Goal: Task Accomplishment & Management: Manage account settings

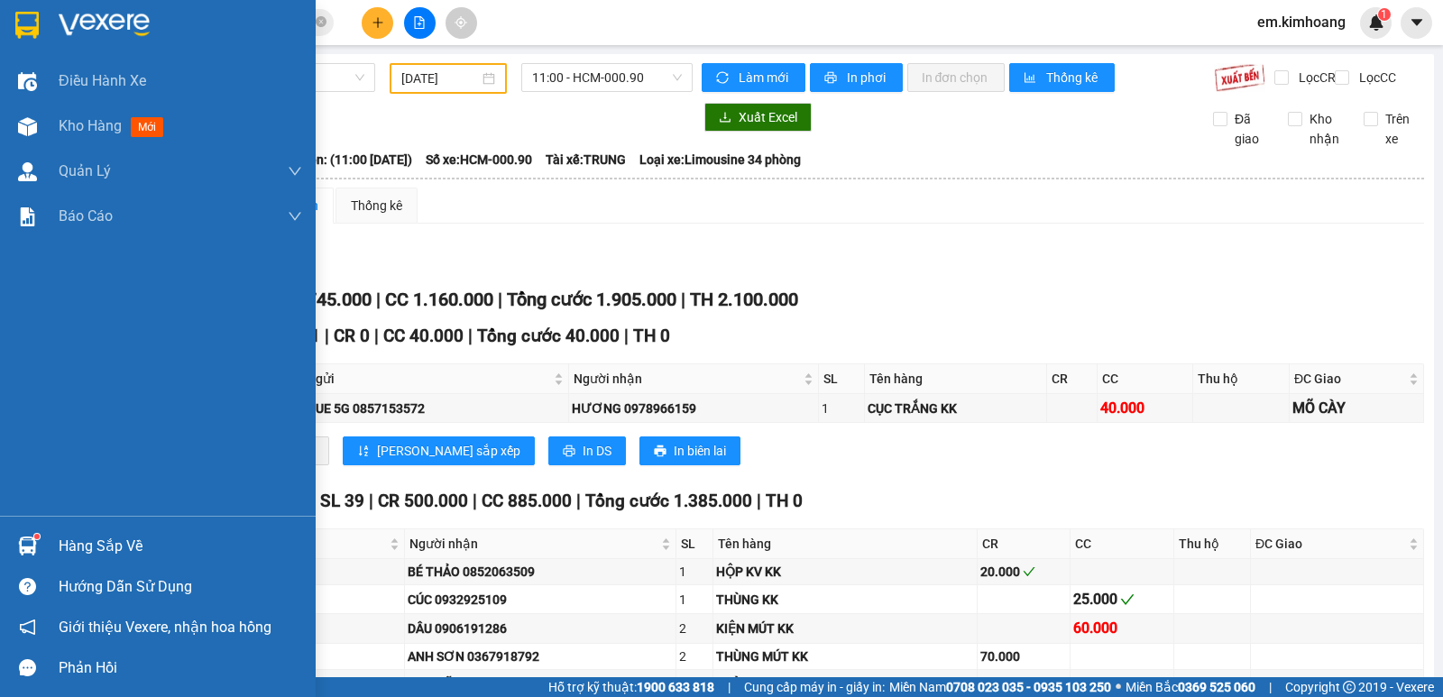
scroll to position [1898, 0]
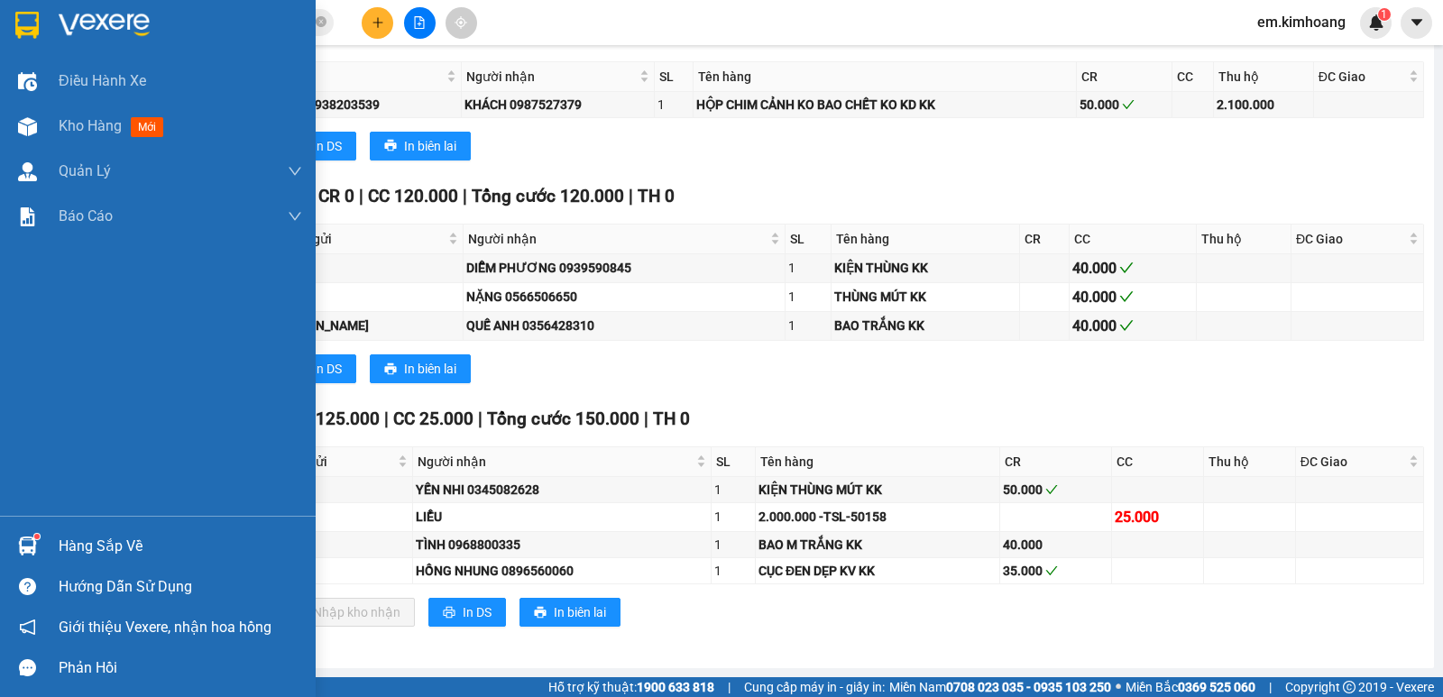
click at [73, 547] on div "Hàng sắp về" at bounding box center [181, 546] width 244 height 27
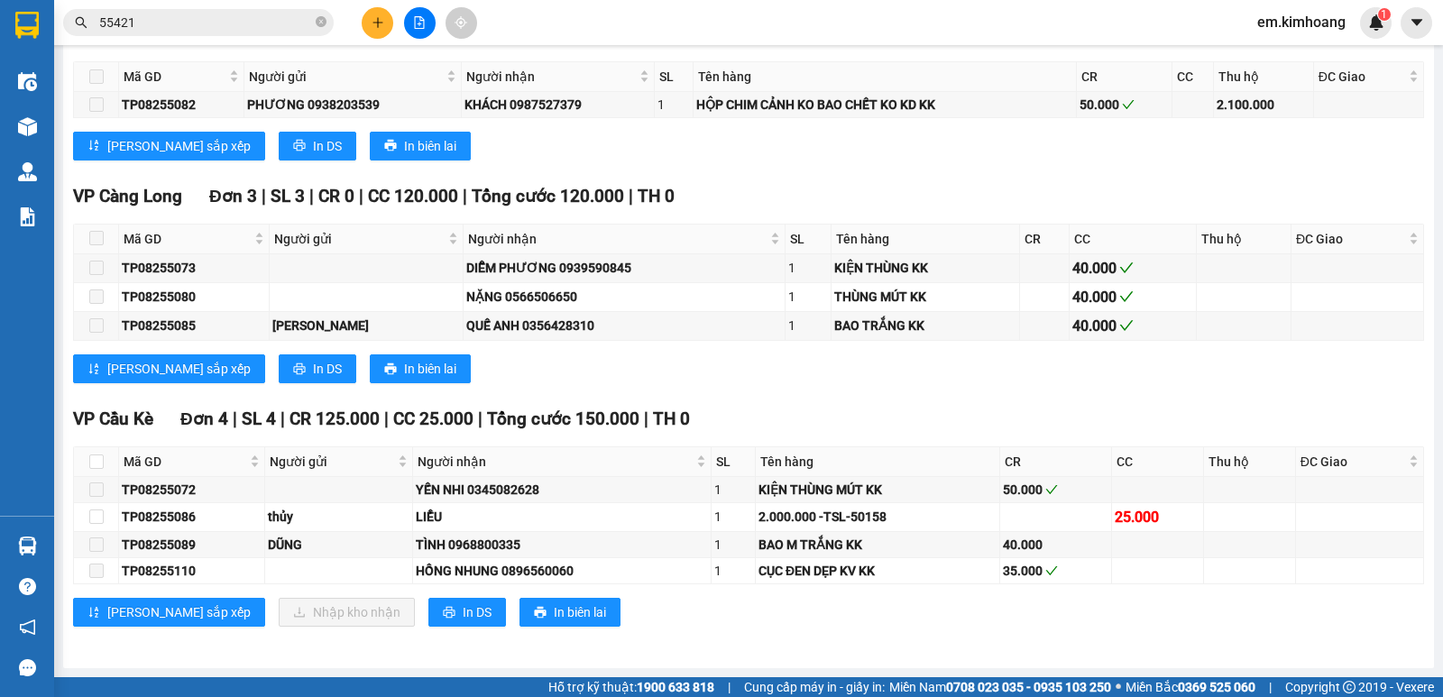
drag, startPoint x: 781, startPoint y: 216, endPoint x: 113, endPoint y: 216, distance: 668.3
click at [773, 220] on section "Kết quả tìm kiếm ( 10 ) Bộ lọc Mã ĐH Trạng thái Món hàng Thu hộ Tổng cước Chưa …" at bounding box center [721, 348] width 1443 height 697
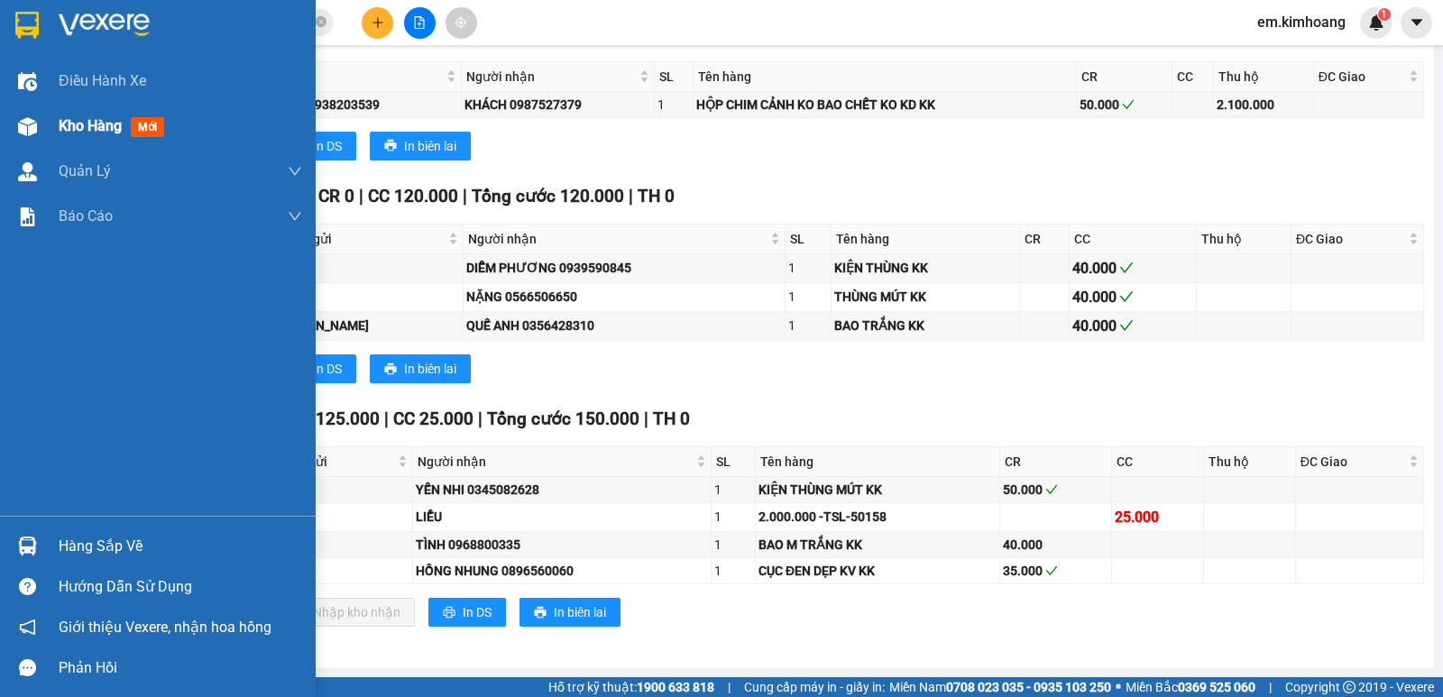
click at [98, 127] on span "Kho hàng" at bounding box center [90, 125] width 63 height 17
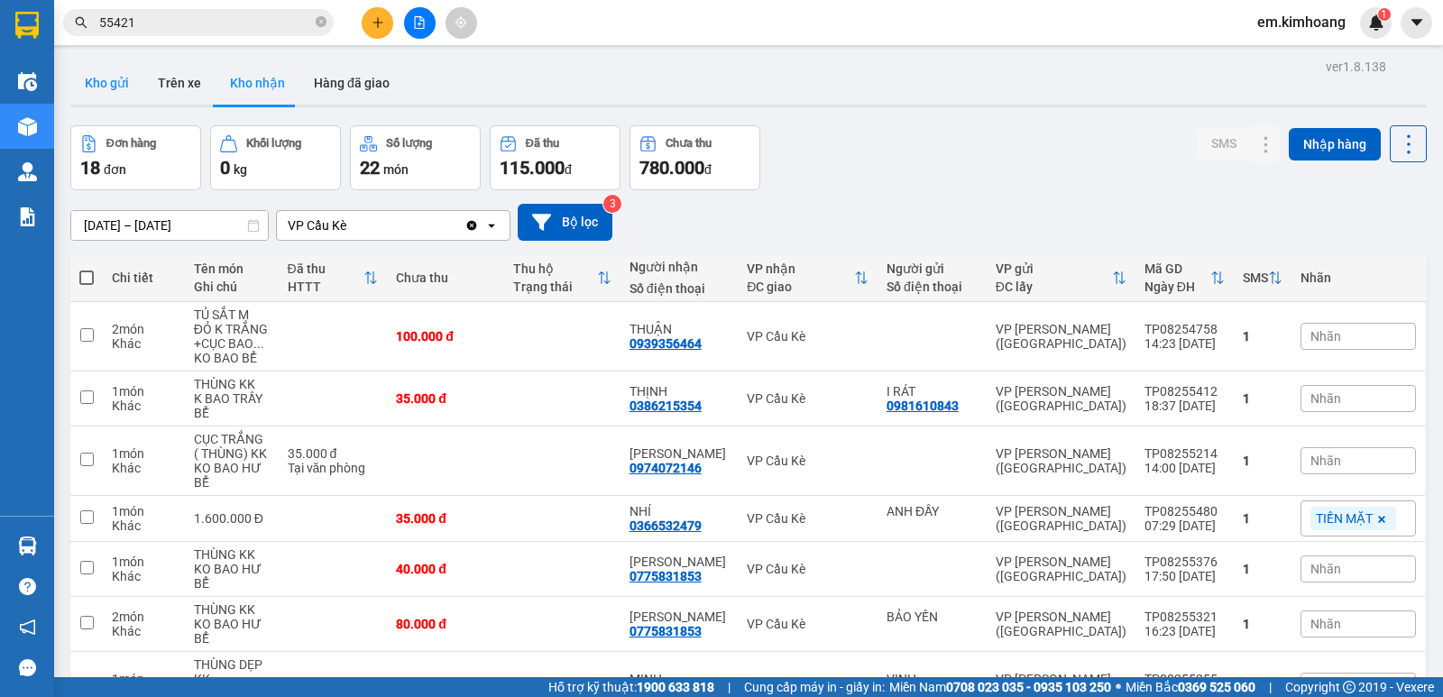
click at [89, 75] on button "Kho gửi" at bounding box center [106, 82] width 73 height 43
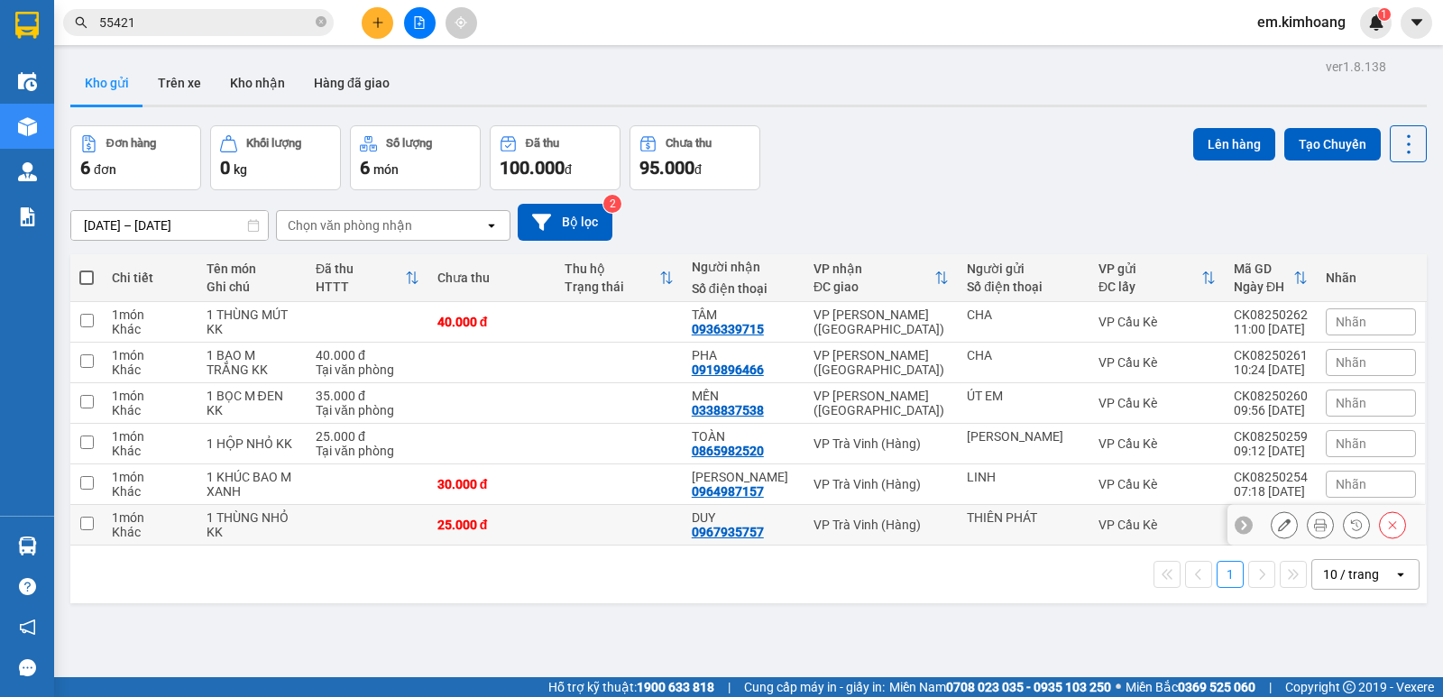
click at [841, 525] on div "VP Trà Vinh (Hàng)" at bounding box center [880, 525] width 135 height 14
checkbox input "true"
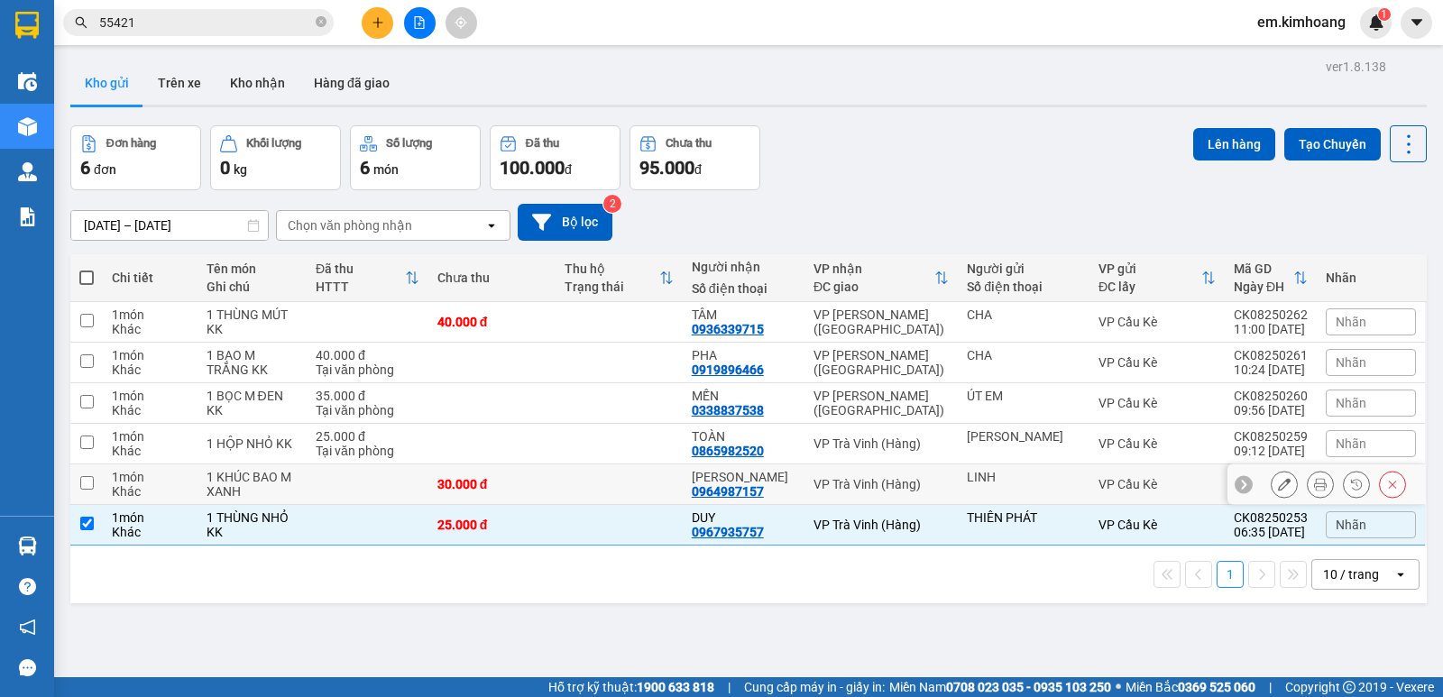
click at [840, 481] on div "VP Trà Vinh (Hàng)" at bounding box center [880, 484] width 135 height 14
checkbox input "true"
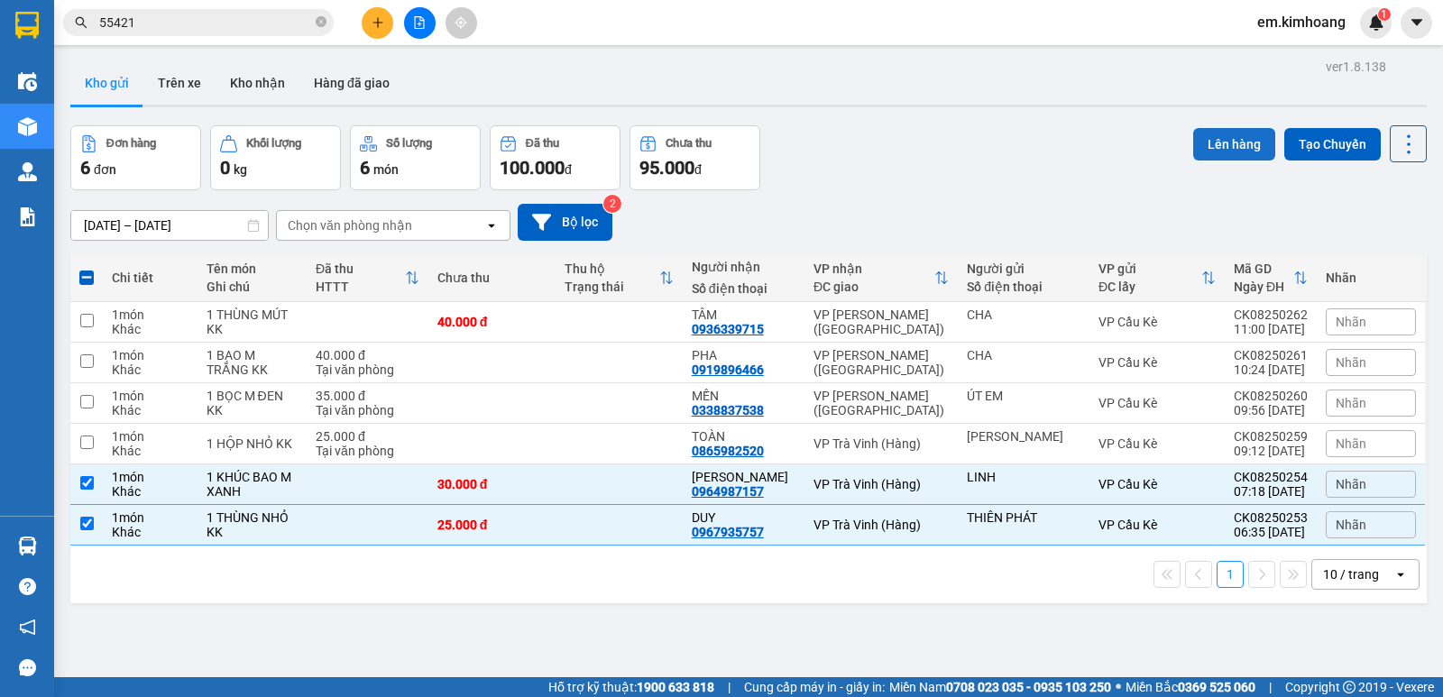
click at [1207, 140] on button "Lên hàng" at bounding box center [1234, 144] width 82 height 32
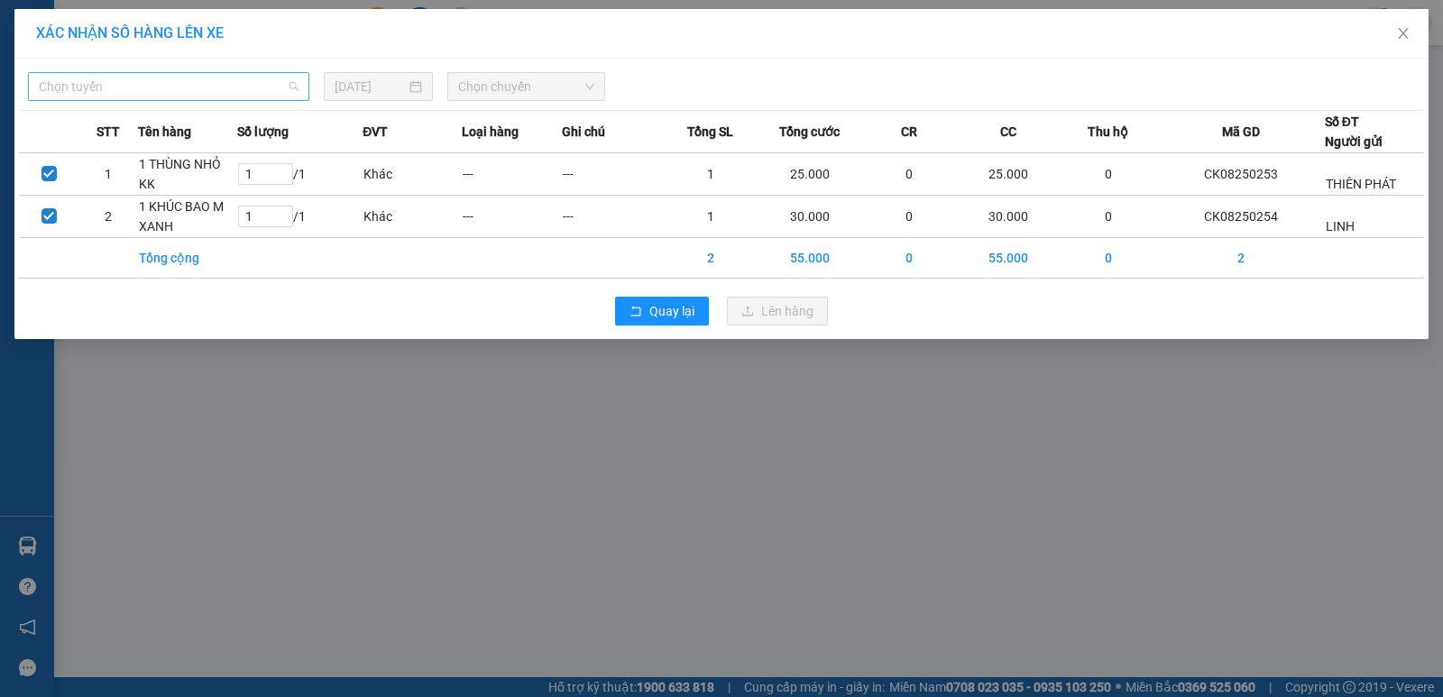
click at [131, 90] on span "Chọn tuyến" at bounding box center [169, 86] width 260 height 27
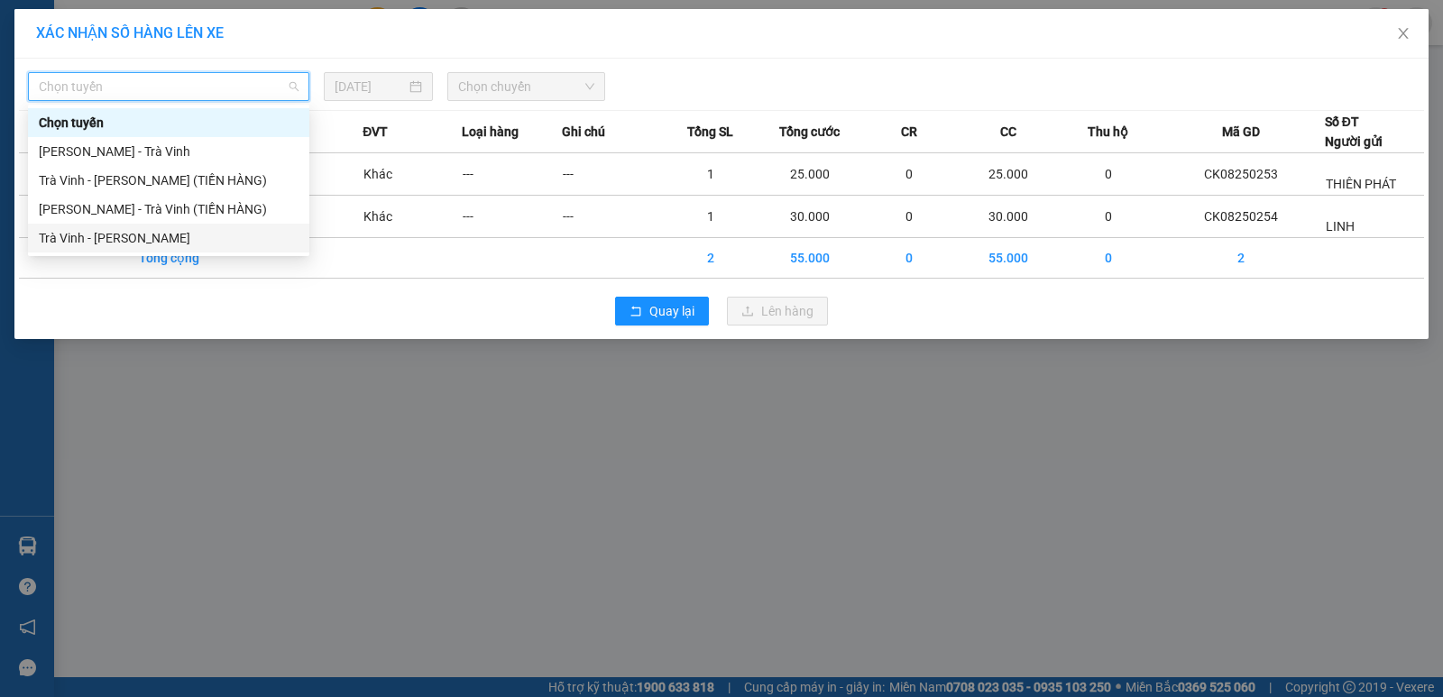
click at [235, 235] on div "Trà Vinh - [PERSON_NAME]" at bounding box center [169, 238] width 260 height 20
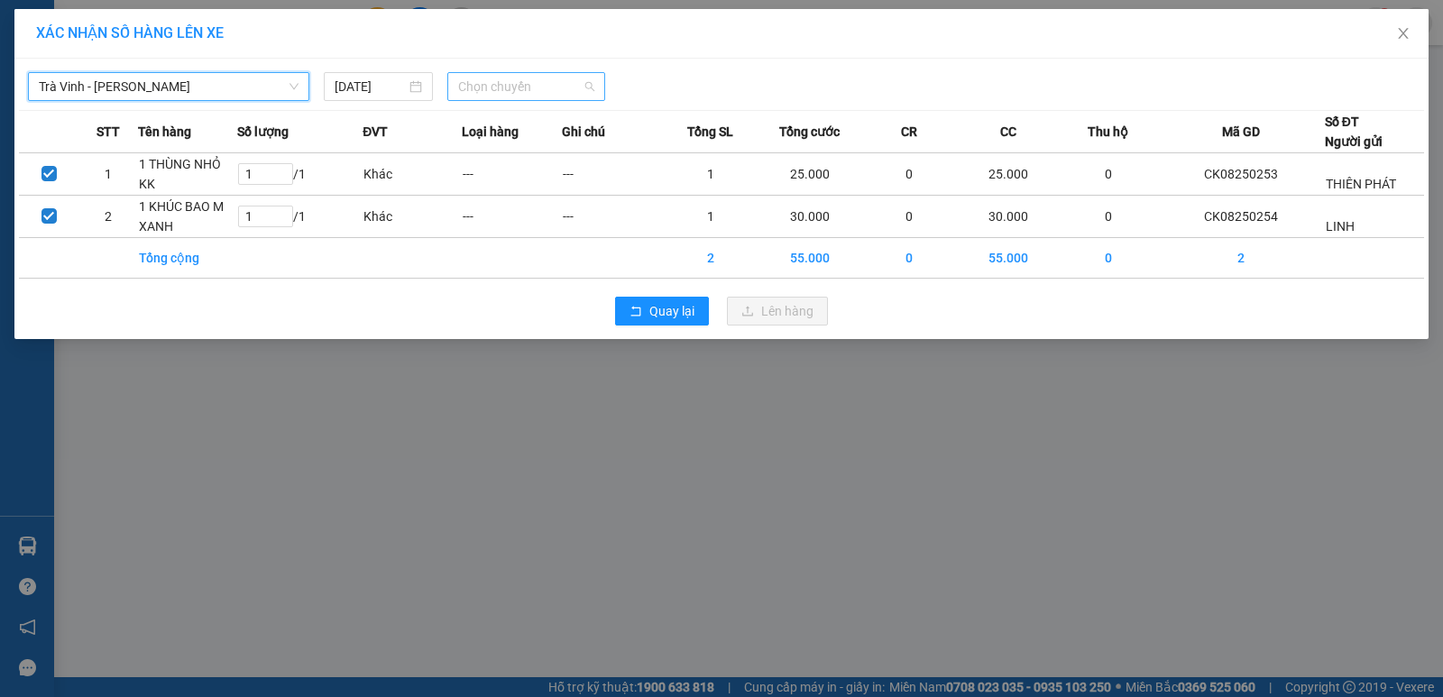
click at [544, 83] on span "Chọn chuyến" at bounding box center [526, 86] width 136 height 27
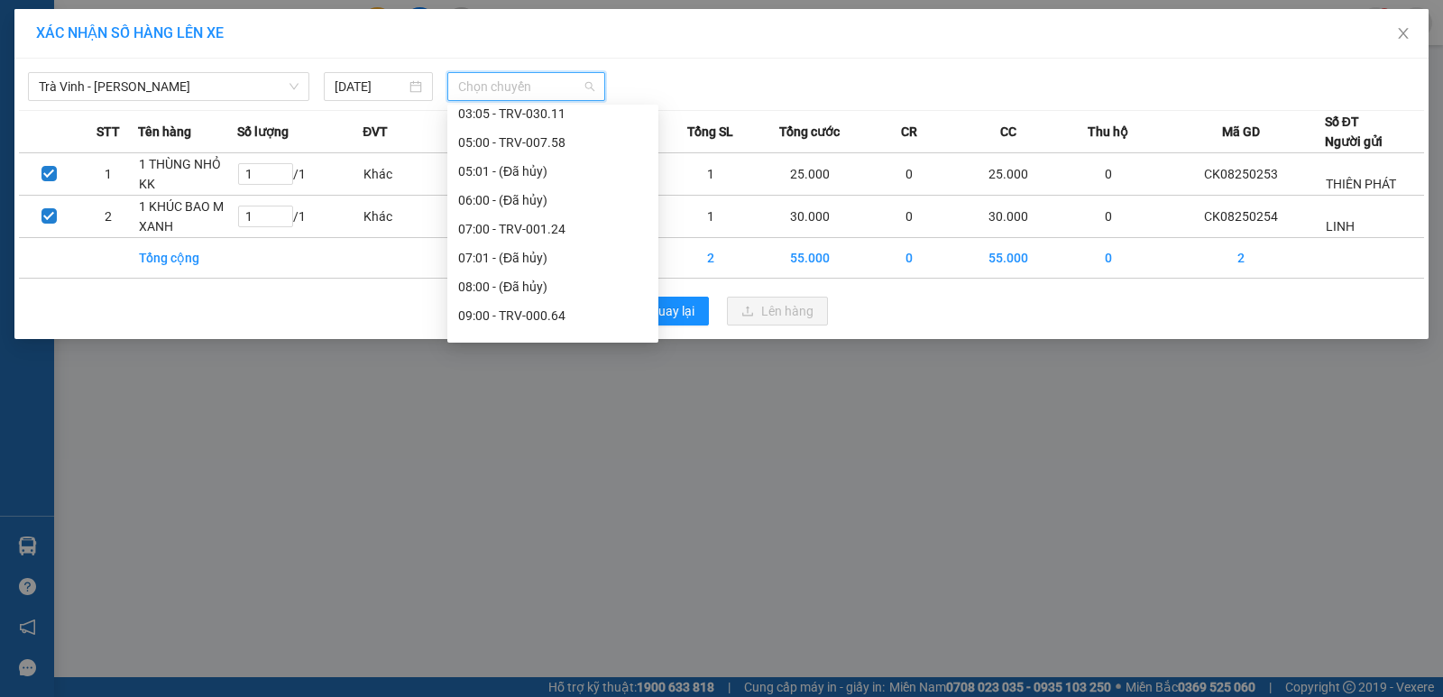
scroll to position [271, 0]
click at [556, 306] on div "09:00 - TRV-000.64" at bounding box center [552, 314] width 189 height 20
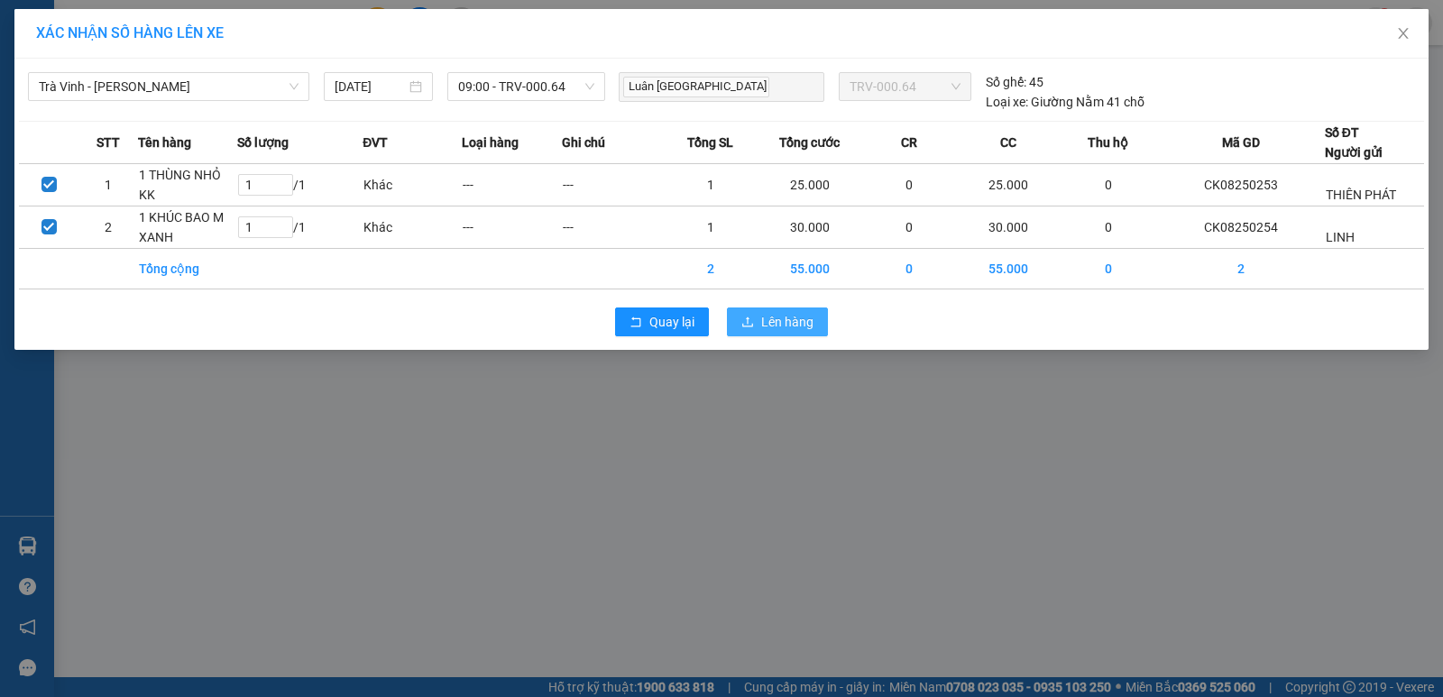
click at [768, 316] on span "Lên hàng" at bounding box center [787, 322] width 52 height 20
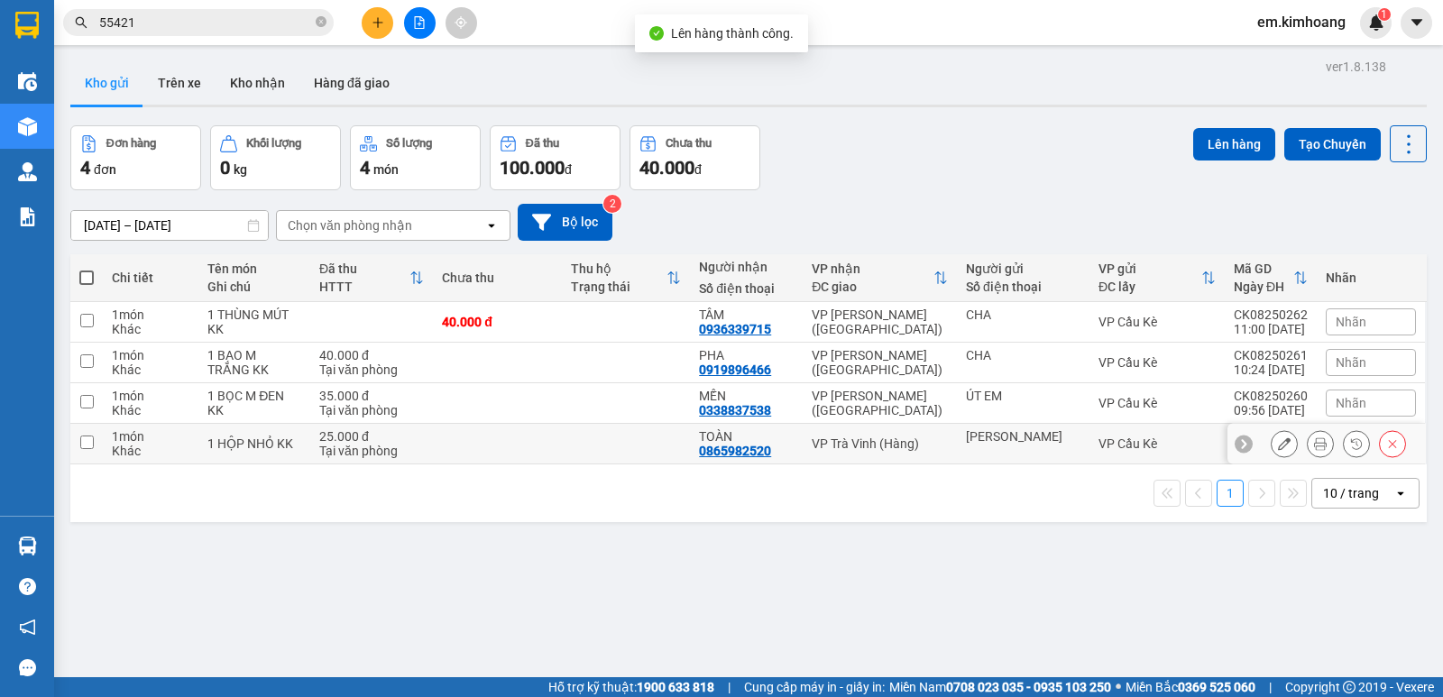
click at [1022, 441] on div "[PERSON_NAME]" at bounding box center [1023, 436] width 115 height 14
checkbox input "true"
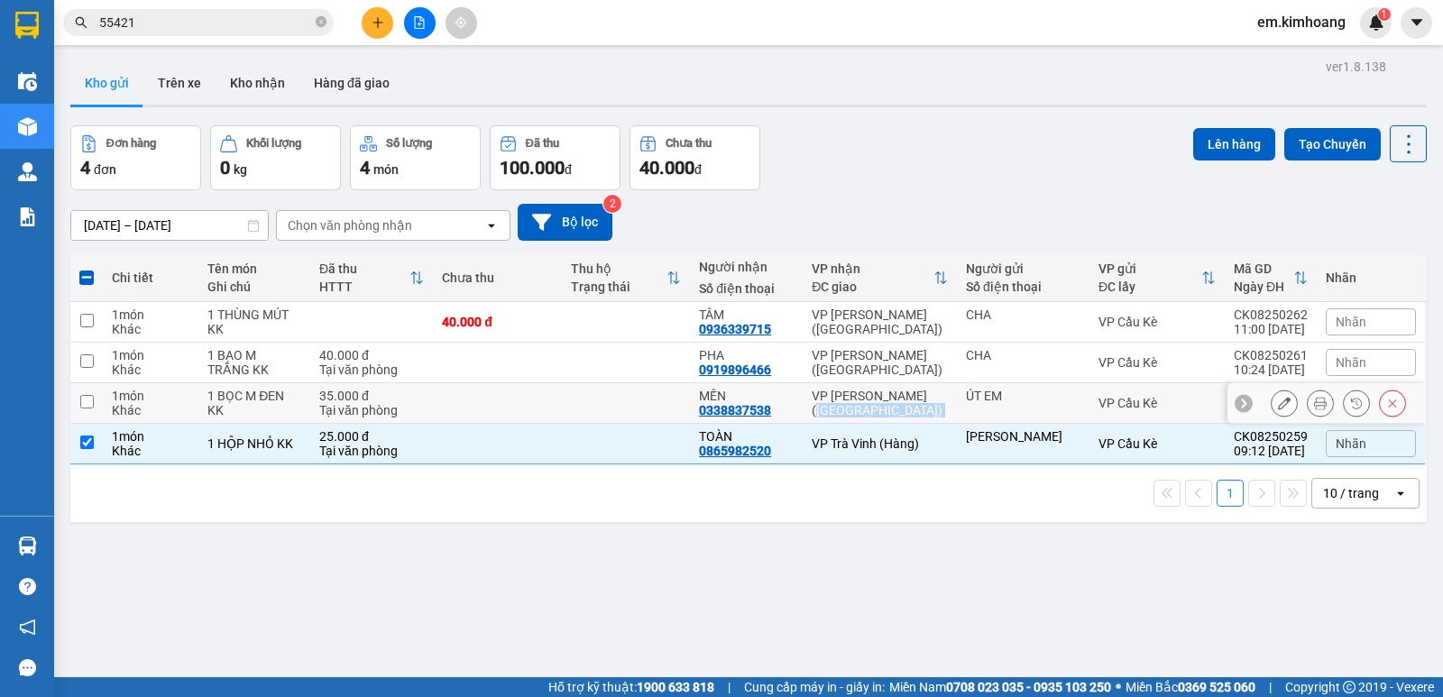
click at [956, 396] on tr "1 món Khác 1 BỌC M ĐEN KK 35.000 đ Tại văn phòng MẾN 0338837538 VP [GEOGRAPHIC_…" at bounding box center [748, 403] width 1356 height 41
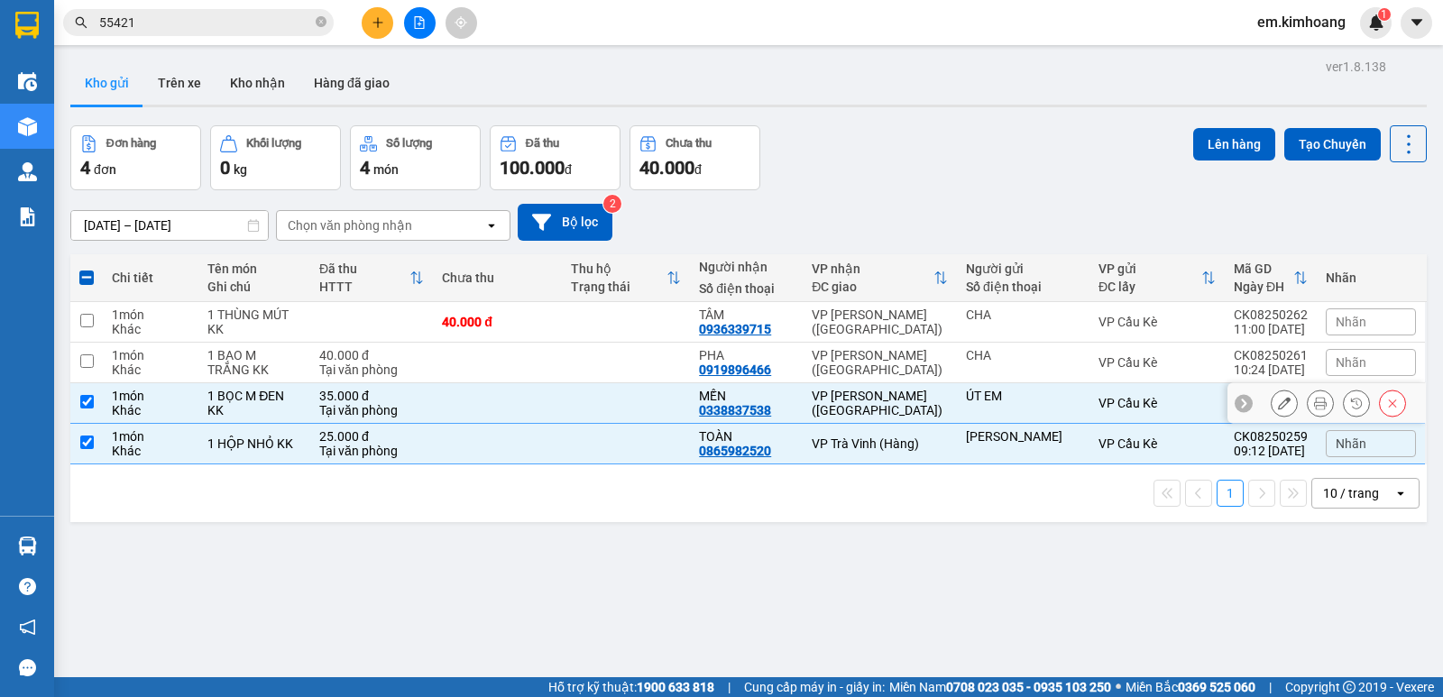
click at [1032, 395] on div "ÚT EM" at bounding box center [1023, 396] width 115 height 14
checkbox input "false"
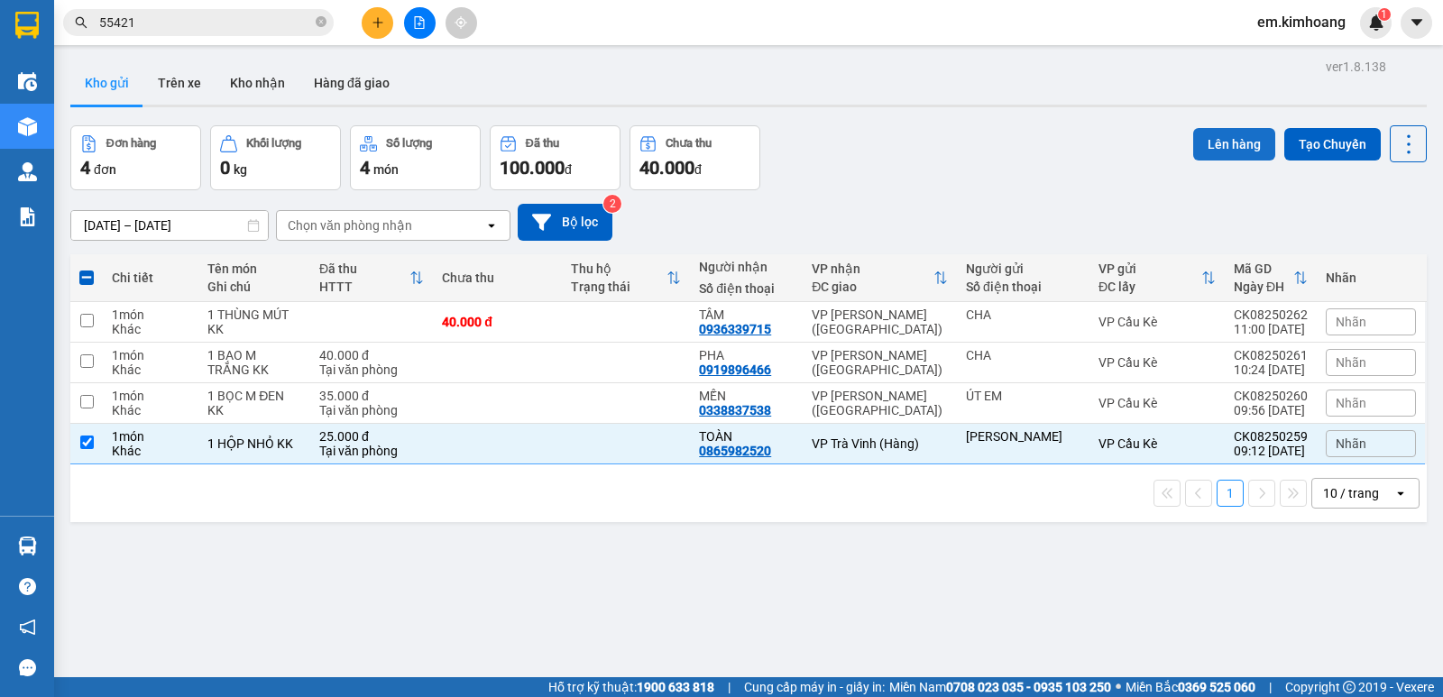
click at [1205, 149] on button "Lên hàng" at bounding box center [1234, 144] width 82 height 32
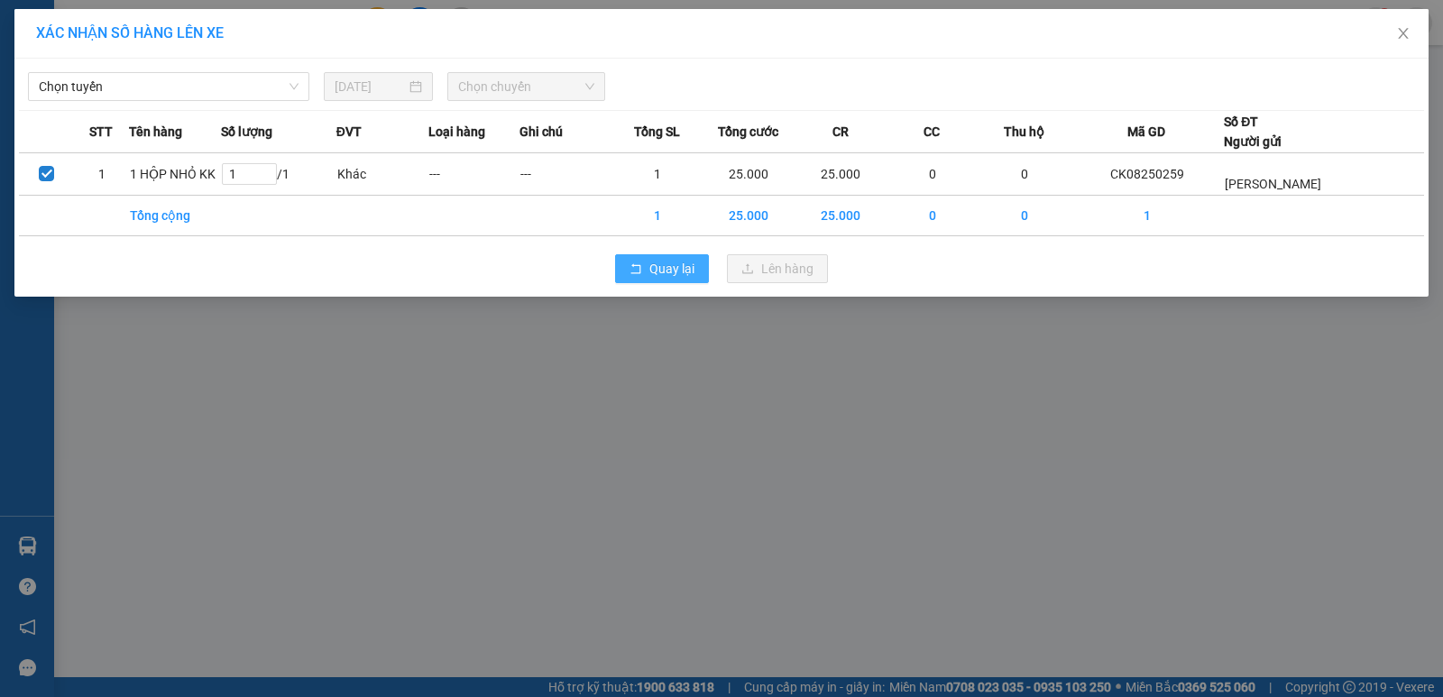
click at [657, 272] on span "Quay lại" at bounding box center [671, 269] width 45 height 20
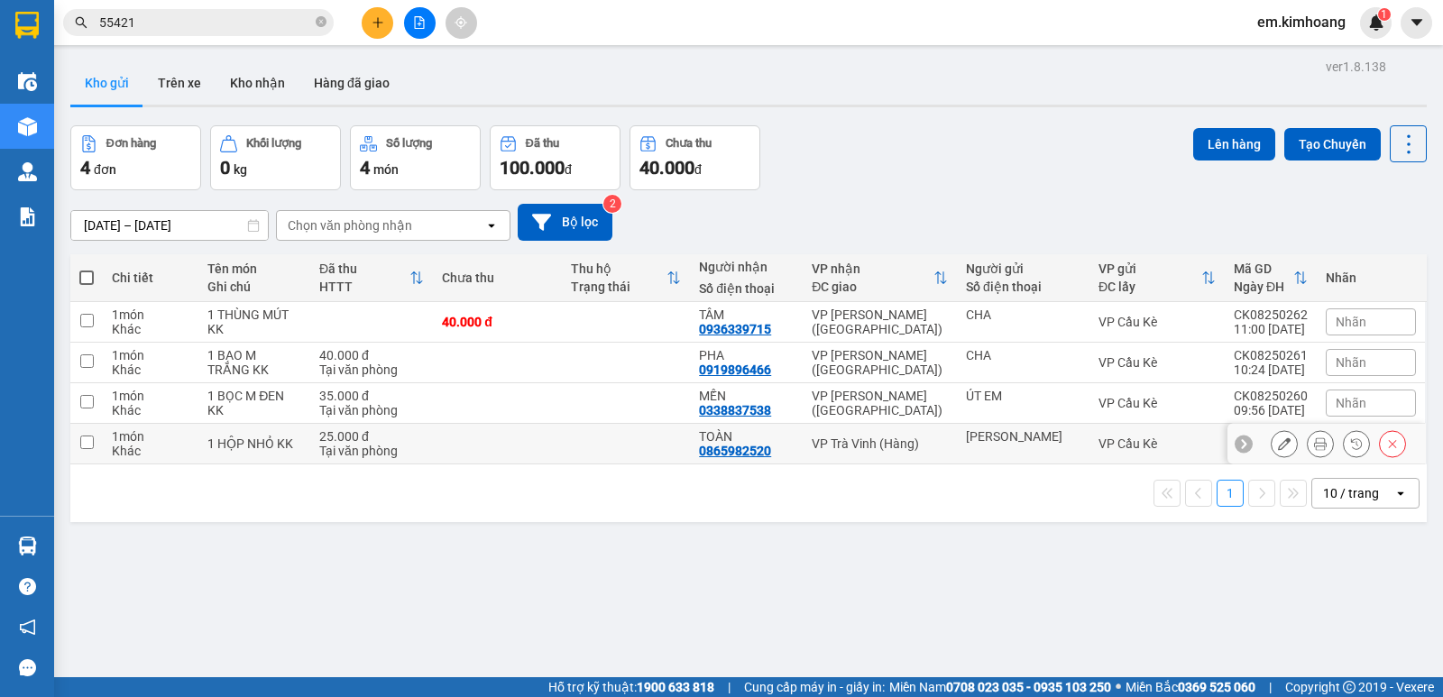
click at [794, 443] on div "TOÀN 0865982520" at bounding box center [746, 443] width 95 height 29
checkbox input "true"
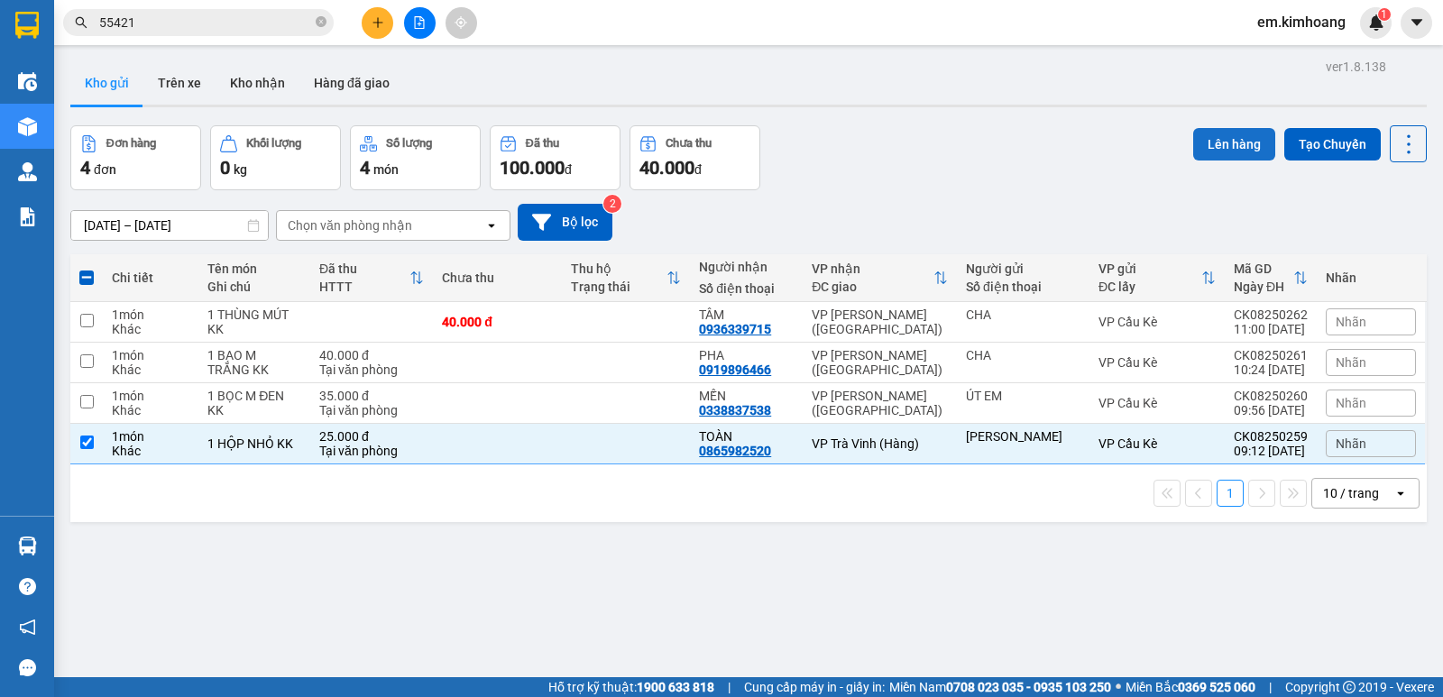
click at [1221, 139] on button "Lên hàng" at bounding box center [1234, 144] width 82 height 32
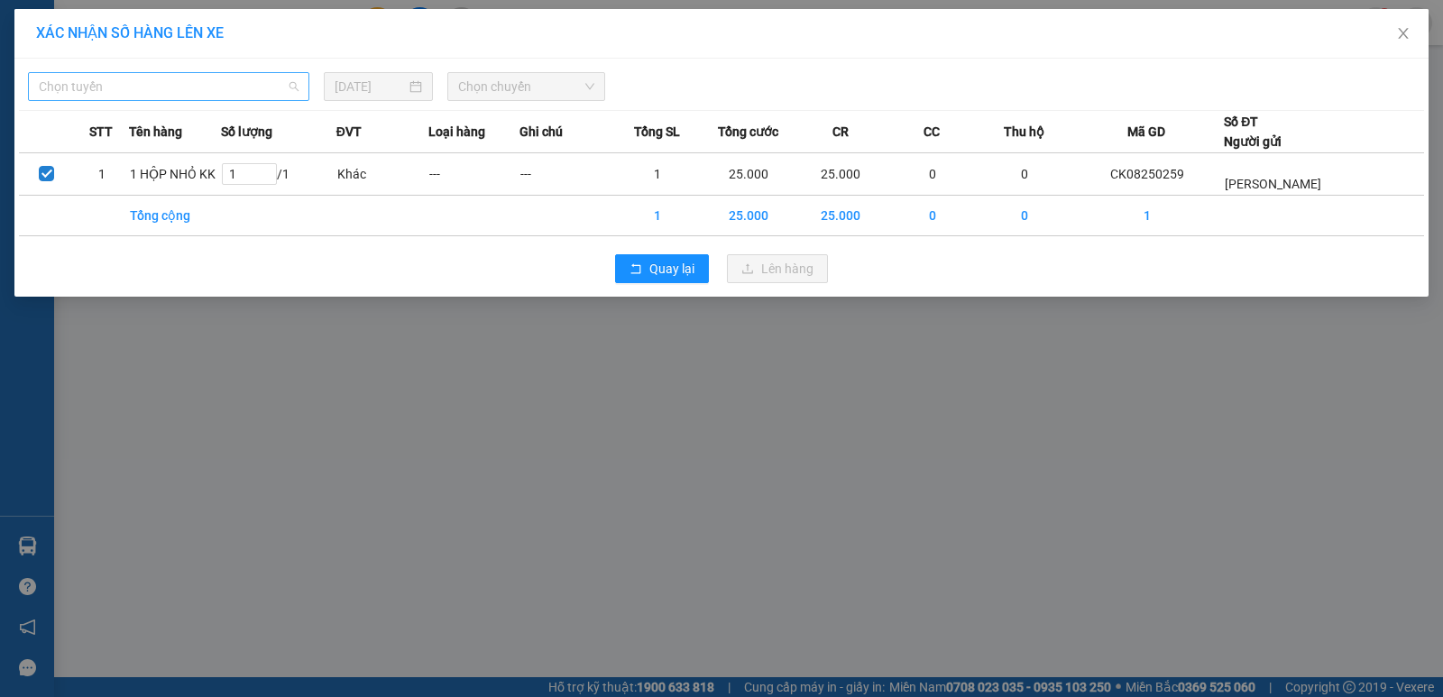
click at [105, 89] on span "Chọn tuyến" at bounding box center [169, 86] width 260 height 27
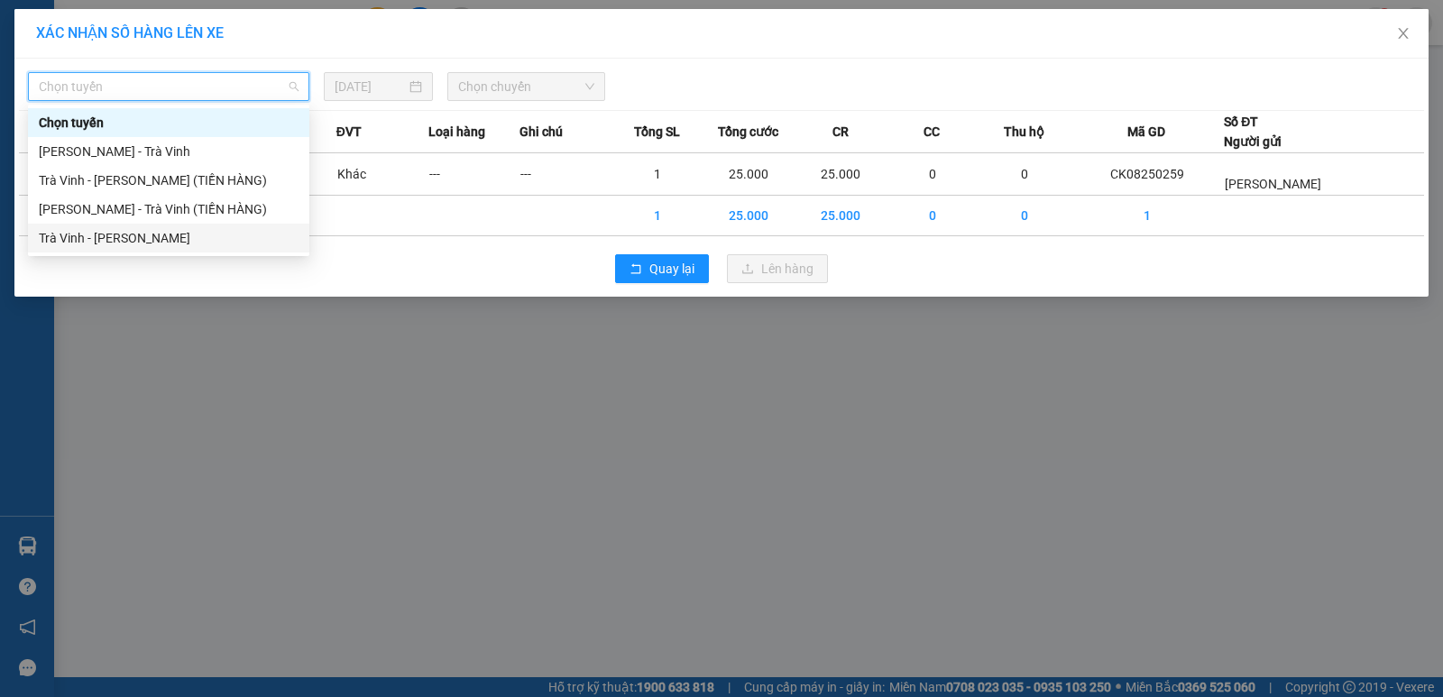
drag, startPoint x: 153, startPoint y: 234, endPoint x: 326, endPoint y: 130, distance: 201.1
click at [163, 220] on div "Chọn tuyến [GEOGRAPHIC_DATA] - [GEOGRAPHIC_DATA] - [GEOGRAPHIC_DATA] (TIỀN HÀNG…" at bounding box center [168, 180] width 281 height 144
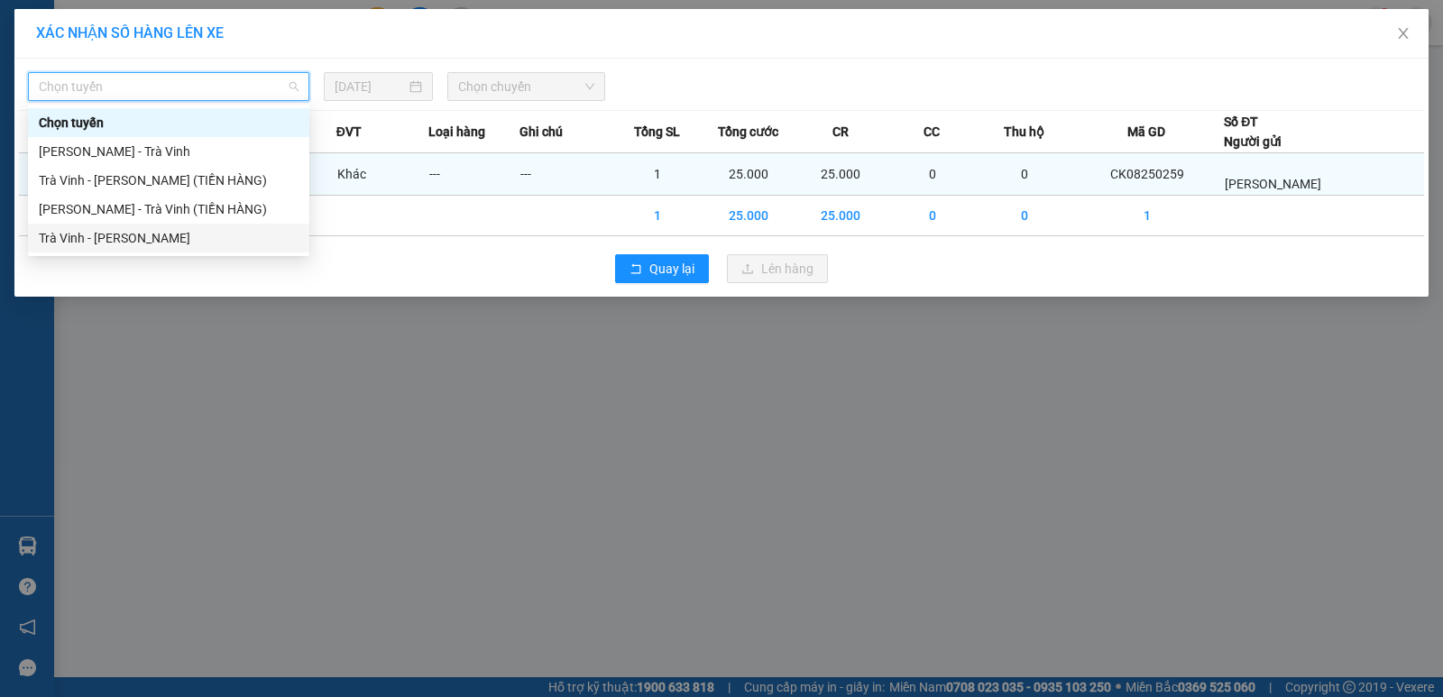
drag, startPoint x: 191, startPoint y: 239, endPoint x: 298, endPoint y: 182, distance: 120.6
click at [197, 239] on div "Trà Vinh - [PERSON_NAME]" at bounding box center [169, 238] width 260 height 20
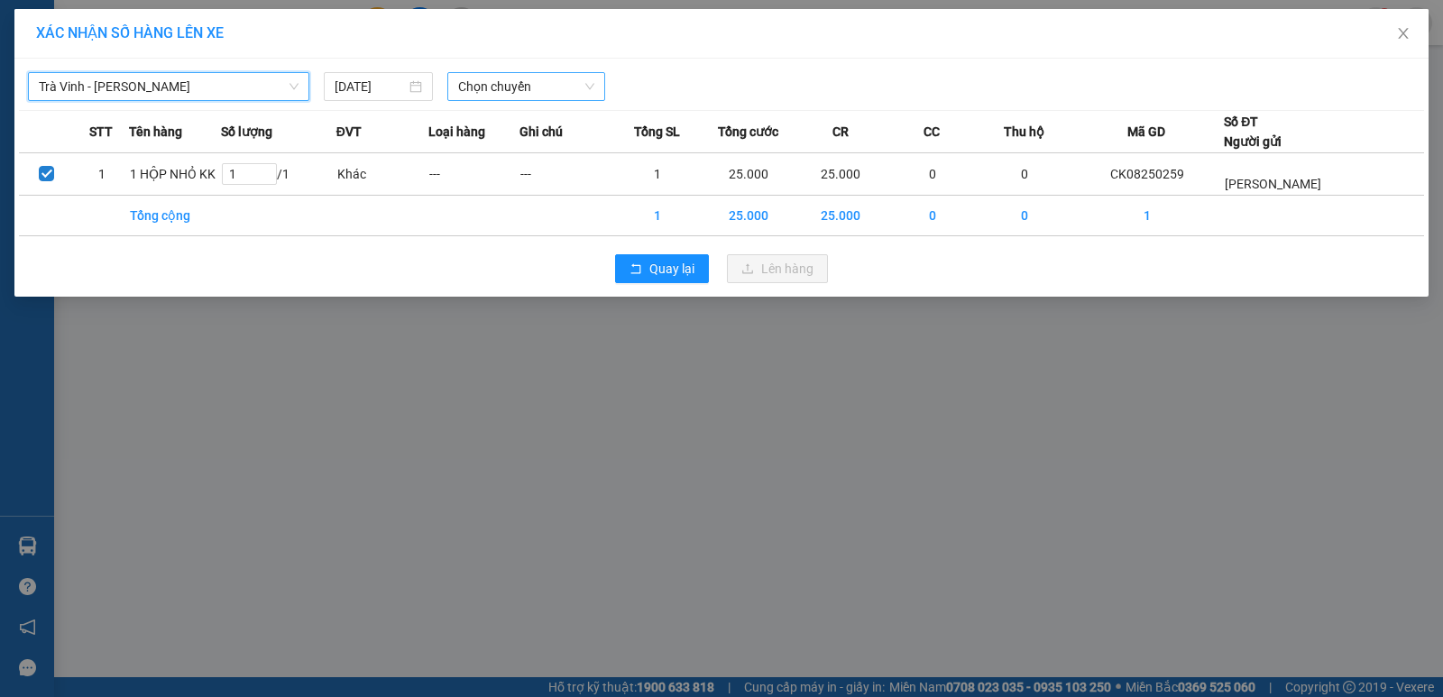
click at [485, 85] on span "Chọn chuyến" at bounding box center [526, 86] width 136 height 27
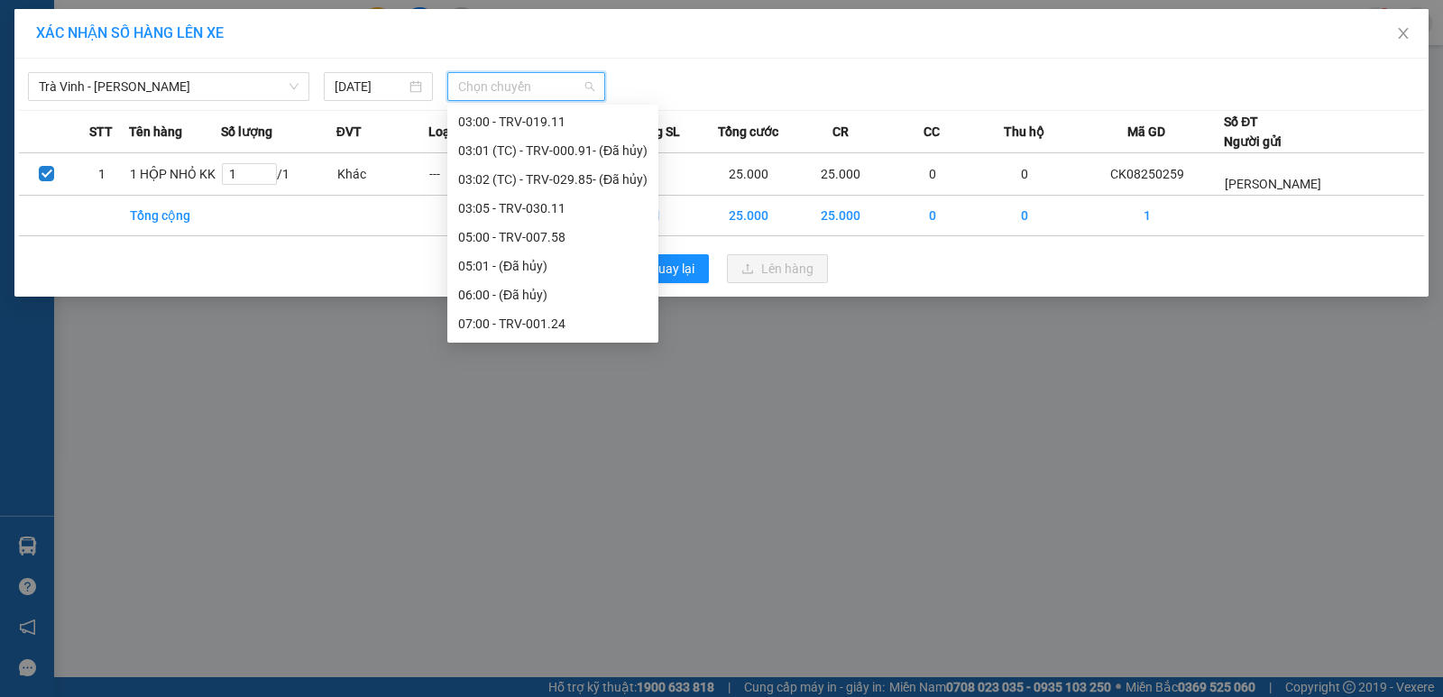
scroll to position [361, 0]
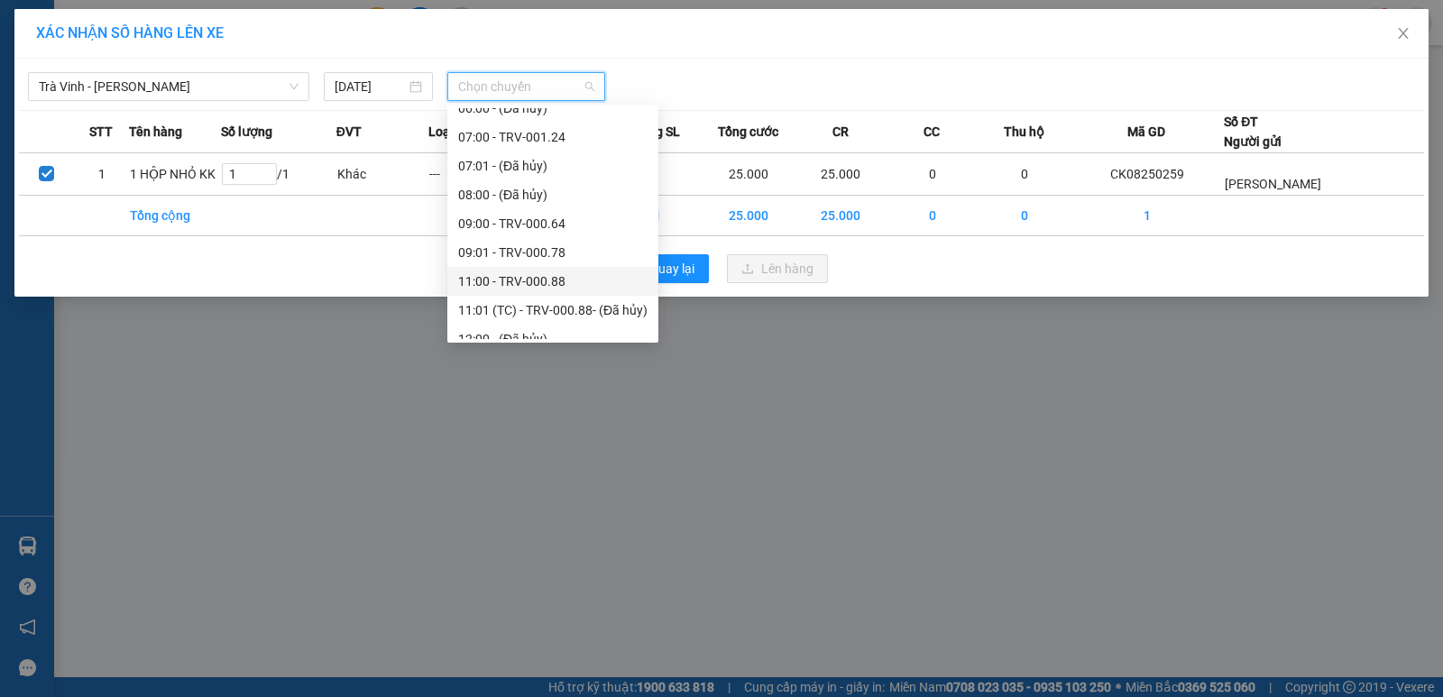
click at [540, 275] on div "11:00 - TRV-000.88" at bounding box center [552, 281] width 189 height 20
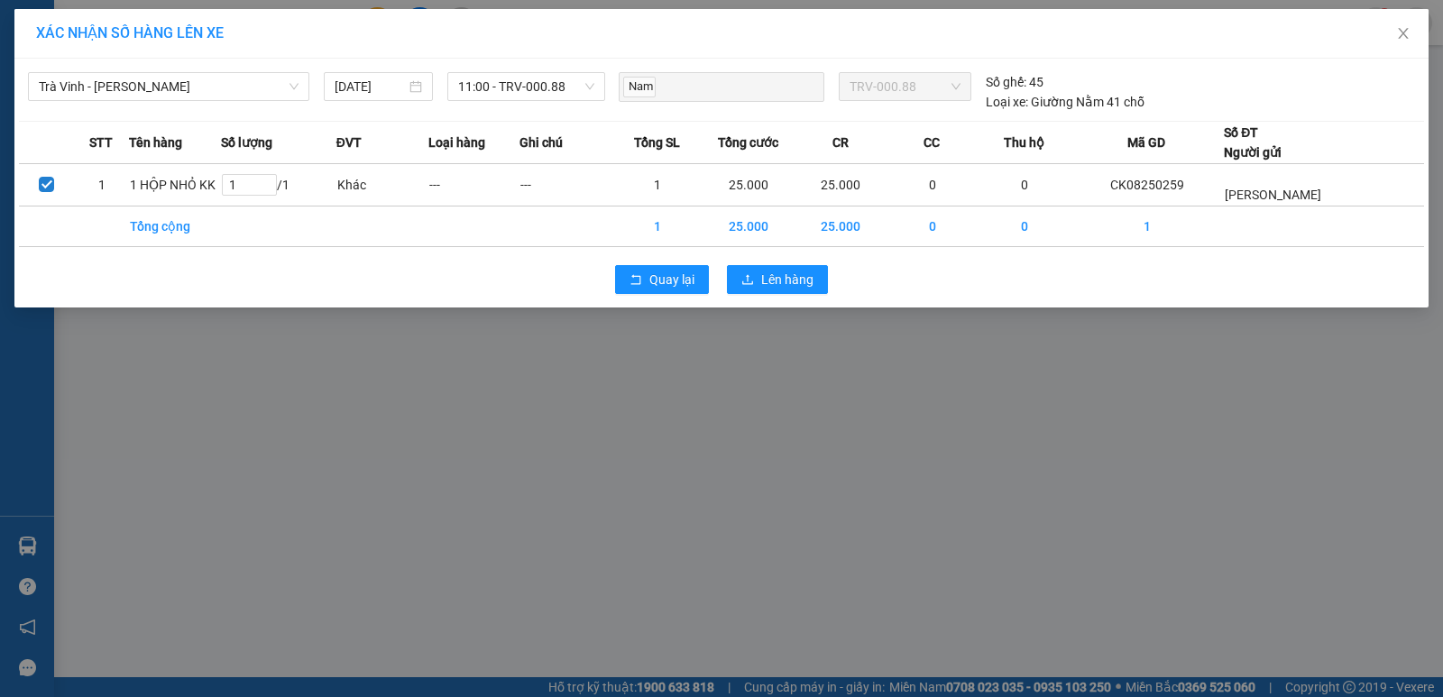
click at [777, 263] on div "Quay lại Lên hàng" at bounding box center [721, 279] width 1405 height 47
click at [784, 279] on span "Lên hàng" at bounding box center [787, 280] width 52 height 20
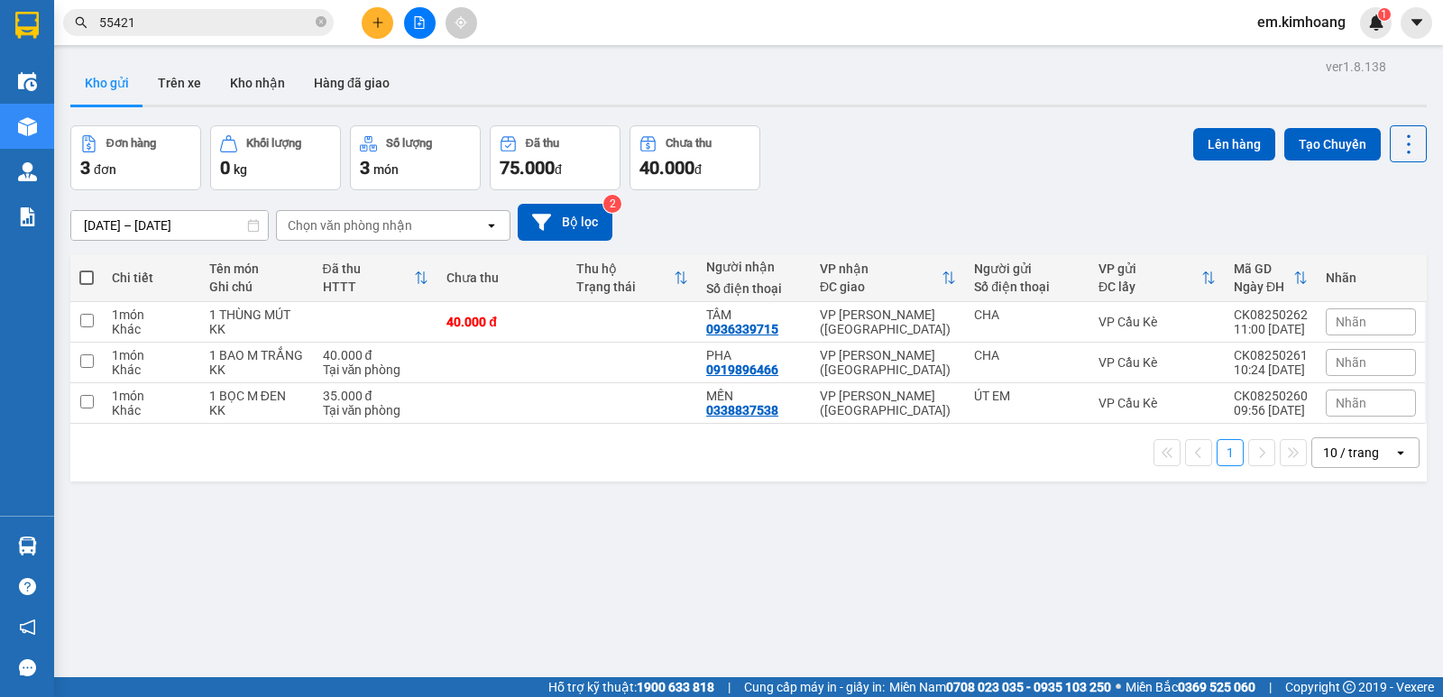
click at [83, 274] on span at bounding box center [86, 278] width 14 height 14
click at [87, 269] on input "checkbox" at bounding box center [87, 269] width 0 height 0
checkbox input "true"
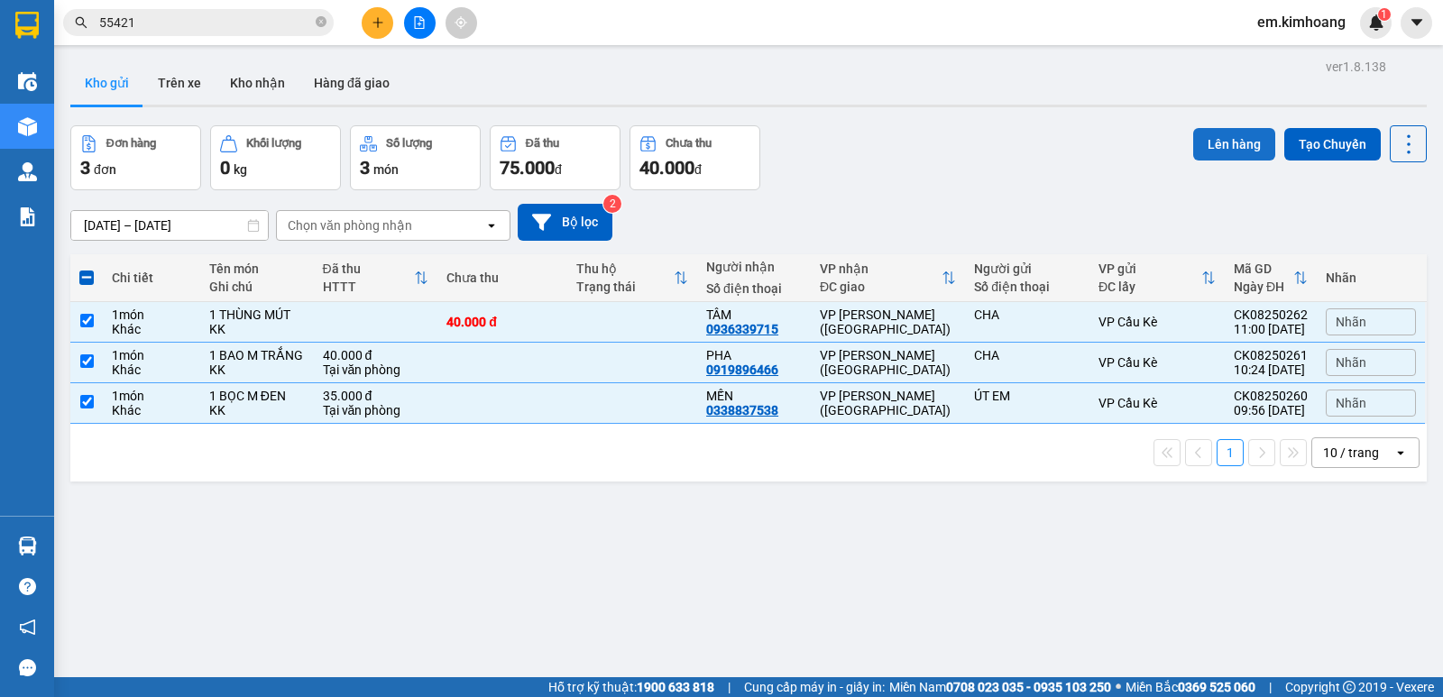
click at [1205, 136] on button "Lên hàng" at bounding box center [1234, 144] width 82 height 32
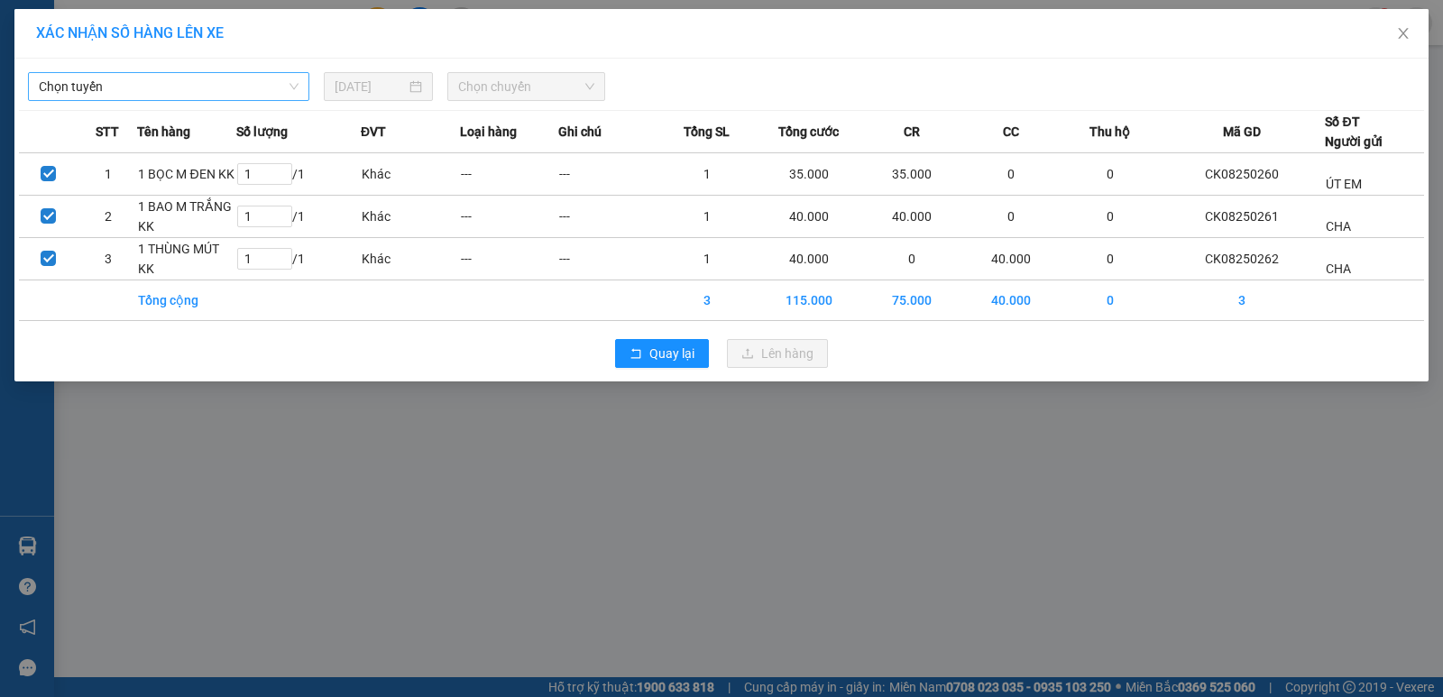
click at [217, 88] on span "Chọn tuyến" at bounding box center [169, 86] width 260 height 27
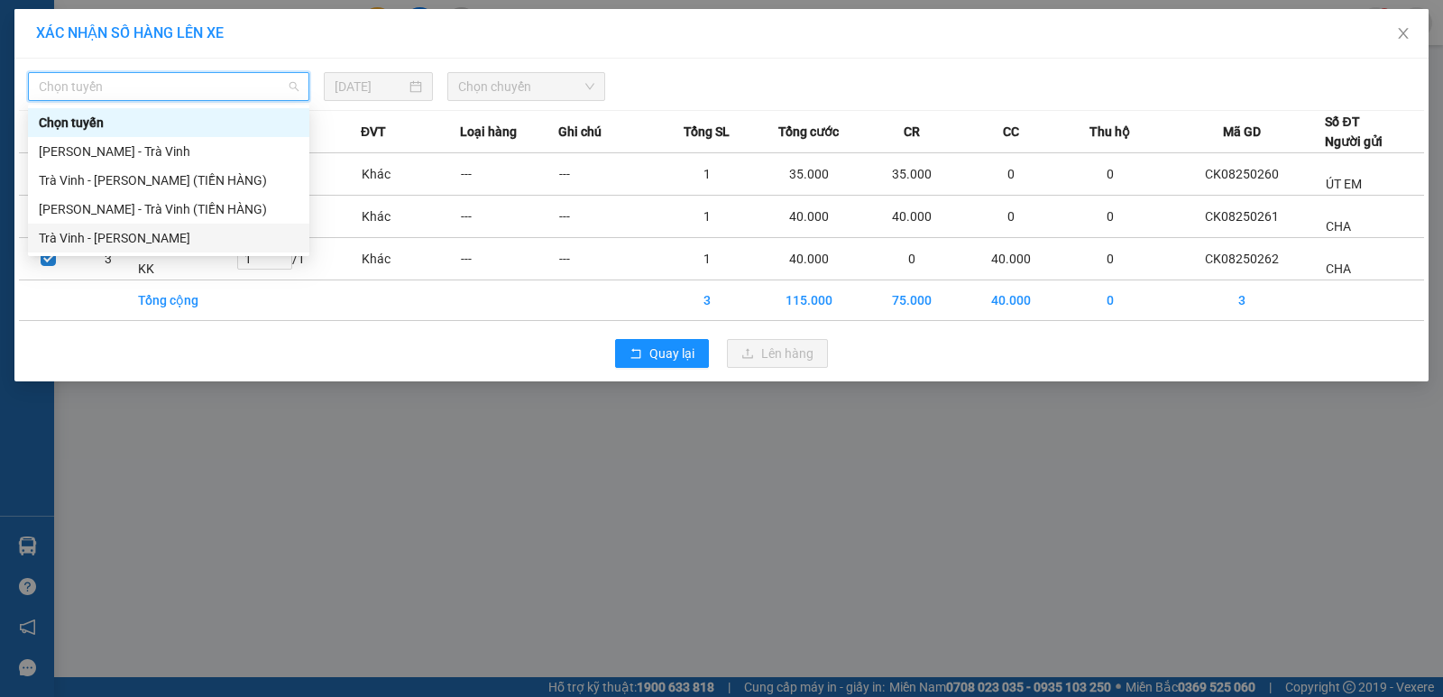
click at [187, 244] on div "Trà Vinh - [PERSON_NAME]" at bounding box center [169, 238] width 260 height 20
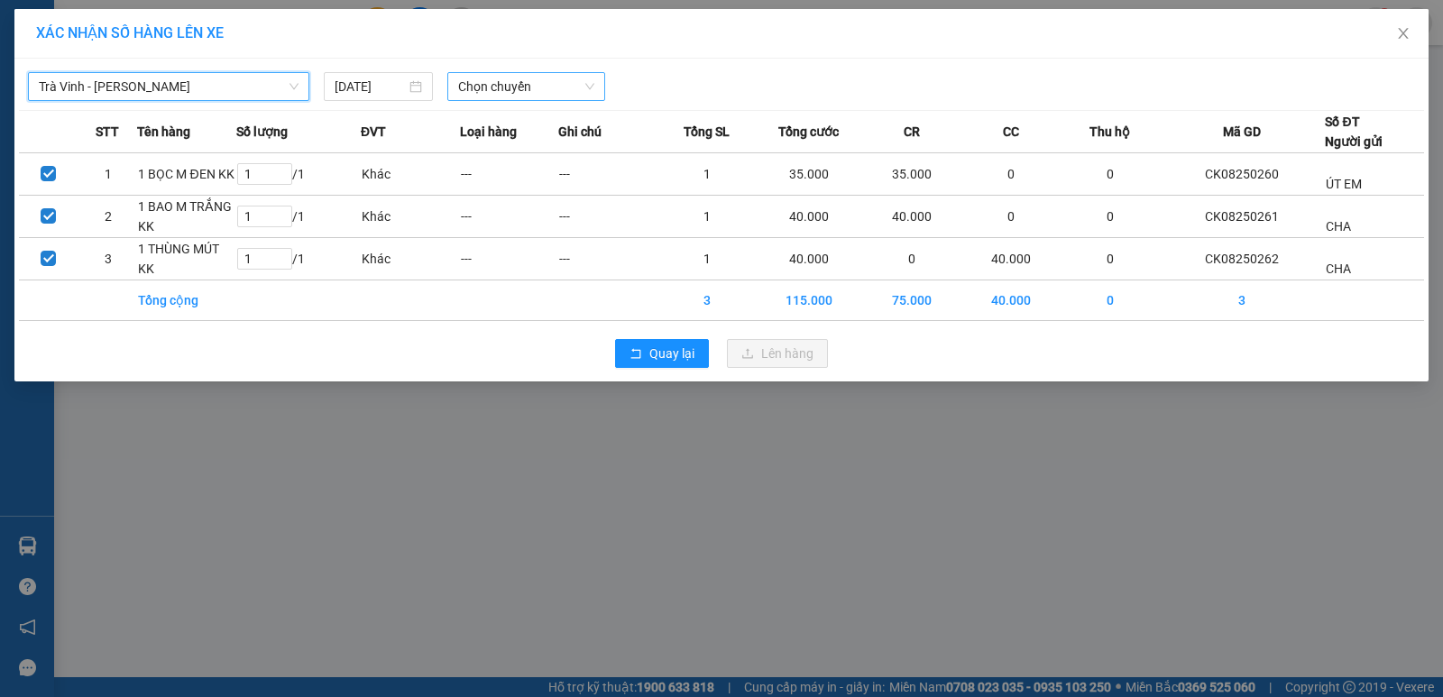
click at [572, 87] on span "Chọn chuyến" at bounding box center [526, 86] width 136 height 27
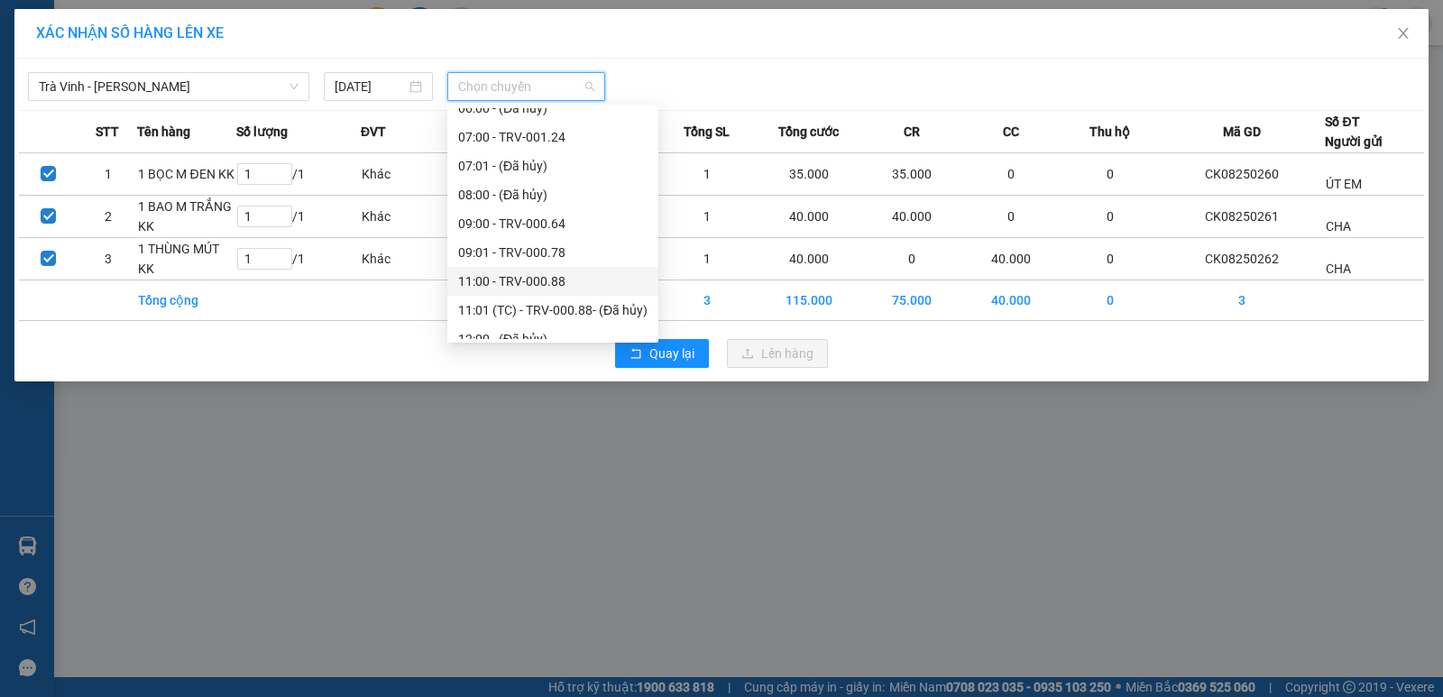
scroll to position [451, 0]
click at [594, 281] on div "13:00 - TRV-000.68" at bounding box center [552, 278] width 189 height 20
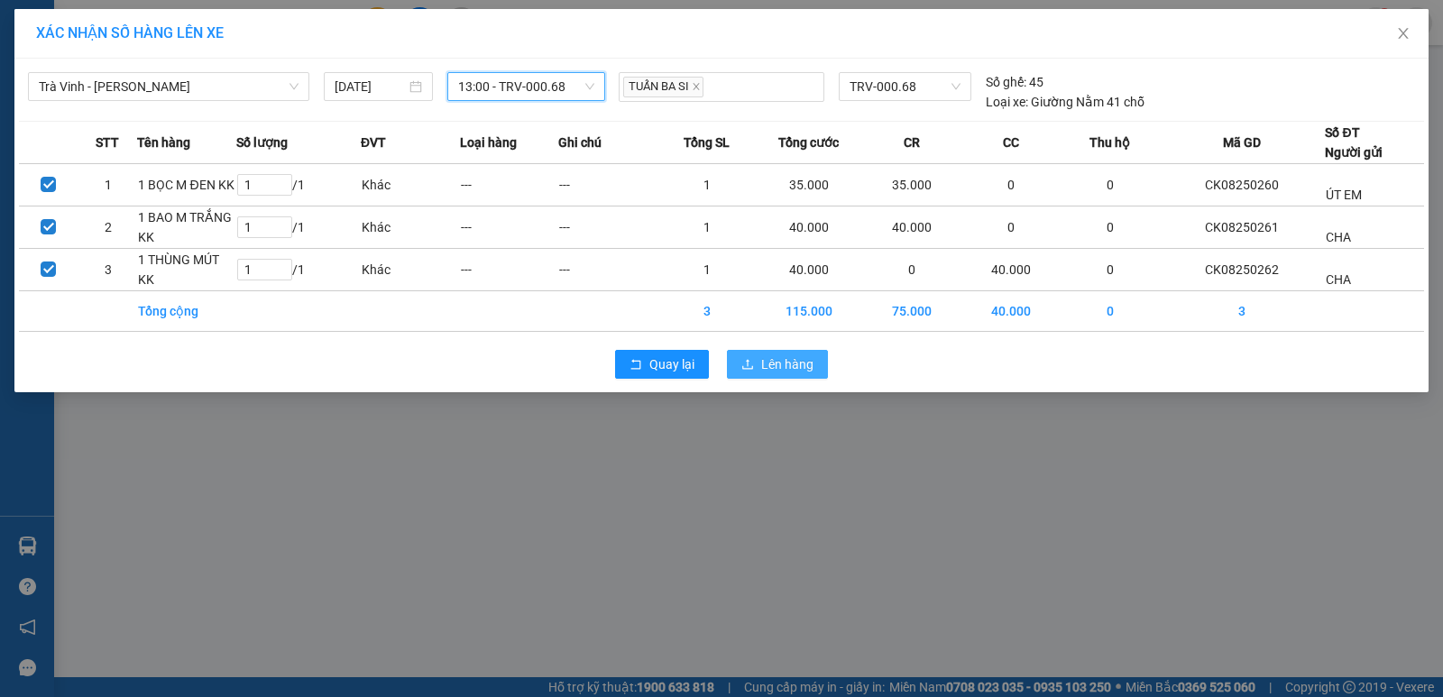
click at [759, 361] on button "Lên hàng" at bounding box center [777, 364] width 101 height 29
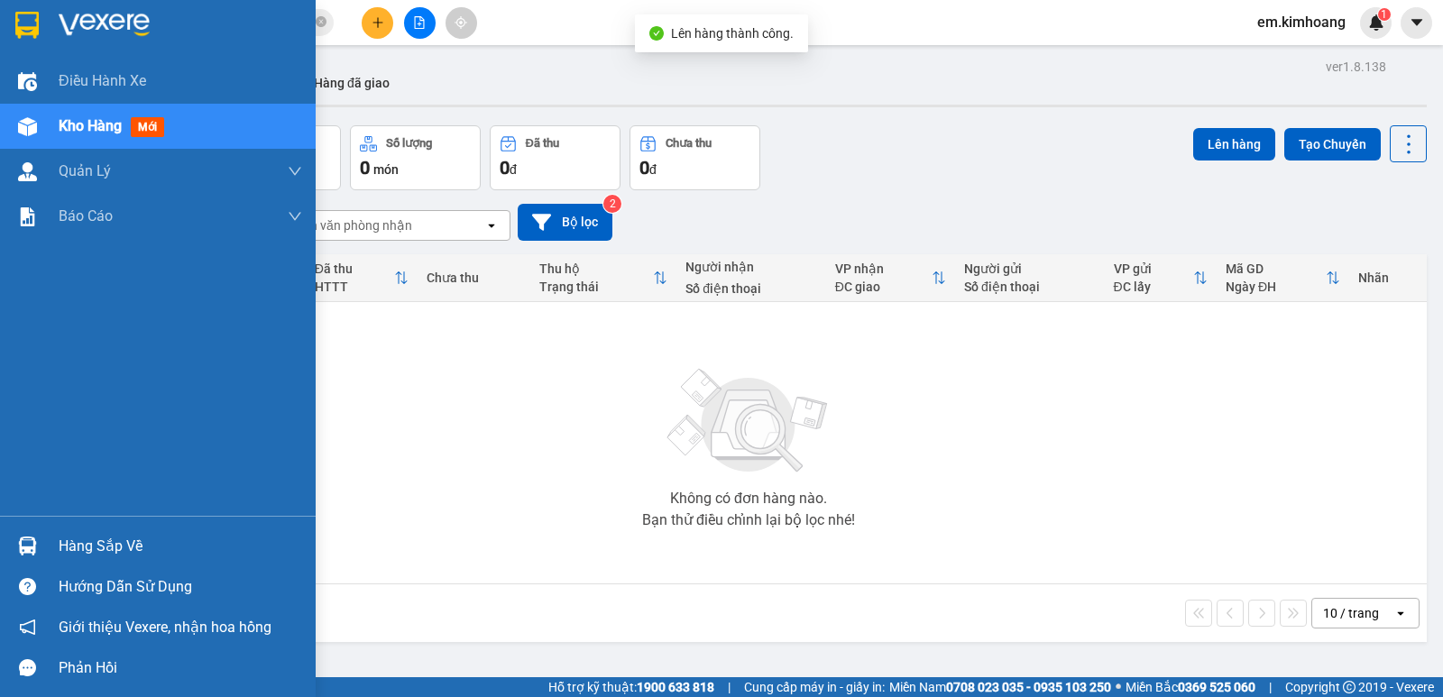
click at [89, 544] on div "Hàng sắp về" at bounding box center [181, 546] width 244 height 27
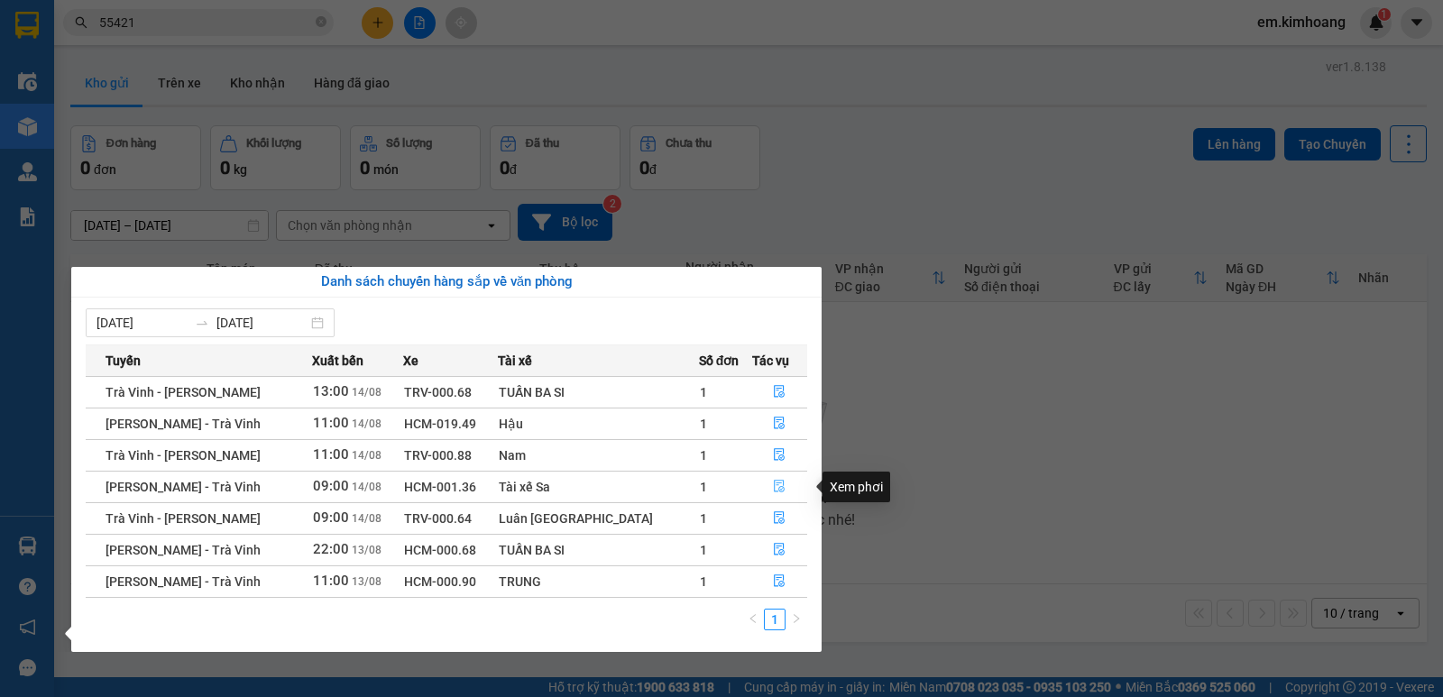
click at [779, 483] on button "button" at bounding box center [780, 487] width 54 height 29
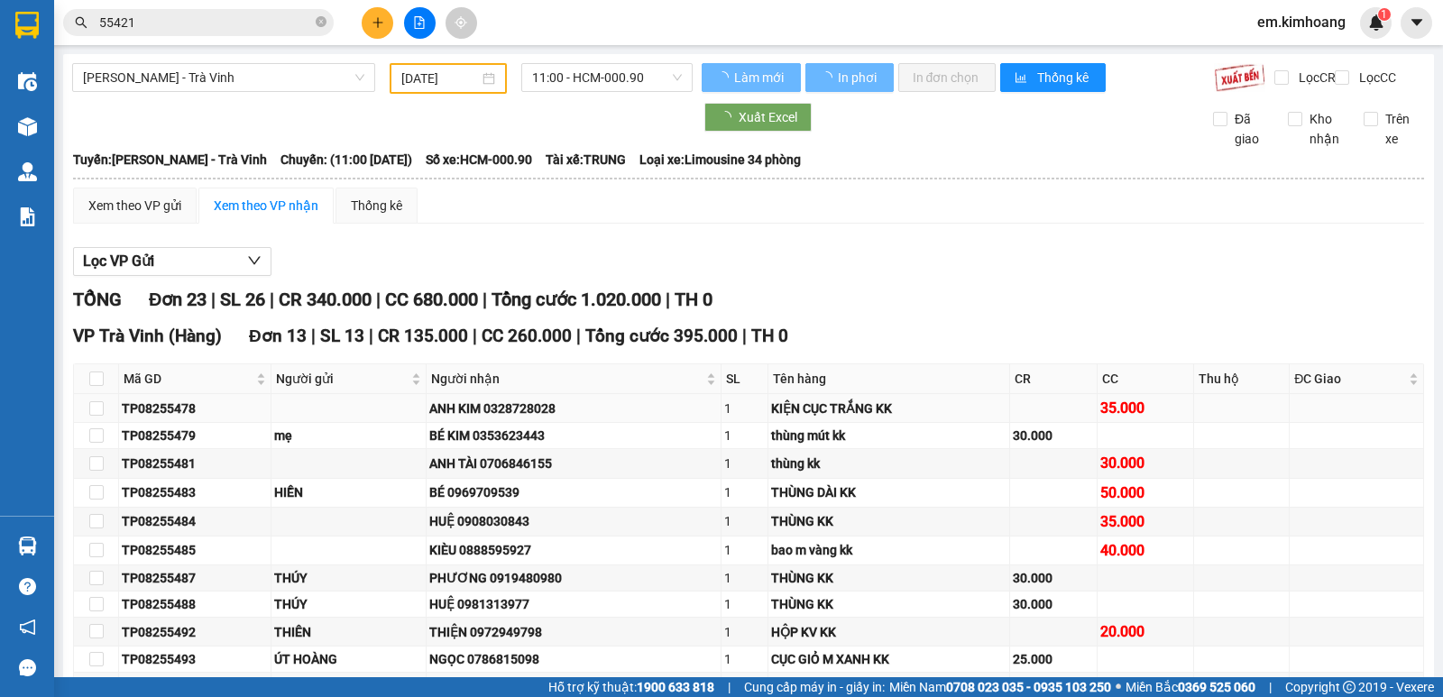
type input "[DATE]"
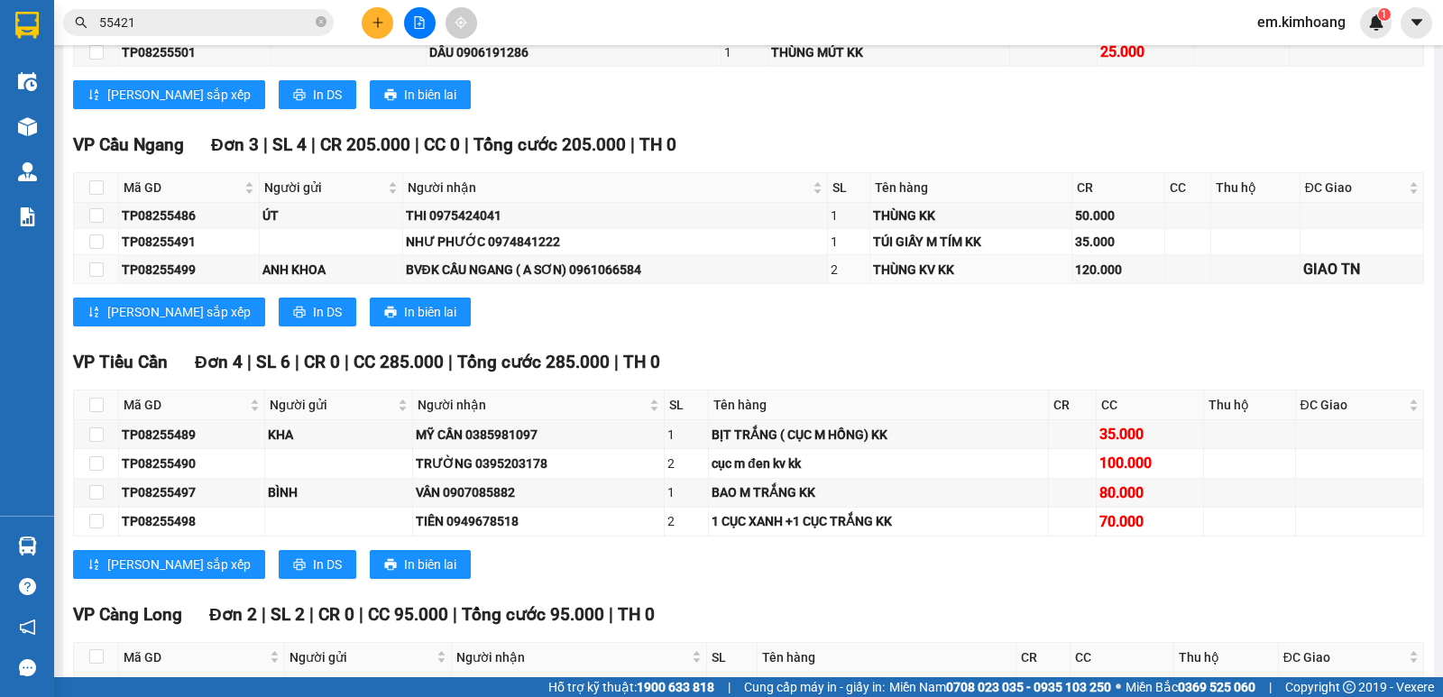
scroll to position [1015, 0]
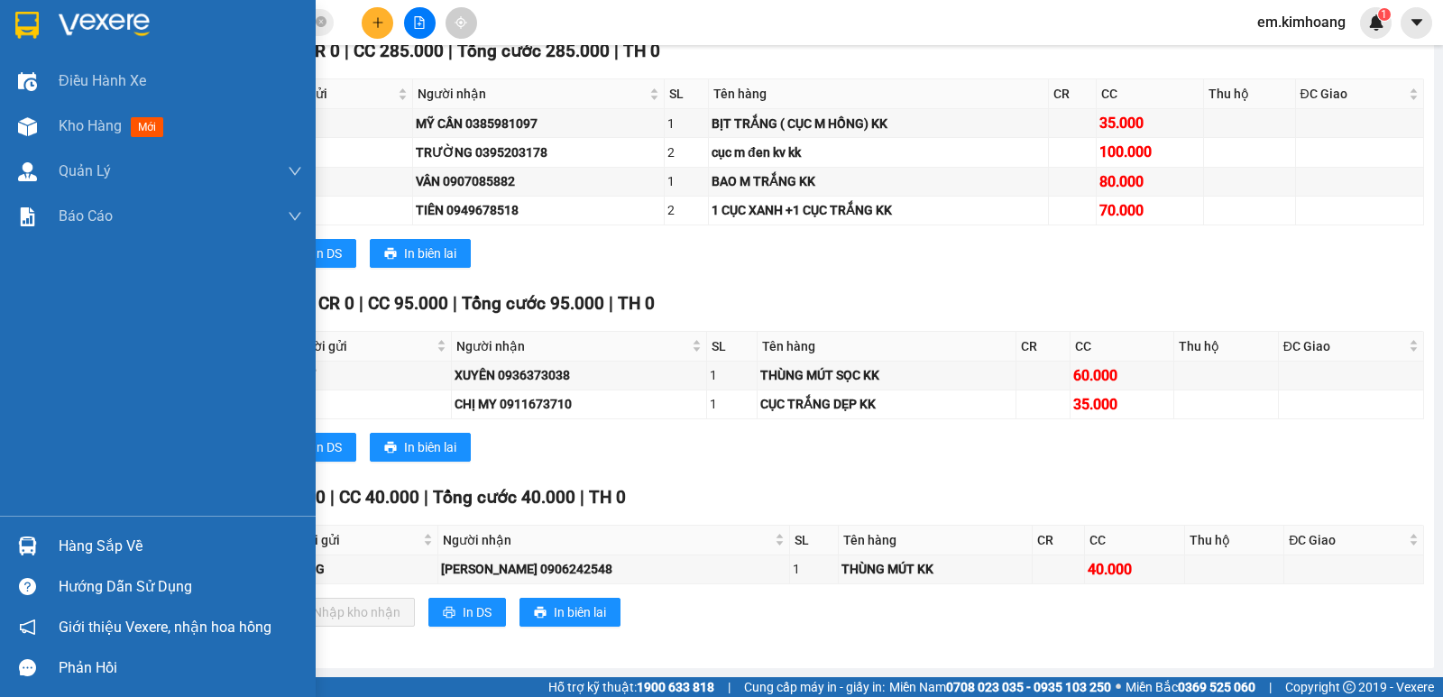
click at [29, 543] on img at bounding box center [27, 546] width 19 height 19
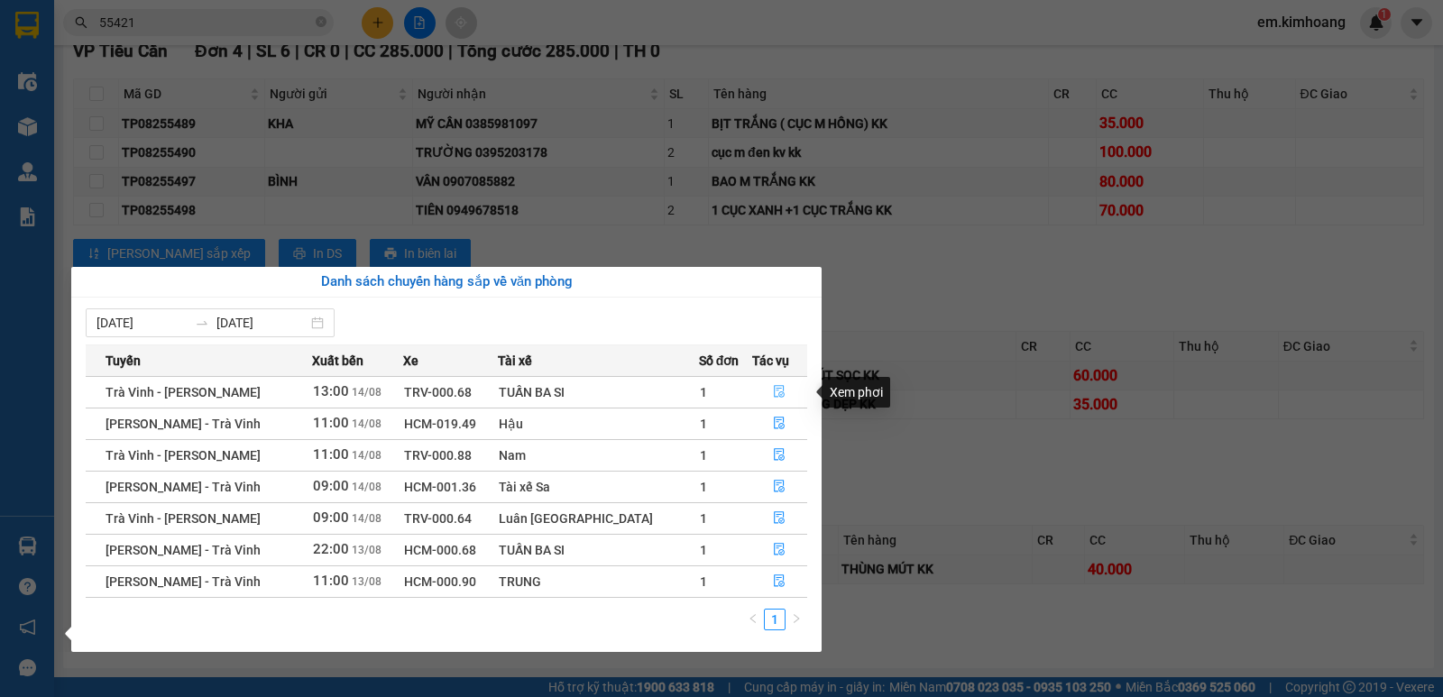
click at [775, 388] on icon "file-done" at bounding box center [779, 391] width 13 height 13
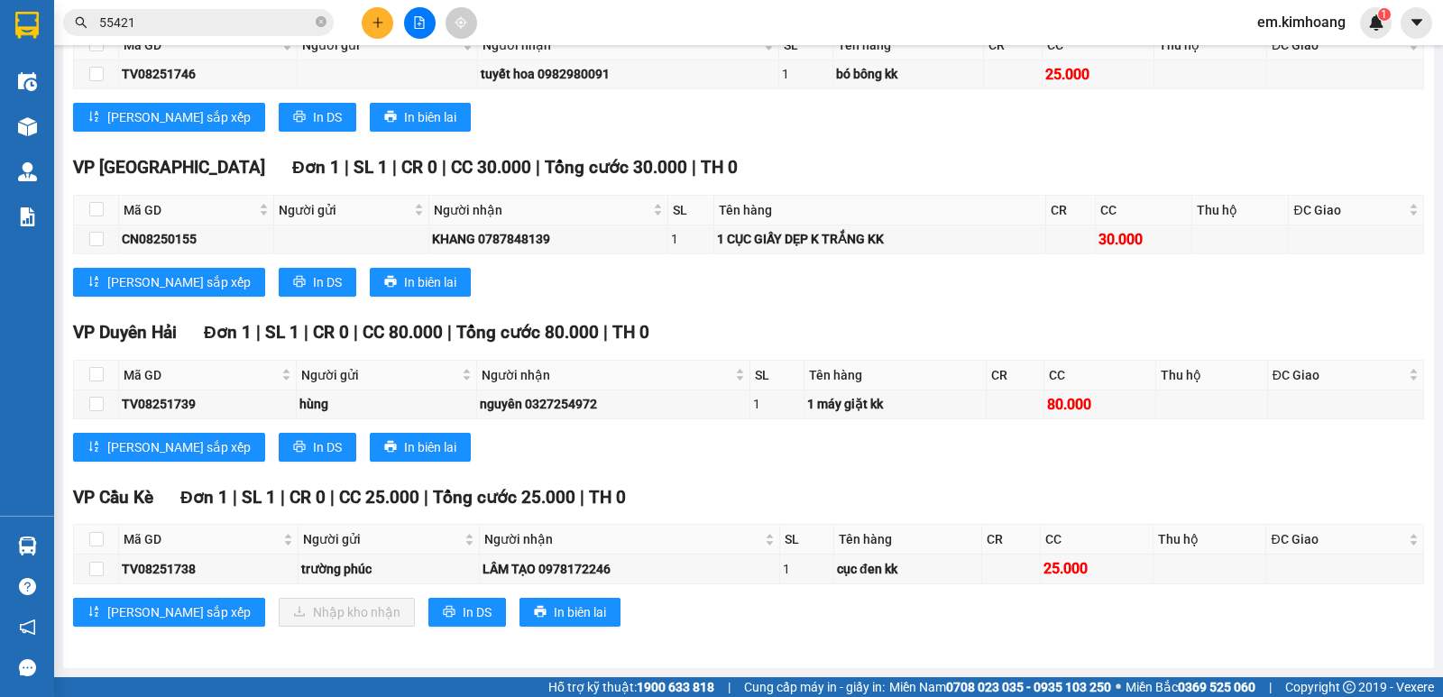
scroll to position [911, 0]
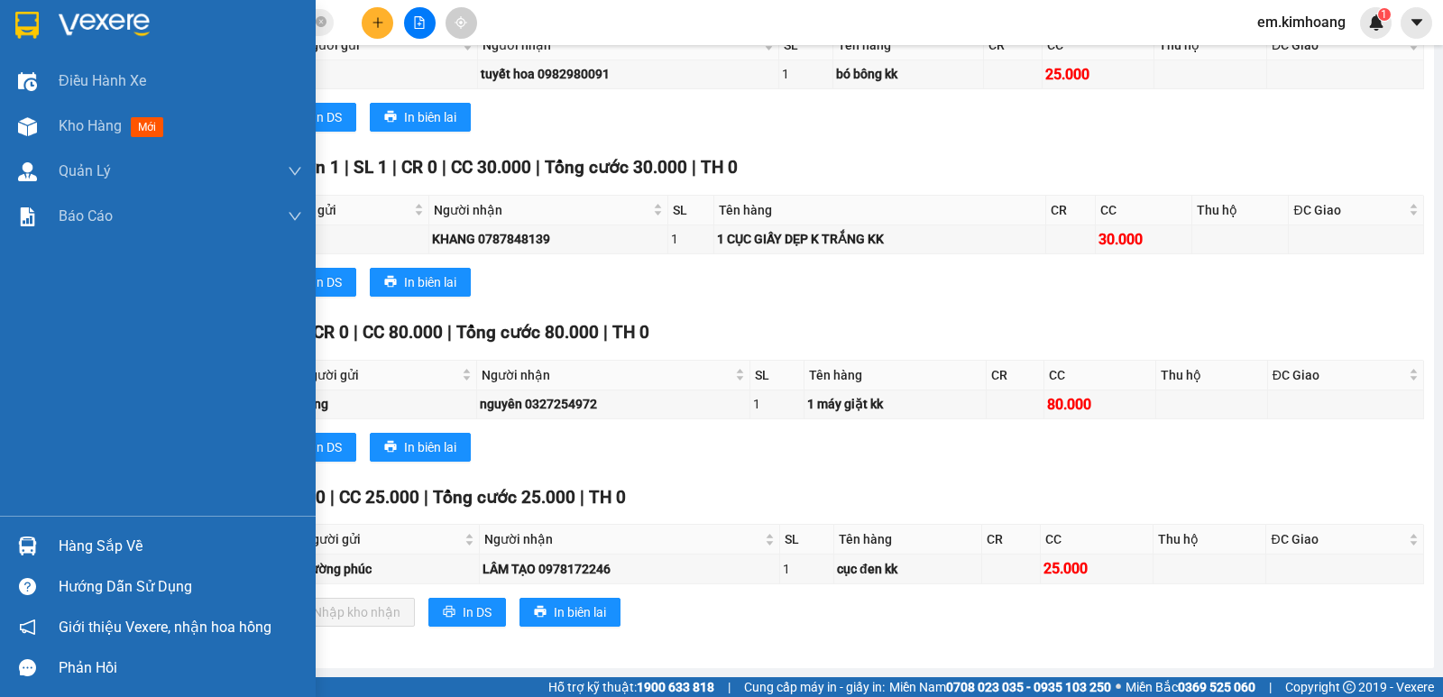
click at [31, 541] on img at bounding box center [27, 546] width 19 height 19
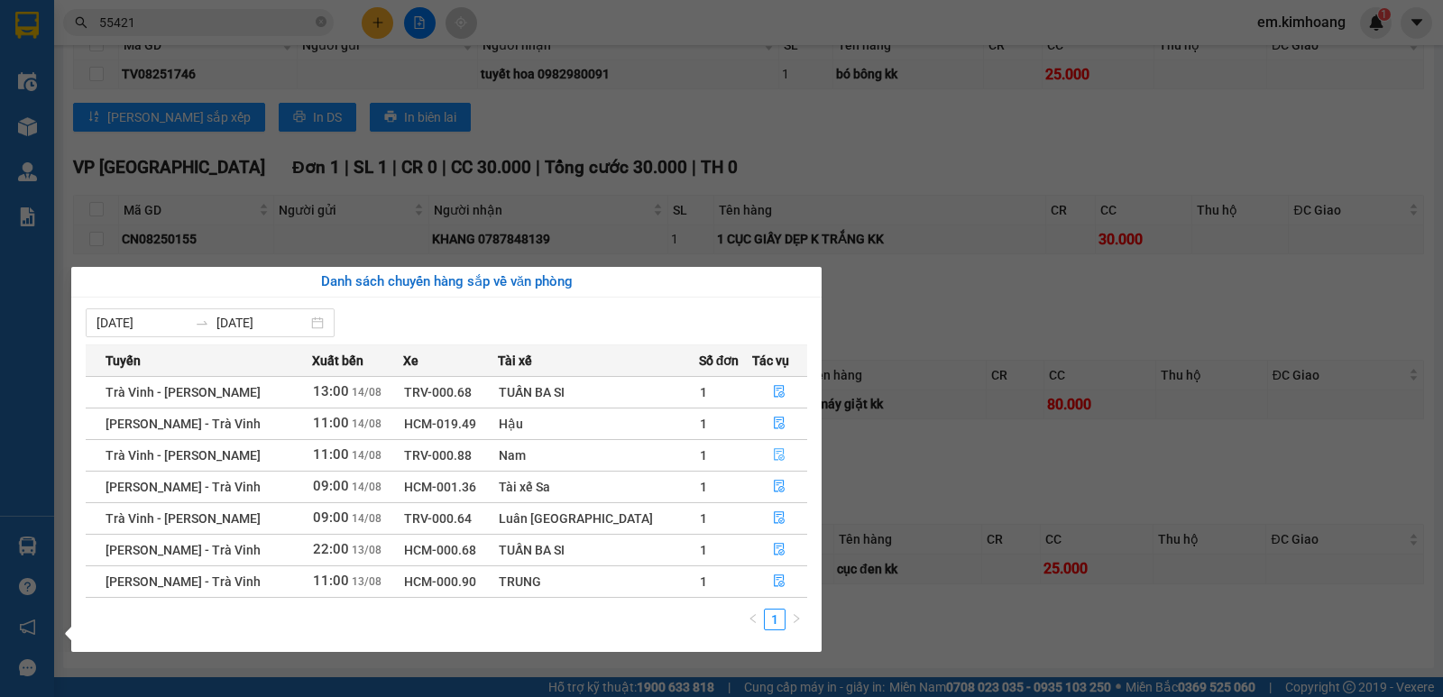
click at [775, 454] on icon "file-done" at bounding box center [780, 455] width 11 height 13
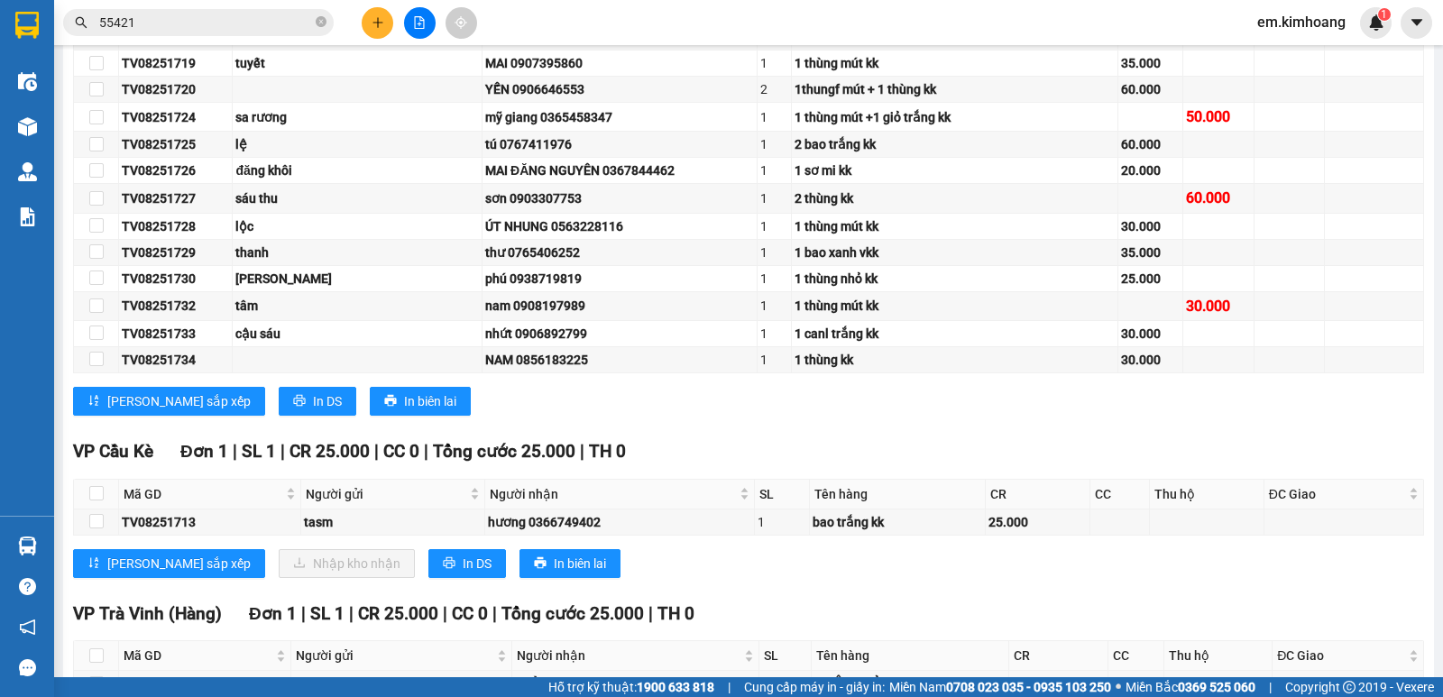
scroll to position [1039, 0]
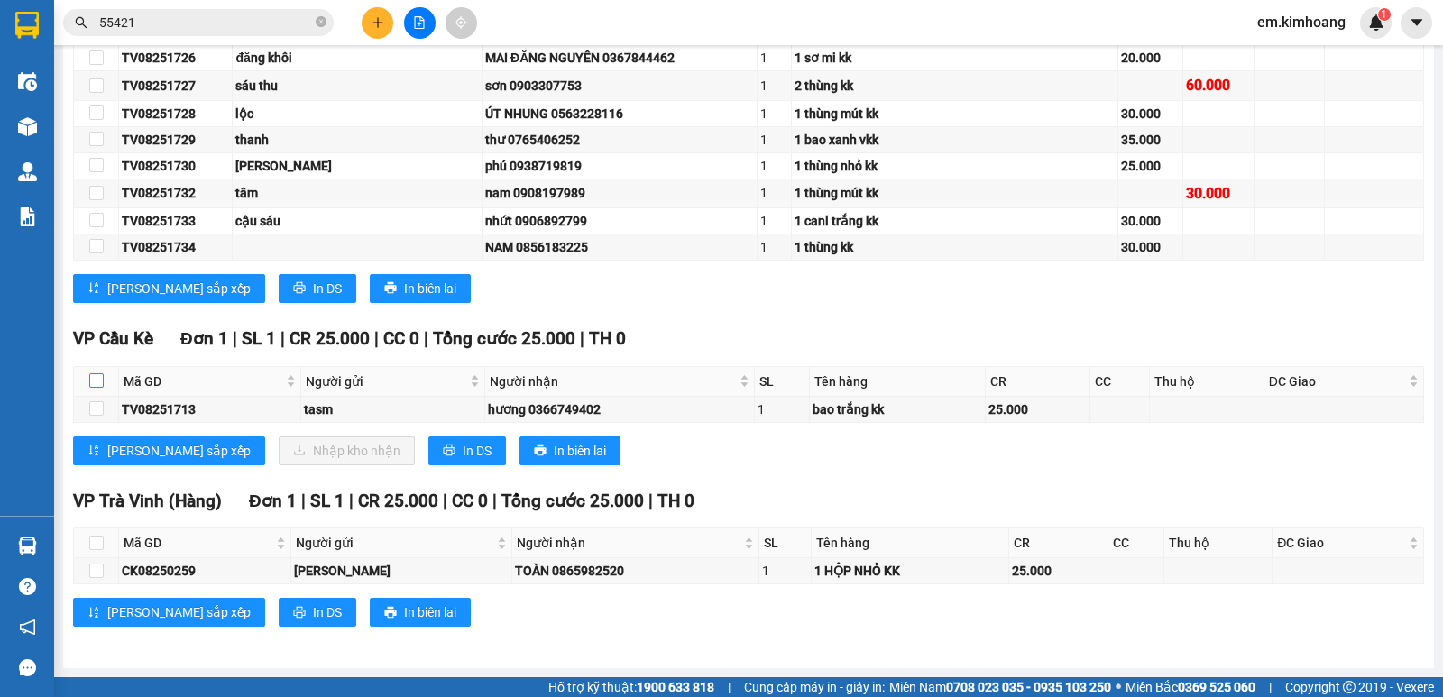
drag, startPoint x: 94, startPoint y: 377, endPoint x: 235, endPoint y: 441, distance: 155.4
click at [94, 378] on input "checkbox" at bounding box center [96, 380] width 14 height 14
checkbox input "true"
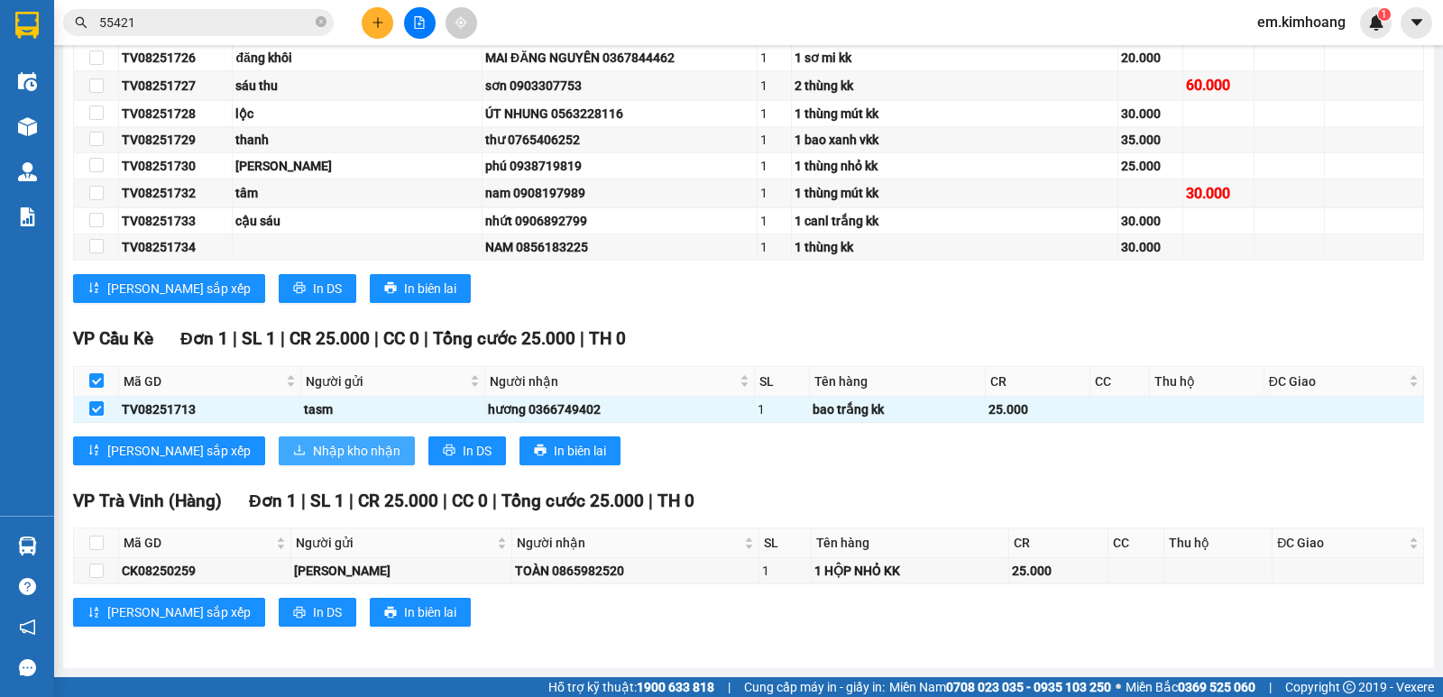
click at [313, 446] on span "Nhập kho nhận" at bounding box center [356, 451] width 87 height 20
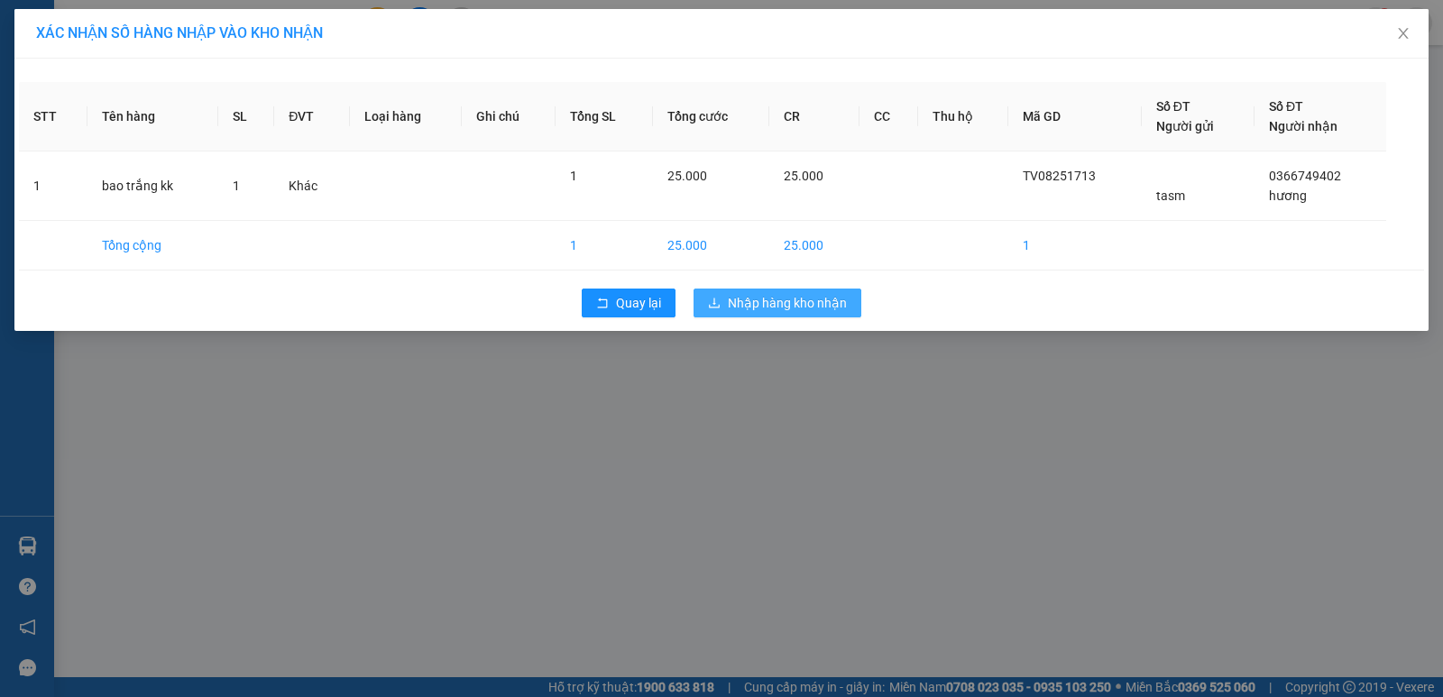
click at [764, 300] on span "Nhập hàng kho nhận" at bounding box center [787, 303] width 119 height 20
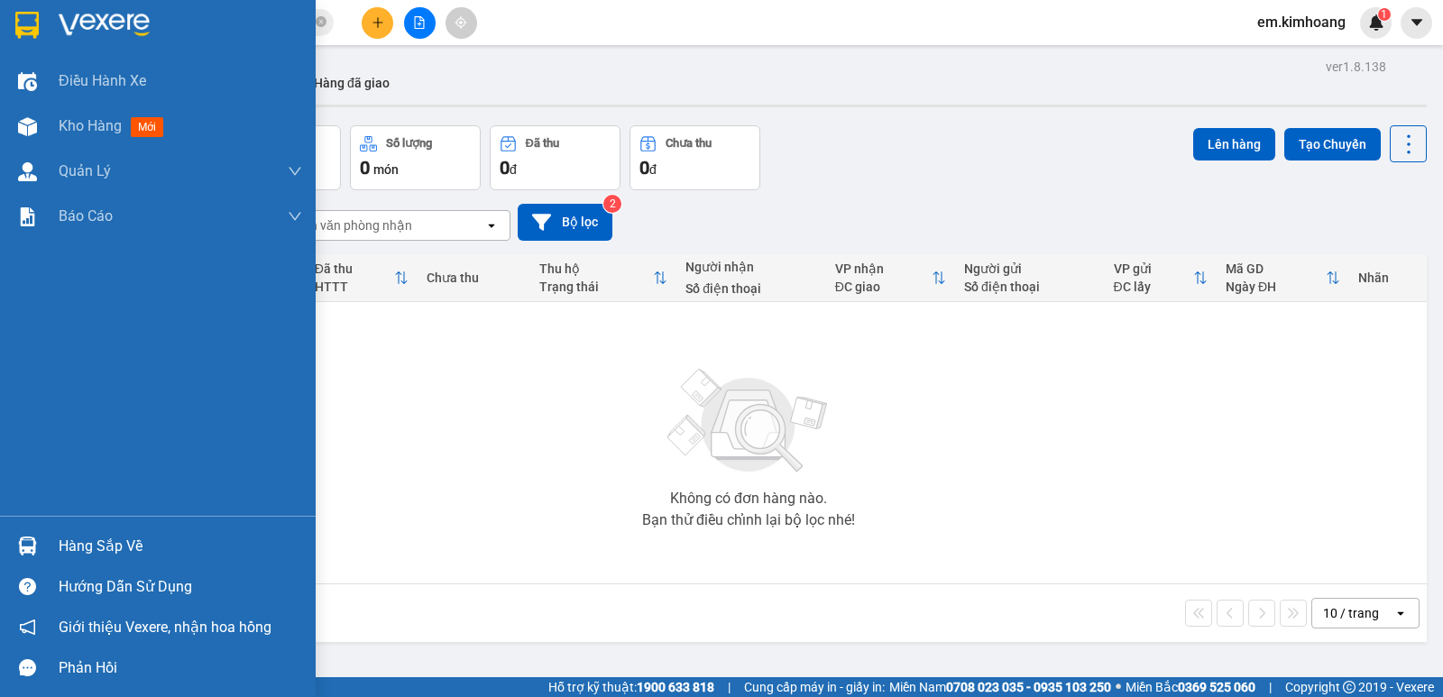
click at [75, 539] on div "Hàng sắp về" at bounding box center [181, 546] width 244 height 27
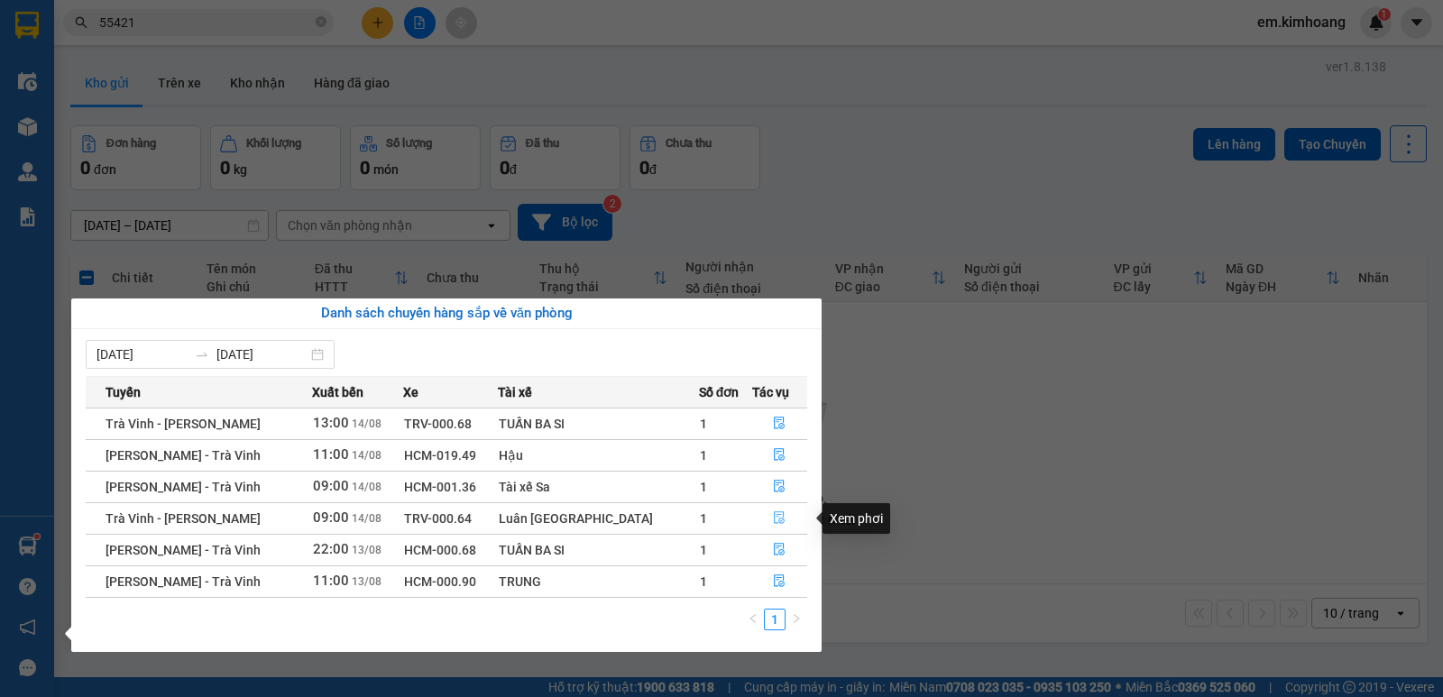
click at [779, 518] on button "button" at bounding box center [780, 518] width 54 height 29
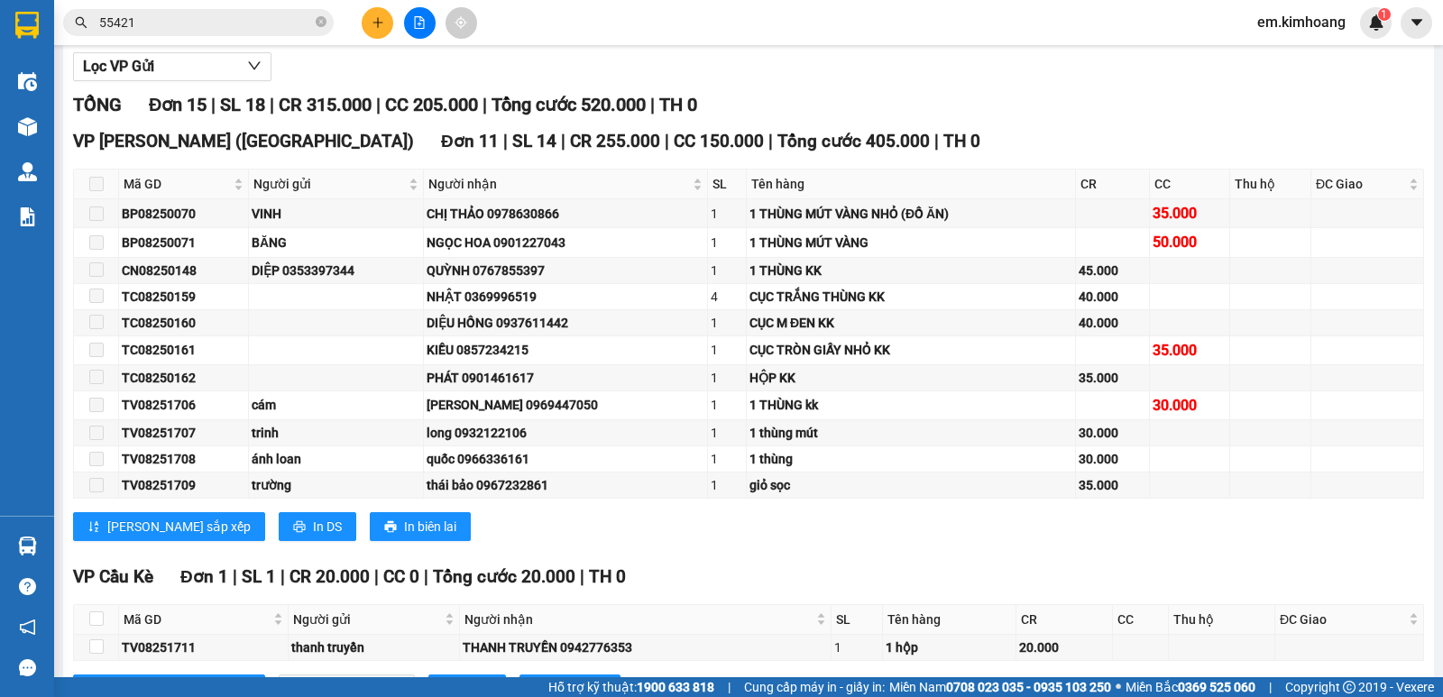
scroll to position [641, 0]
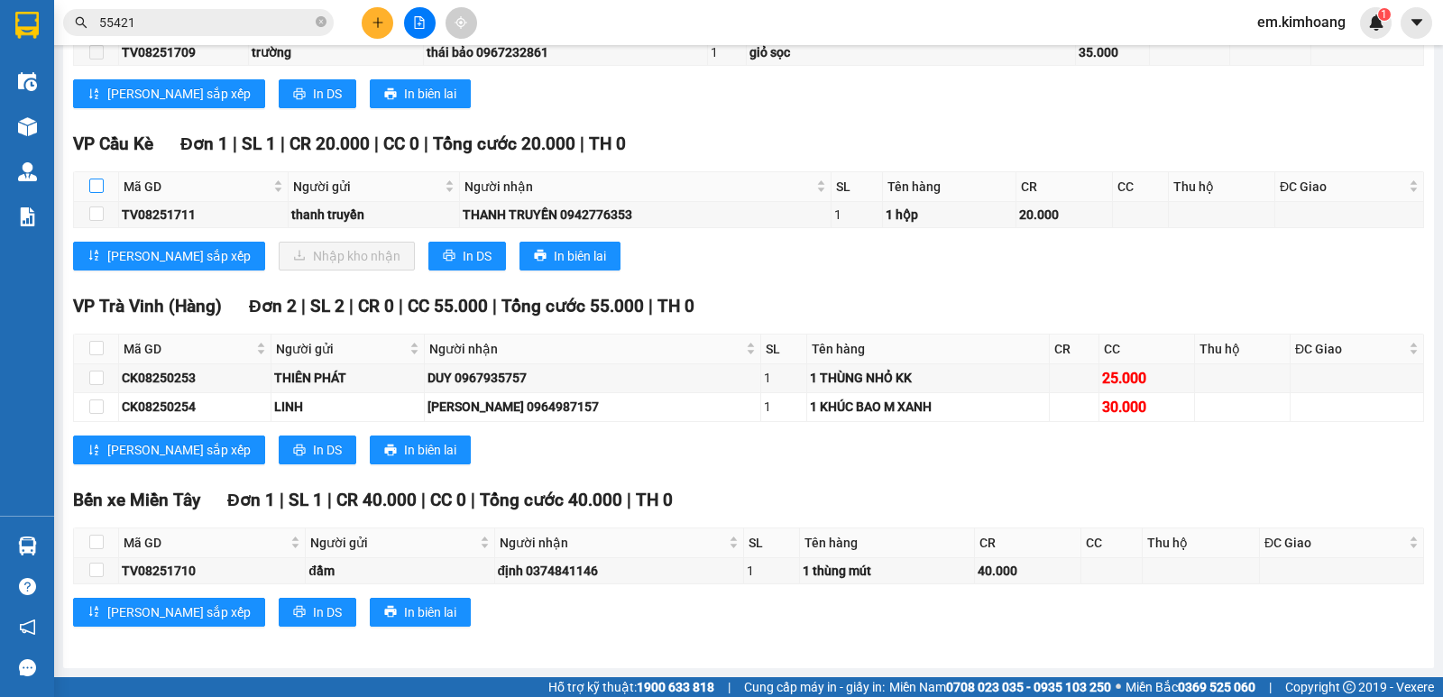
click at [90, 187] on input "checkbox" at bounding box center [96, 186] width 14 height 14
checkbox input "true"
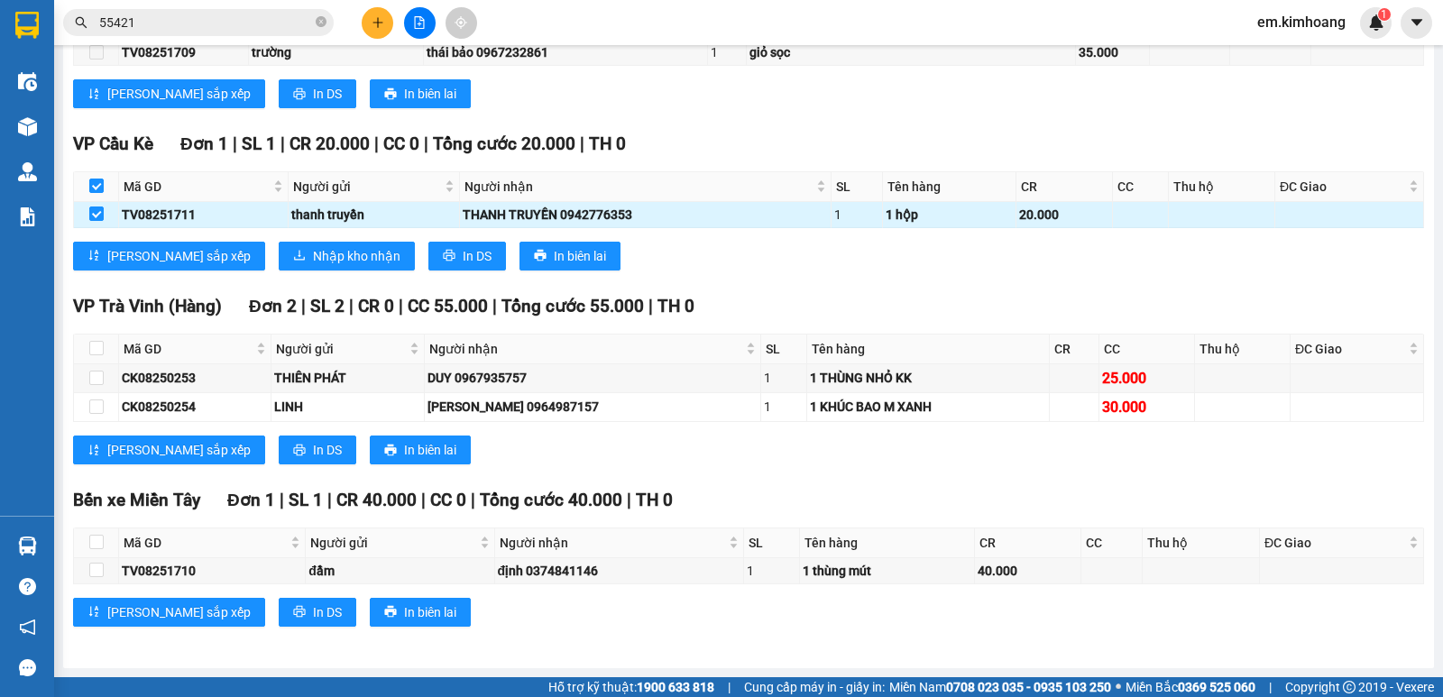
checkbox input "true"
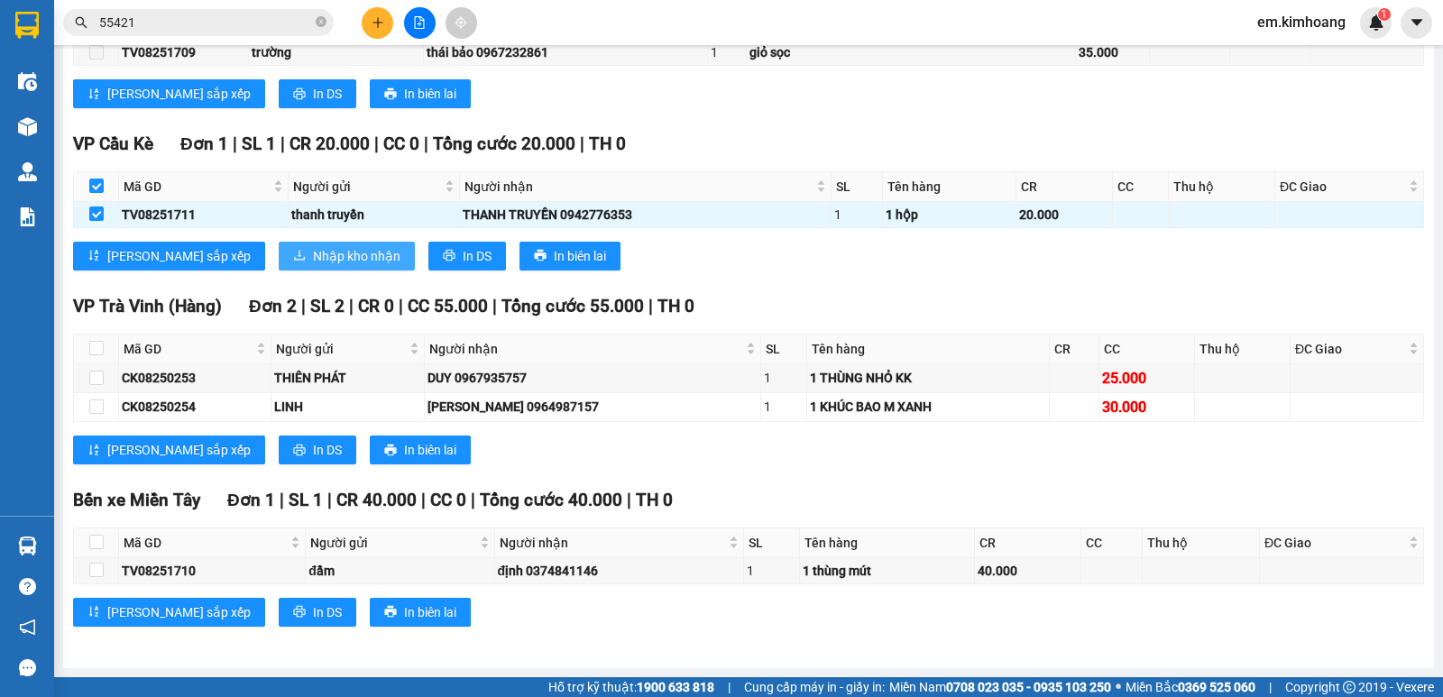
drag, startPoint x: 267, startPoint y: 260, endPoint x: 287, endPoint y: 252, distance: 21.4
click at [313, 252] on span "Nhập kho nhận" at bounding box center [356, 256] width 87 height 20
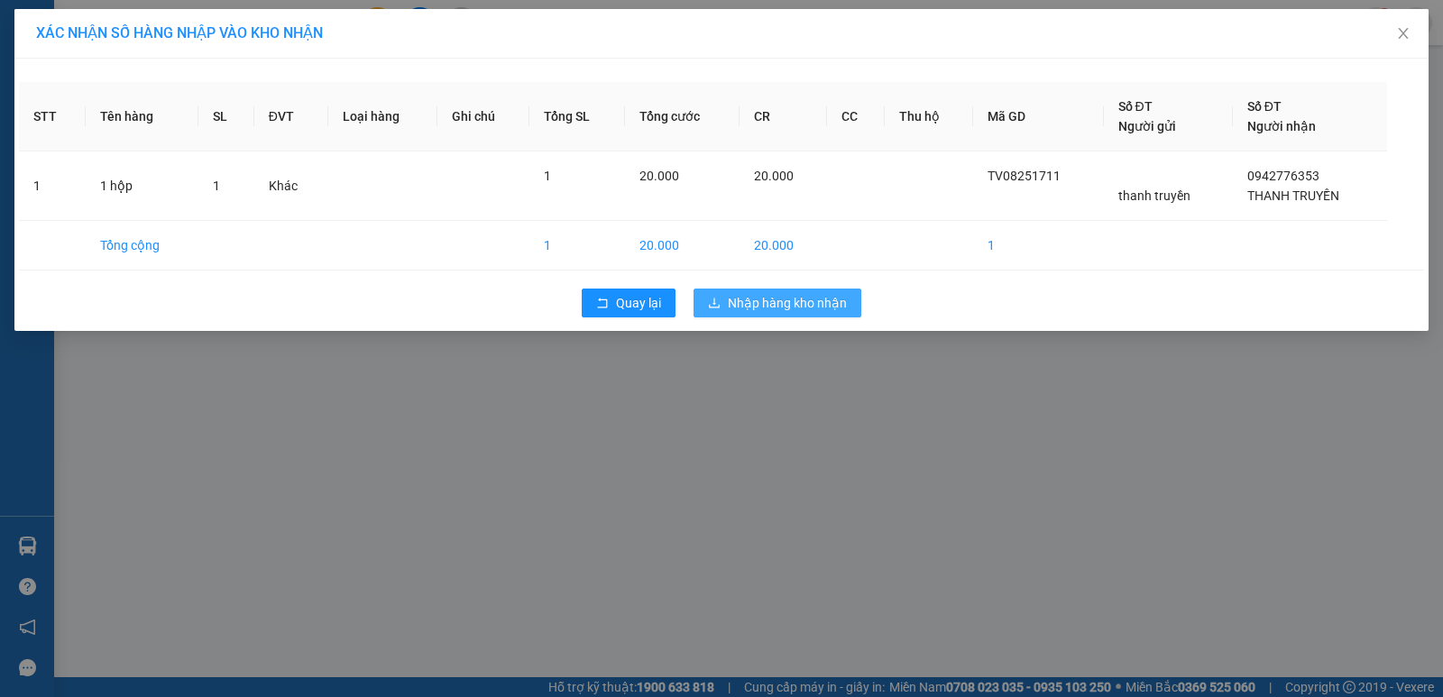
click at [795, 297] on span "Nhập hàng kho nhận" at bounding box center [787, 303] width 119 height 20
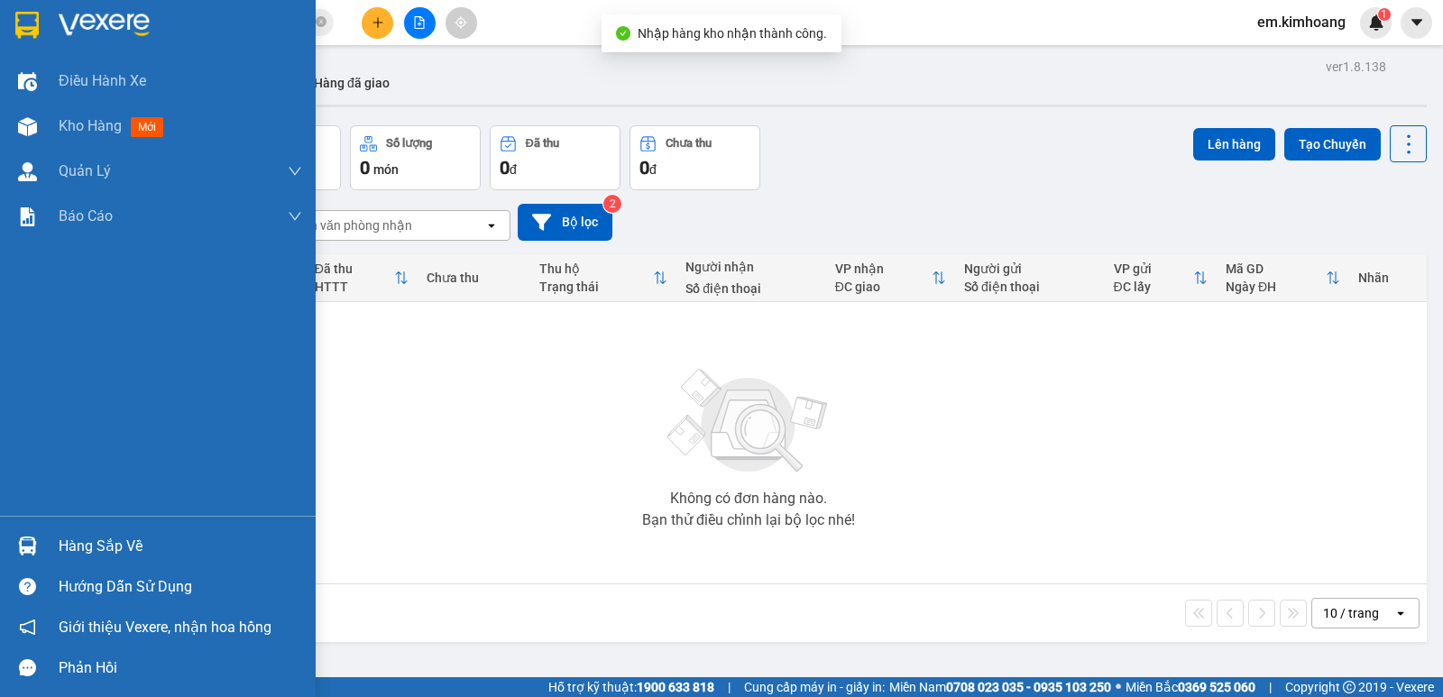
drag, startPoint x: 67, startPoint y: 543, endPoint x: 151, endPoint y: 527, distance: 85.4
click at [67, 542] on div "Hàng sắp về" at bounding box center [181, 546] width 244 height 27
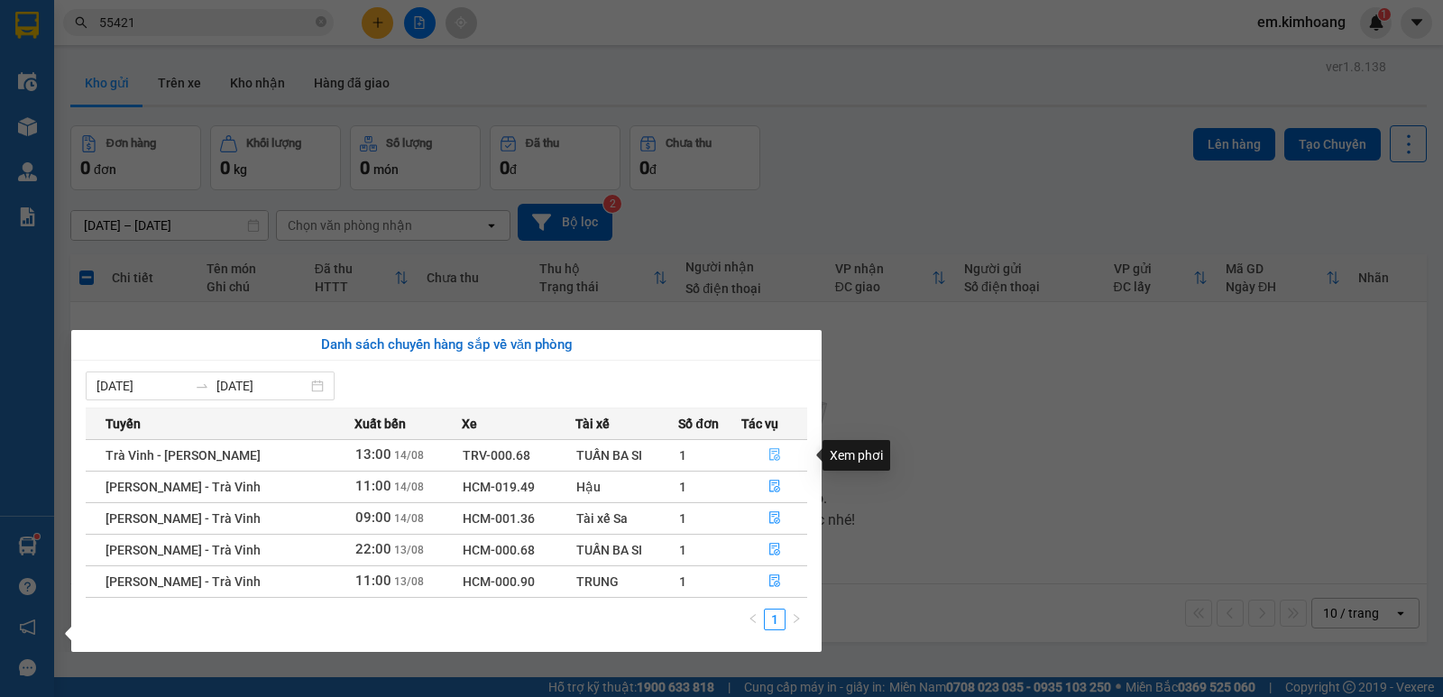
click at [776, 455] on icon "file-done" at bounding box center [774, 455] width 11 height 13
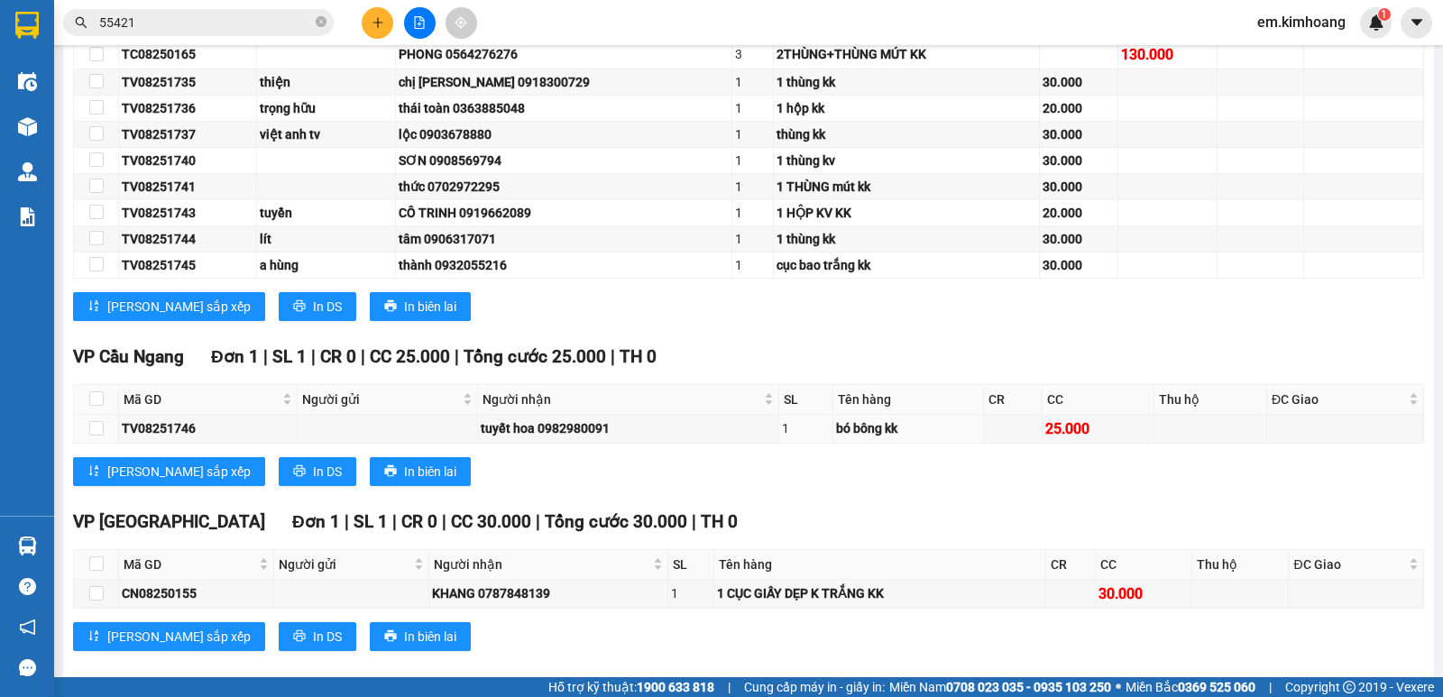
scroll to position [911, 0]
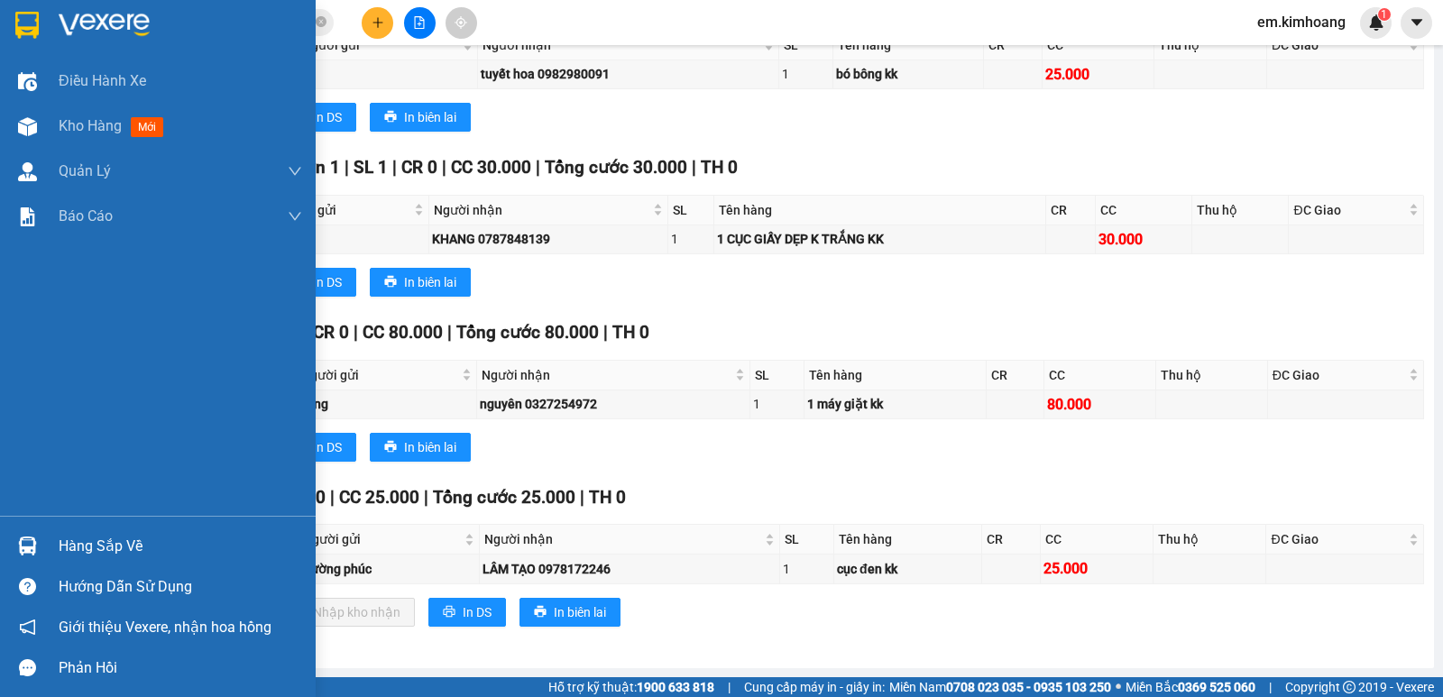
drag, startPoint x: 86, startPoint y: 543, endPoint x: 106, endPoint y: 540, distance: 20.9
click at [88, 543] on div "Hàng sắp về" at bounding box center [181, 546] width 244 height 27
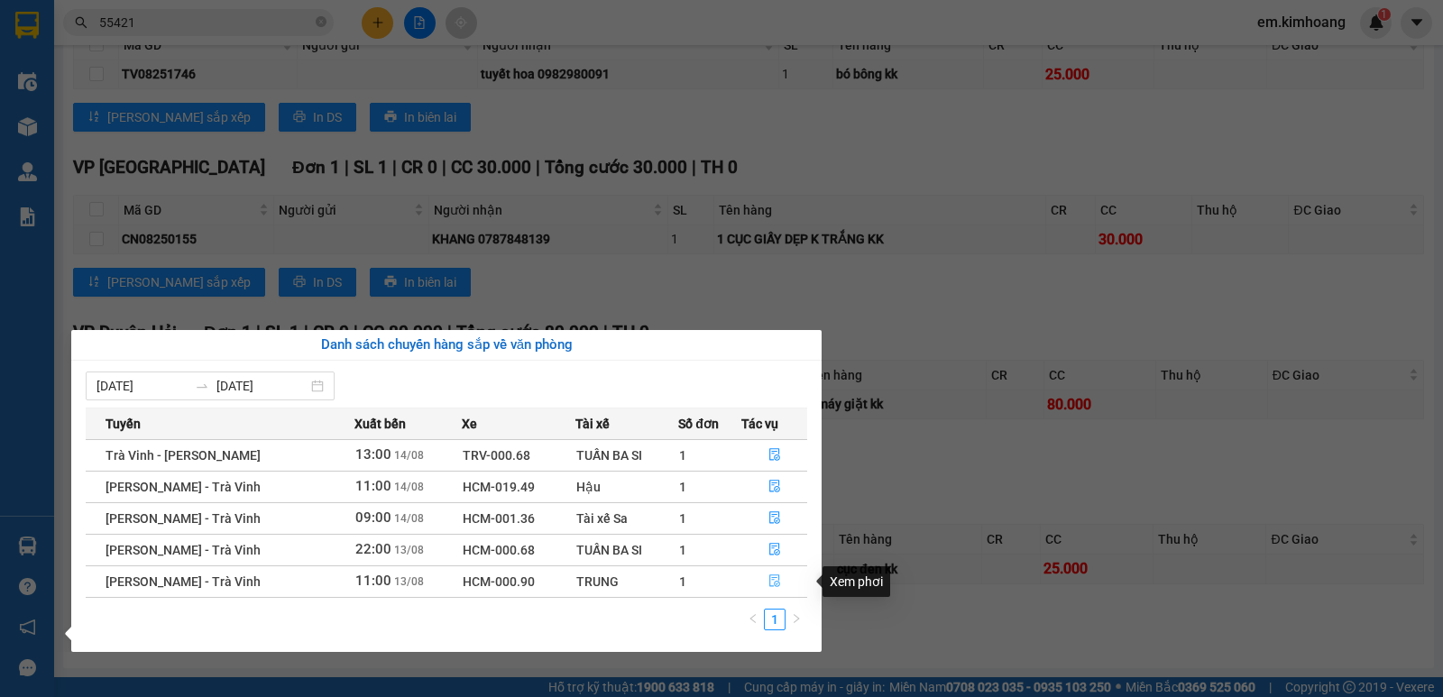
click at [772, 583] on icon "file-done" at bounding box center [774, 580] width 13 height 13
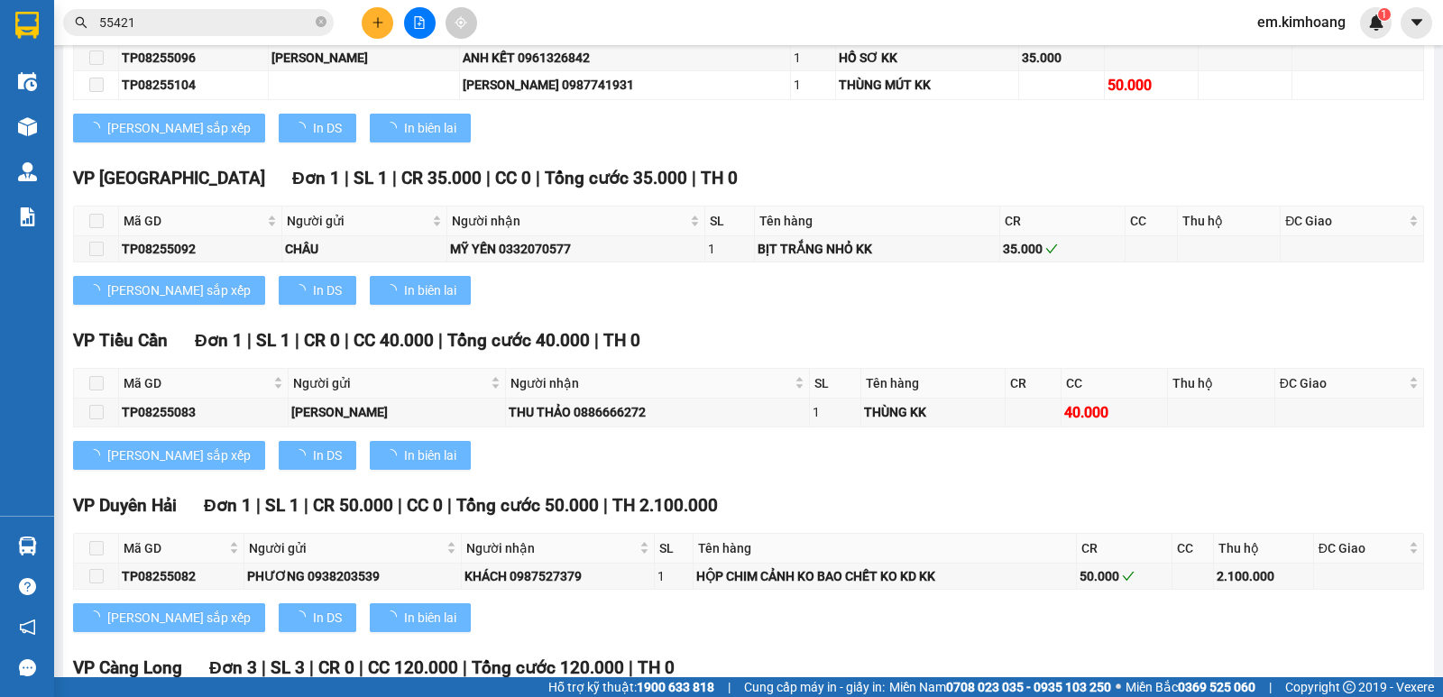
type input "[DATE]"
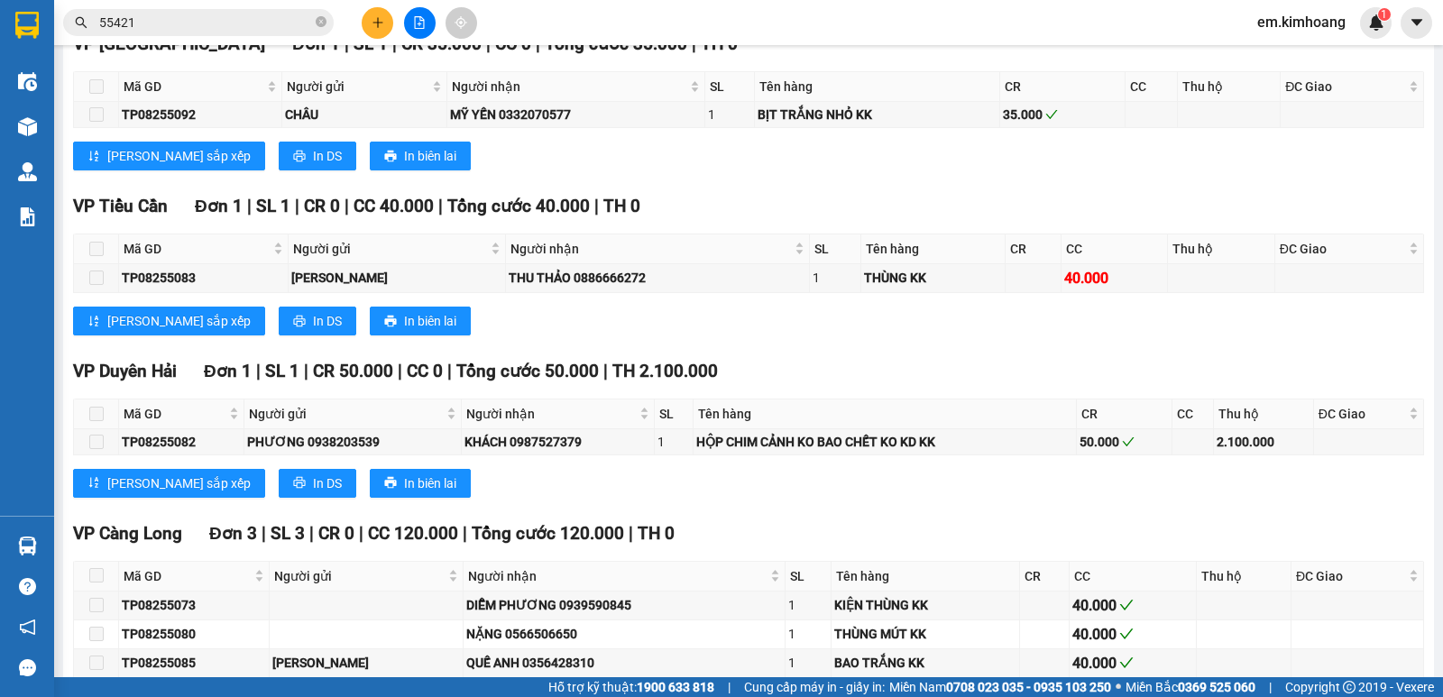
scroll to position [1898, 0]
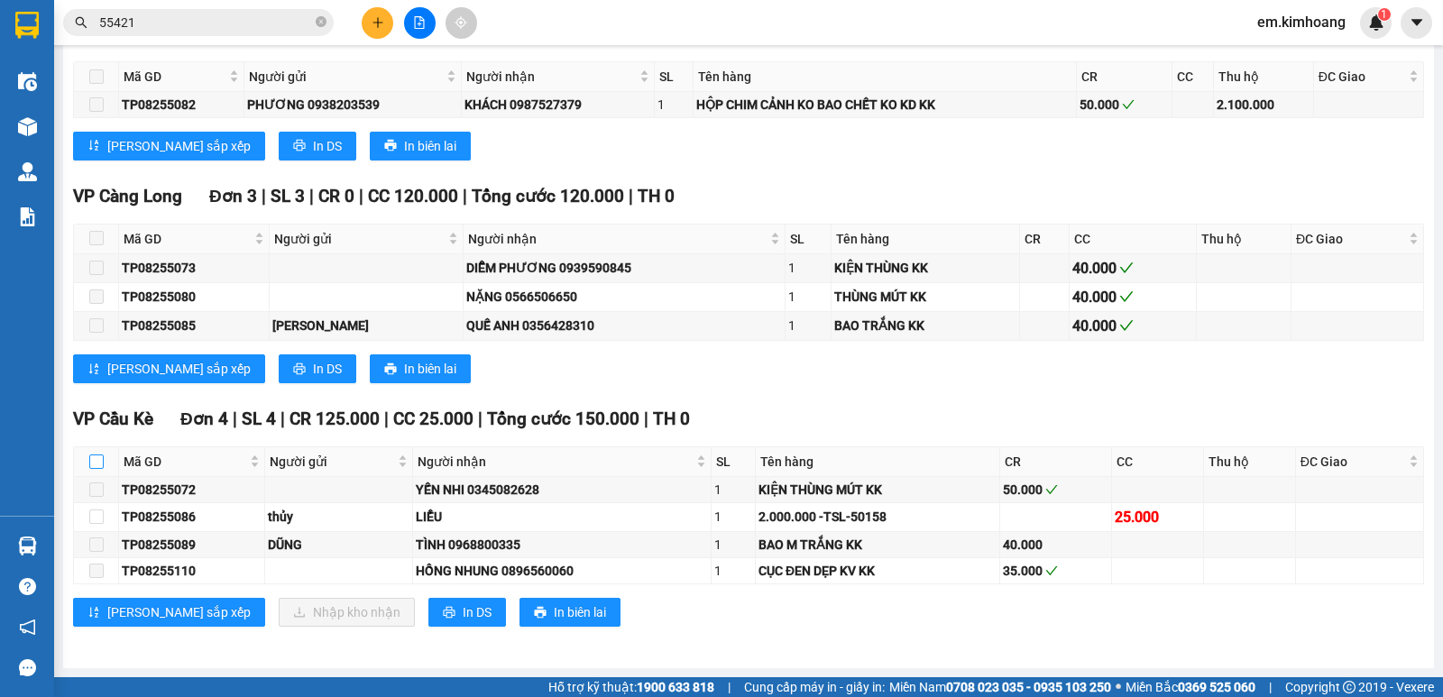
click at [98, 462] on input "checkbox" at bounding box center [96, 462] width 14 height 14
checkbox input "true"
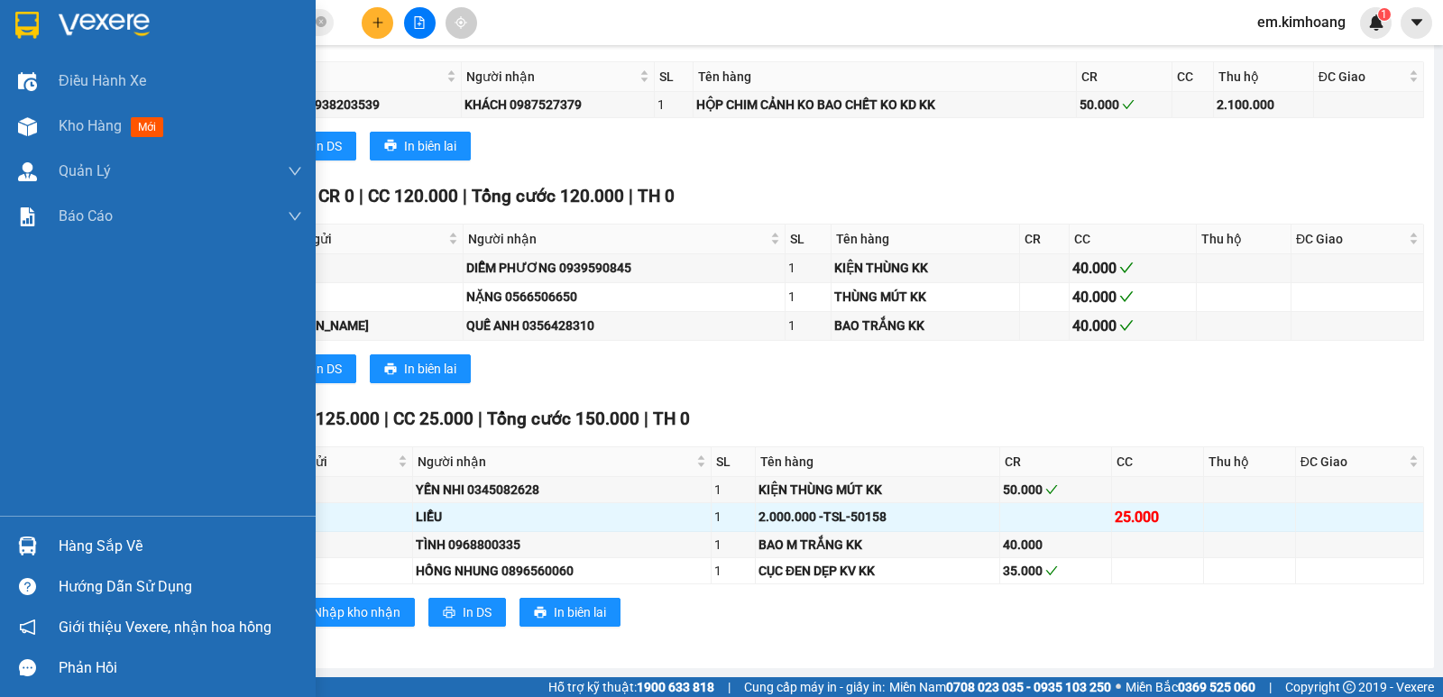
click at [48, 547] on div "Hàng sắp về" at bounding box center [158, 546] width 316 height 41
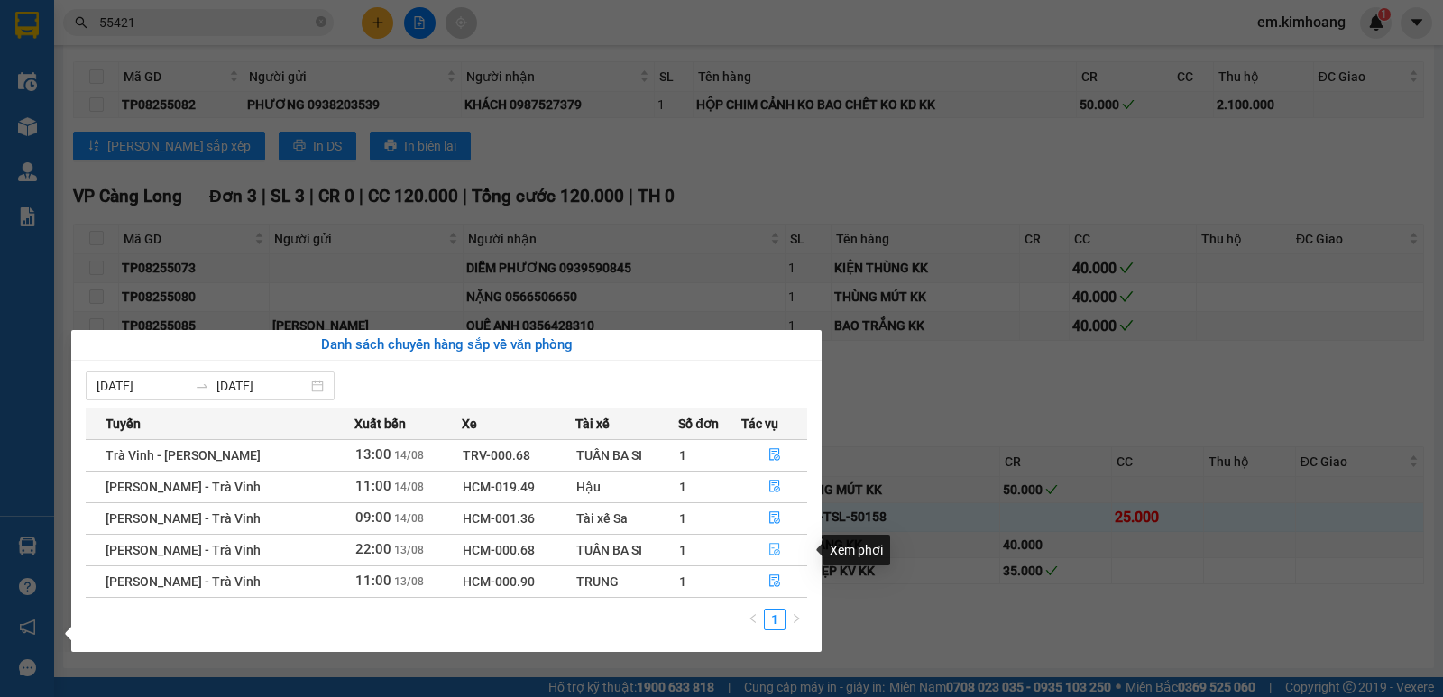
click at [777, 548] on icon "file-done" at bounding box center [774, 549] width 13 height 13
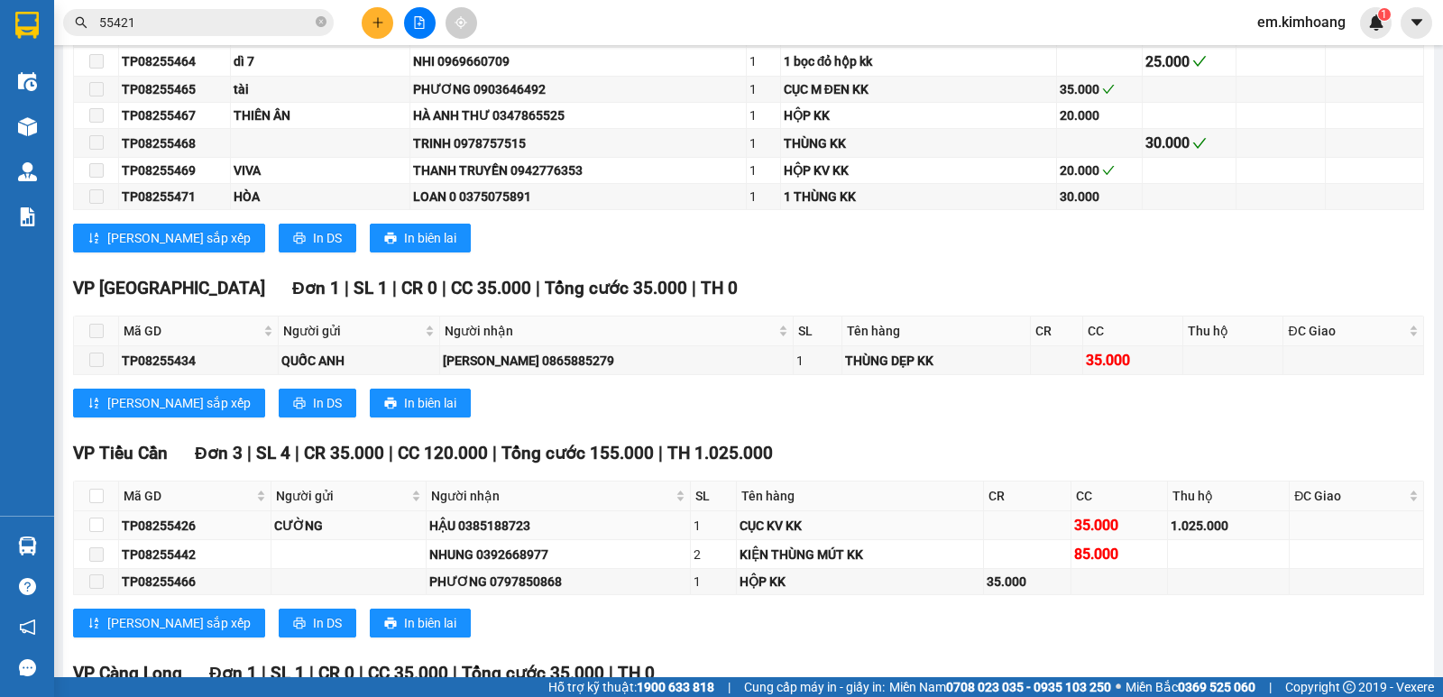
scroll to position [2279, 0]
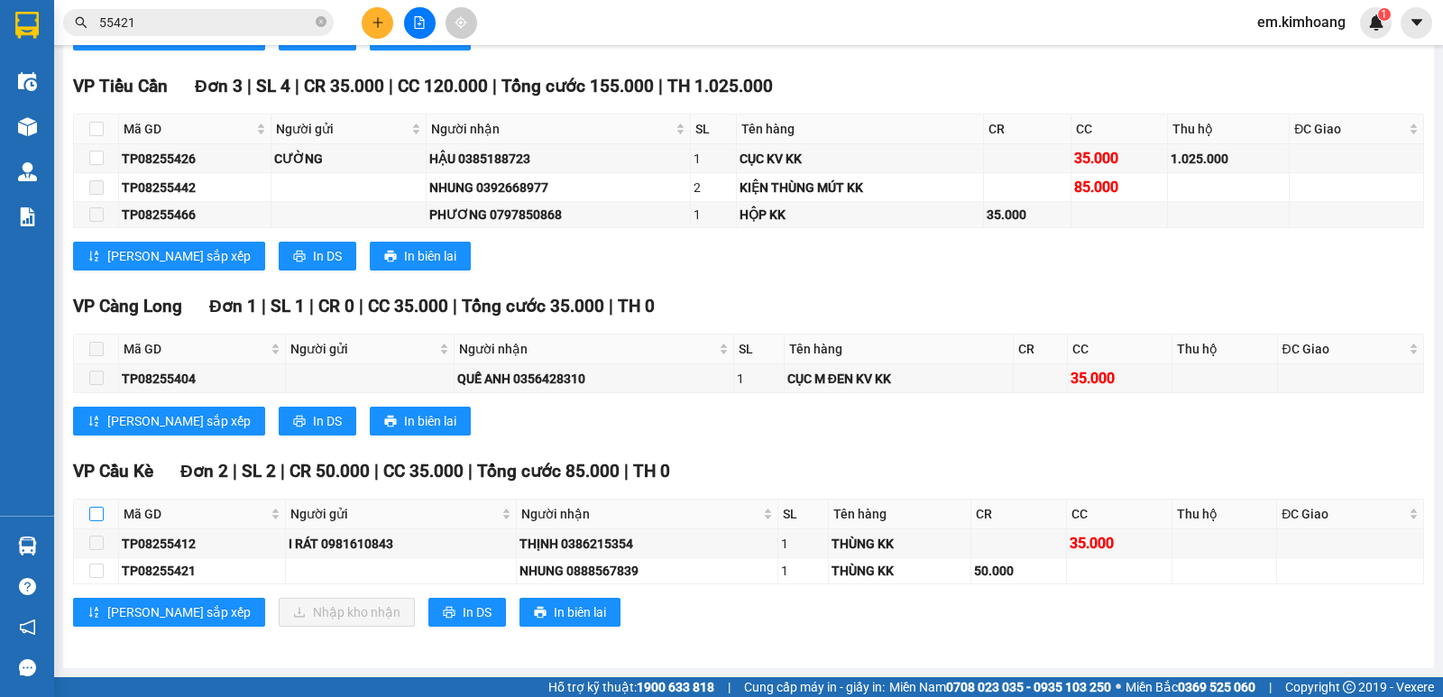
click at [99, 510] on input "checkbox" at bounding box center [96, 514] width 14 height 14
checkbox input "true"
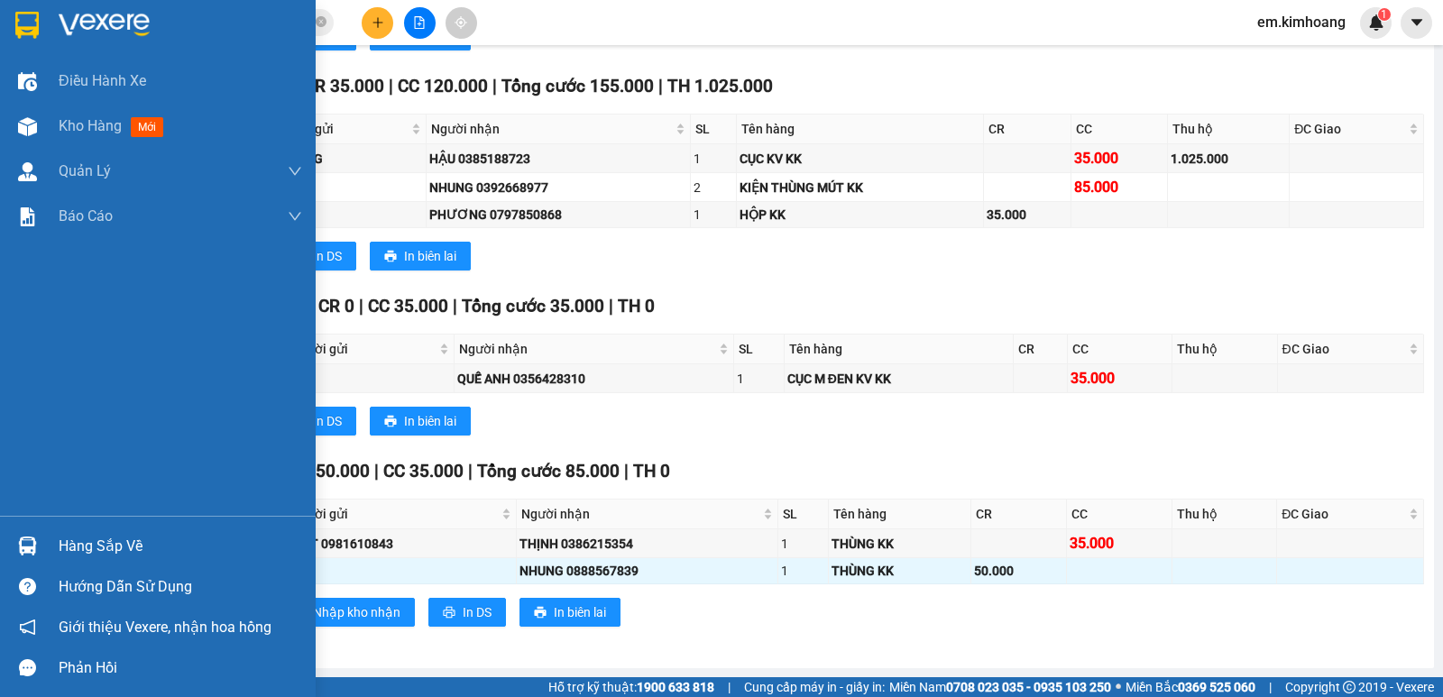
click at [17, 533] on div at bounding box center [28, 546] width 32 height 32
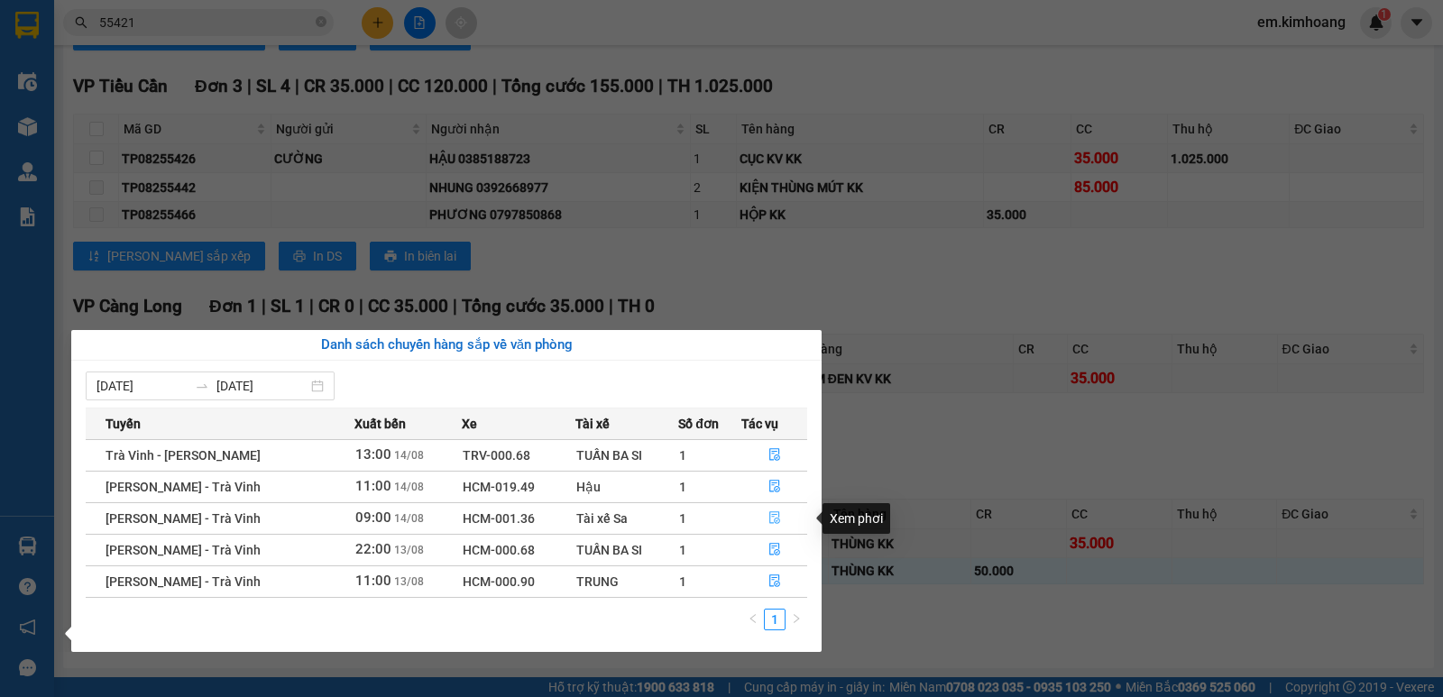
click at [771, 516] on icon "file-done" at bounding box center [774, 517] width 13 height 13
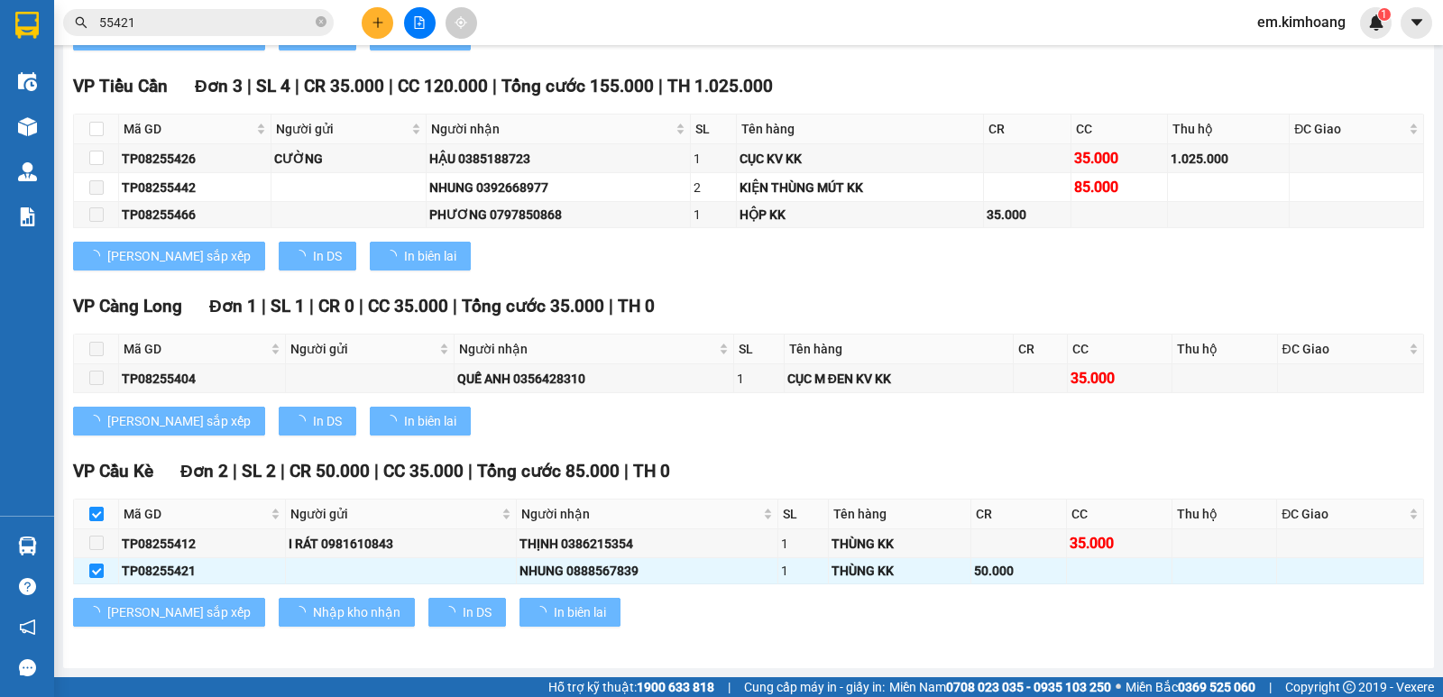
checkbox input "false"
type input "[DATE]"
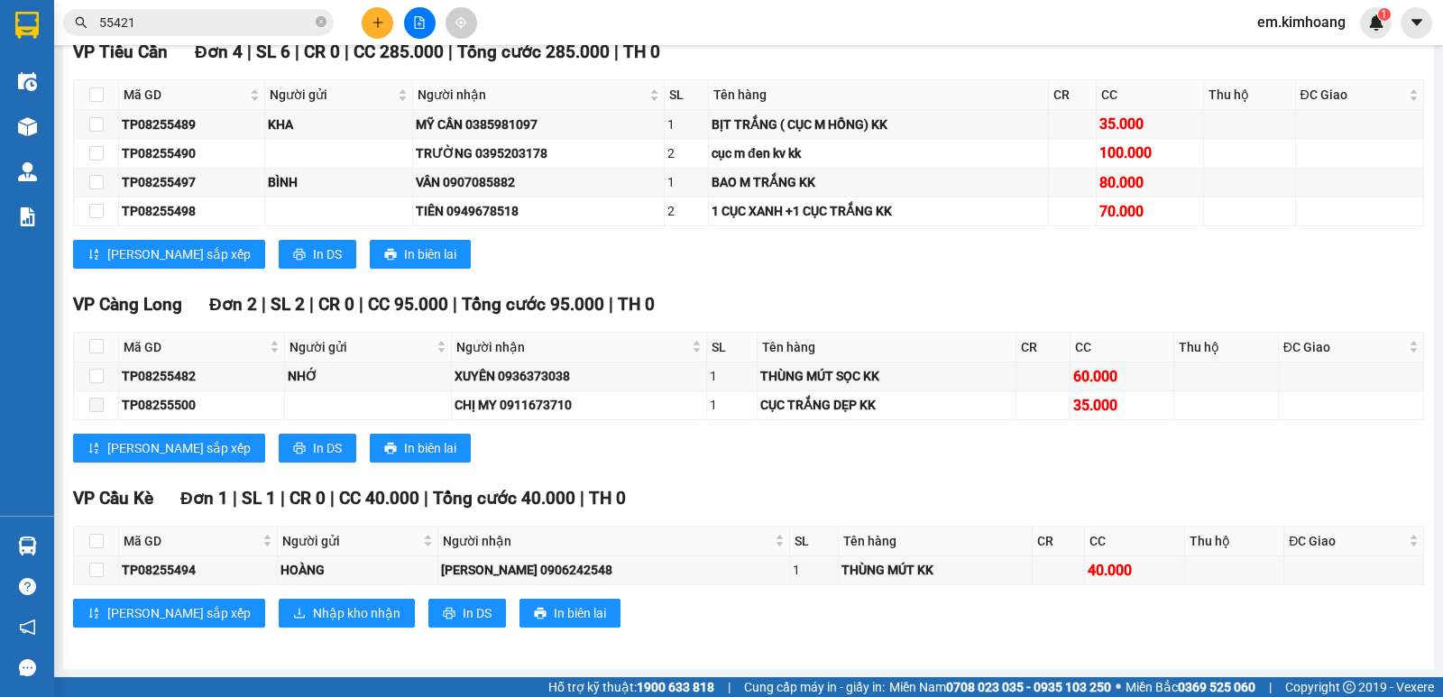
scroll to position [1015, 0]
